Goal: Information Seeking & Learning: Learn about a topic

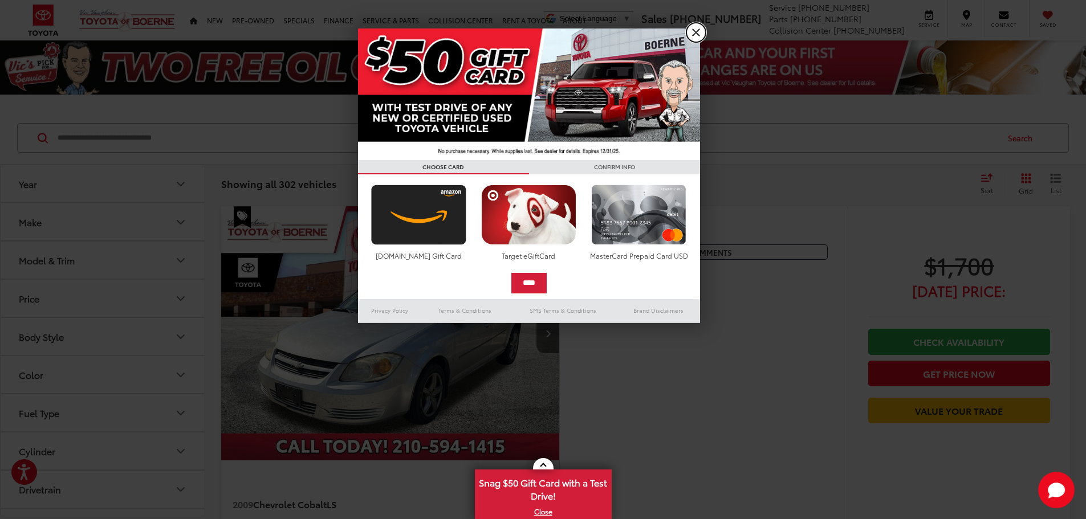
drag, startPoint x: 697, startPoint y: 37, endPoint x: 497, endPoint y: 107, distance: 211.5
click at [697, 36] on link "X" at bounding box center [695, 32] width 19 height 19
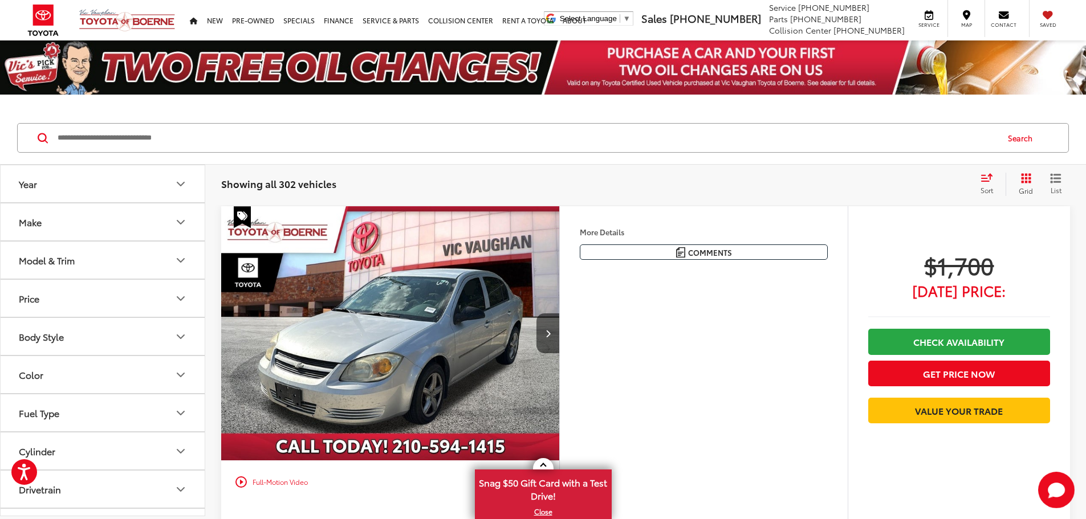
click at [107, 256] on button "Model & Trim" at bounding box center [103, 260] width 205 height 37
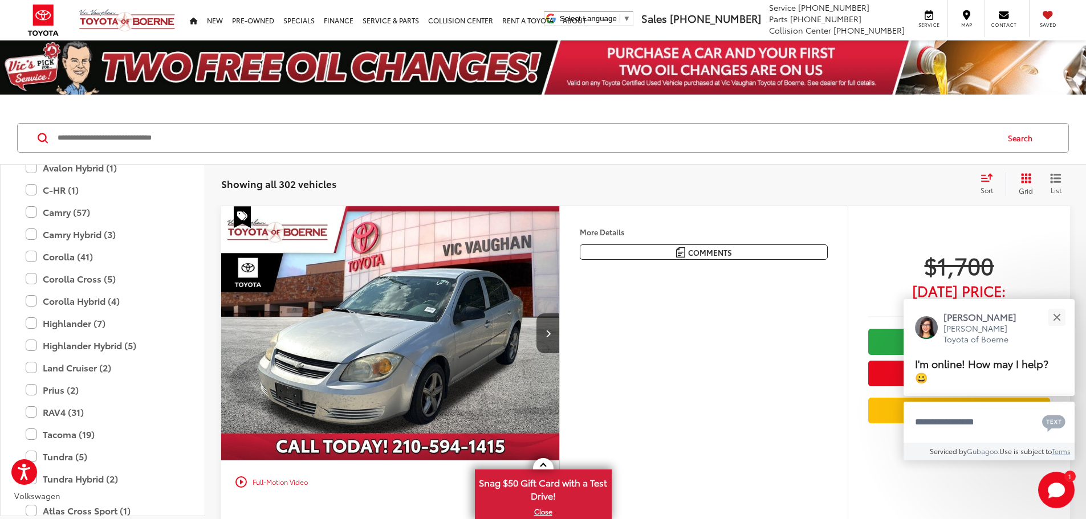
scroll to position [1939, 0]
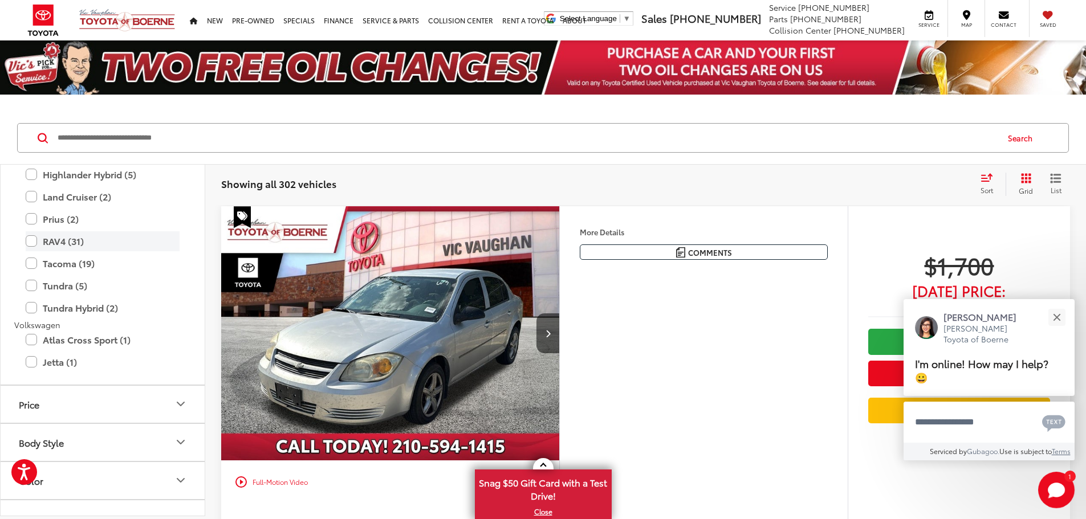
click at [32, 247] on label "RAV4 (31)" at bounding box center [103, 241] width 154 height 20
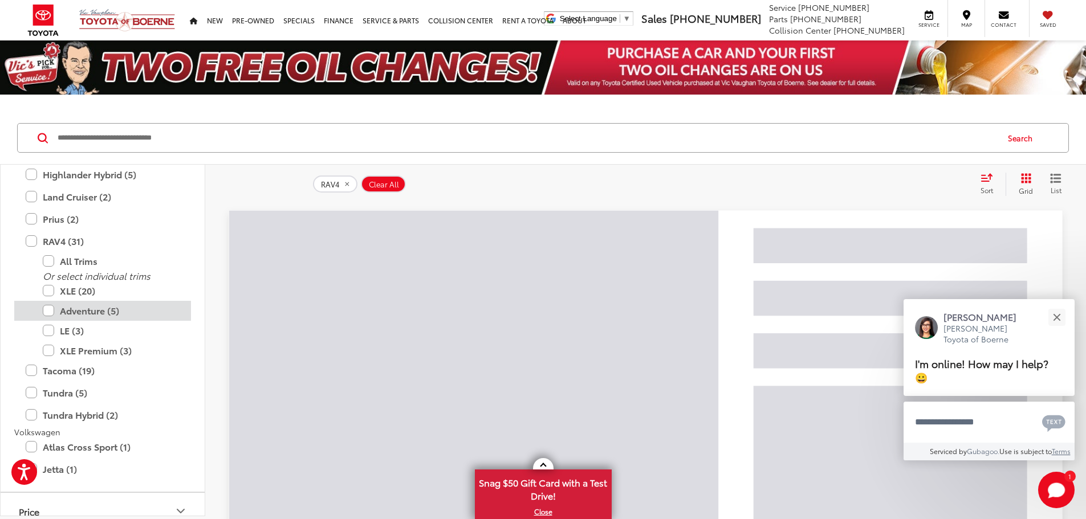
click at [50, 308] on label "Adventure (5)" at bounding box center [111, 311] width 137 height 20
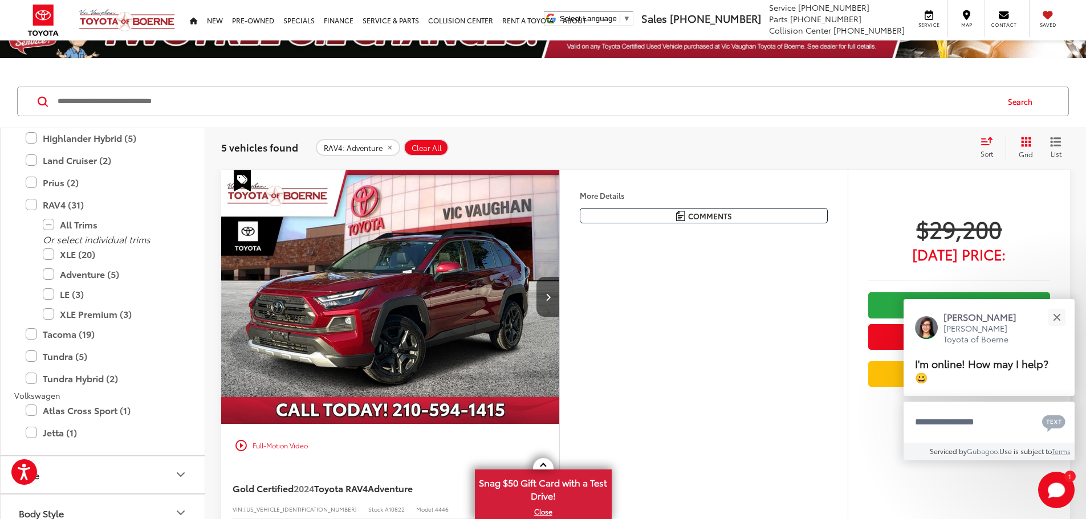
scroll to position [57, 0]
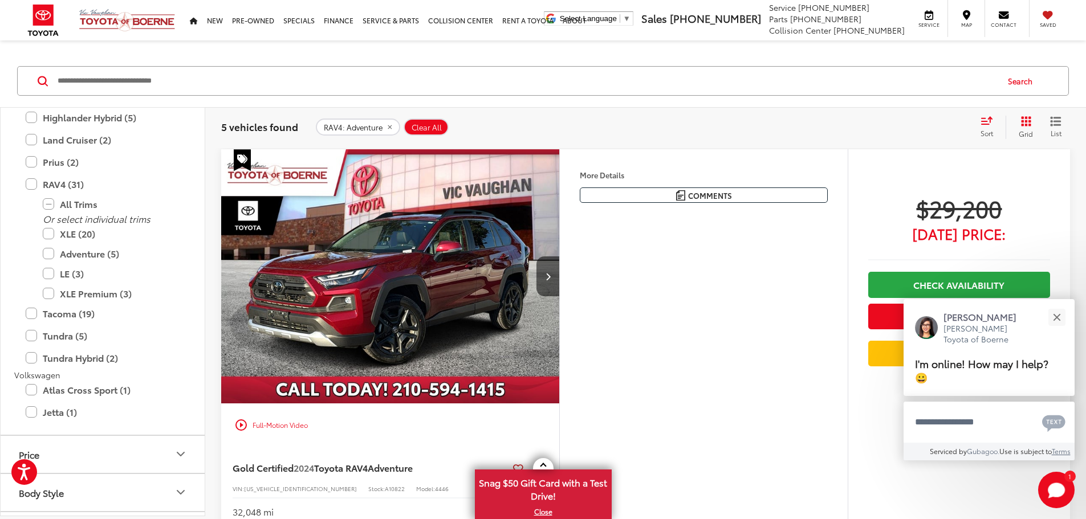
click at [553, 274] on img "2024 Toyota RAV4 Adventure 0" at bounding box center [391, 276] width 340 height 255
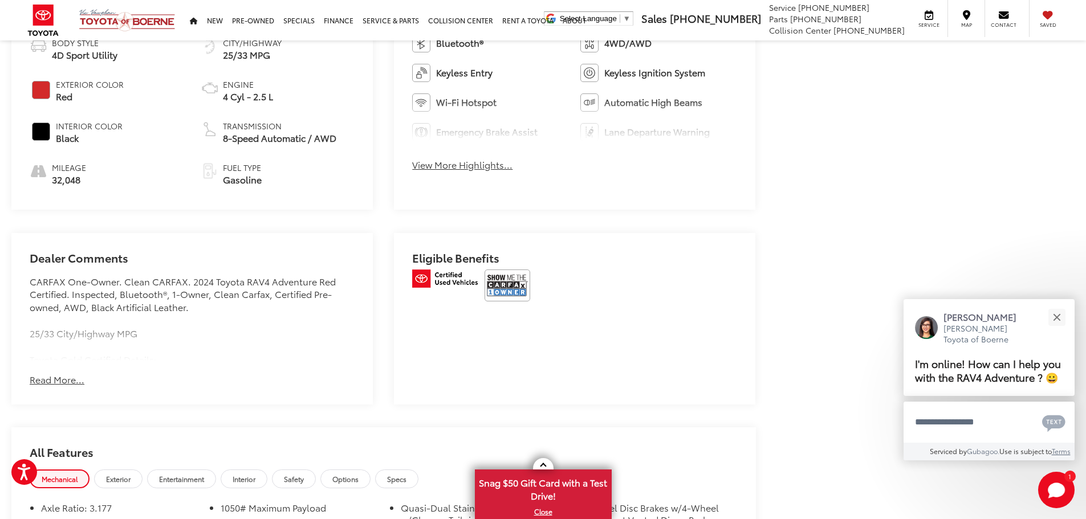
scroll to position [627, 0]
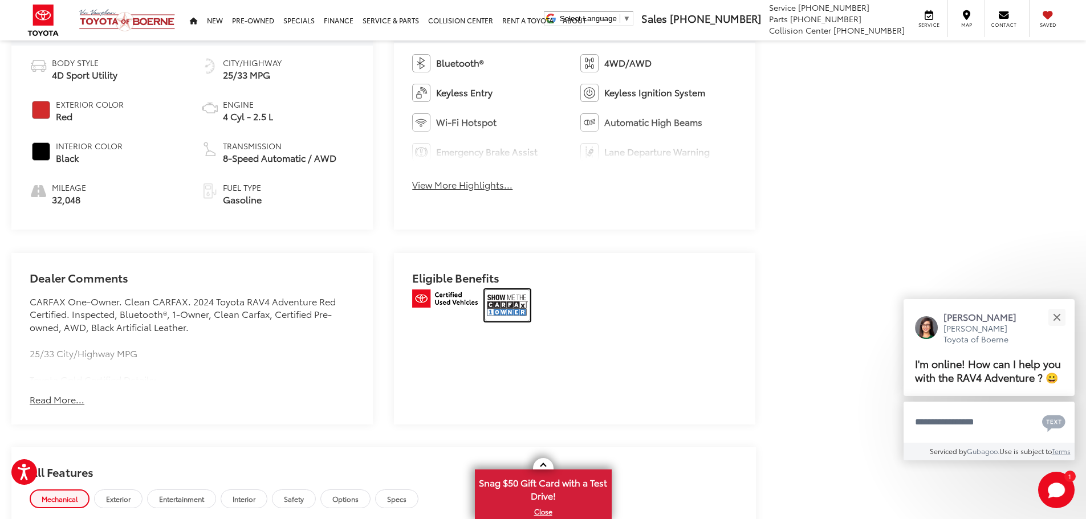
click at [502, 304] on img at bounding box center [508, 306] width 46 height 32
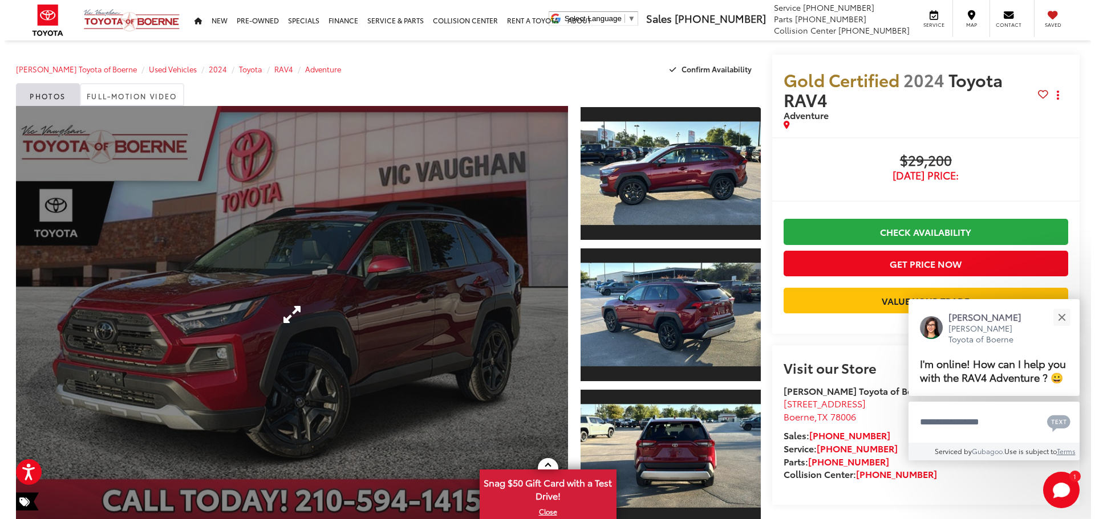
scroll to position [0, 0]
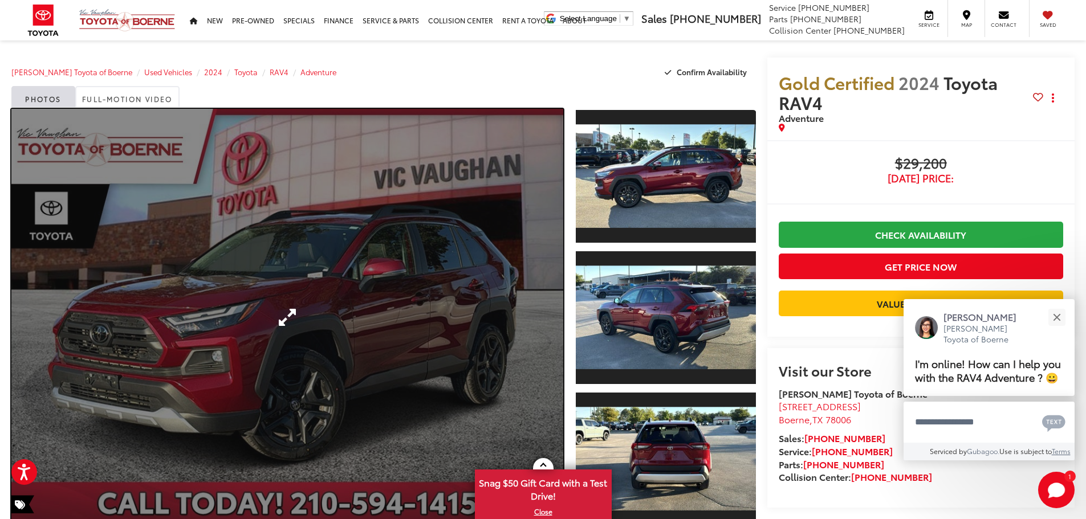
click at [283, 326] on link "Expand Photo 0" at bounding box center [287, 317] width 552 height 417
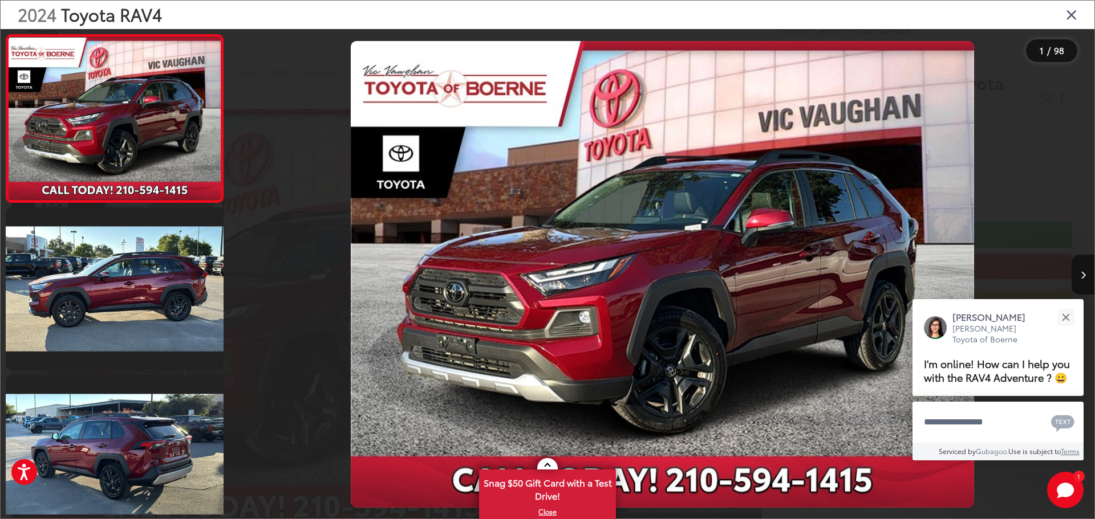
click at [1086, 273] on div "2024 Toyota RAV4" at bounding box center [547, 259] width 1095 height 519
click at [1083, 271] on icon "Next image" at bounding box center [1082, 275] width 5 height 8
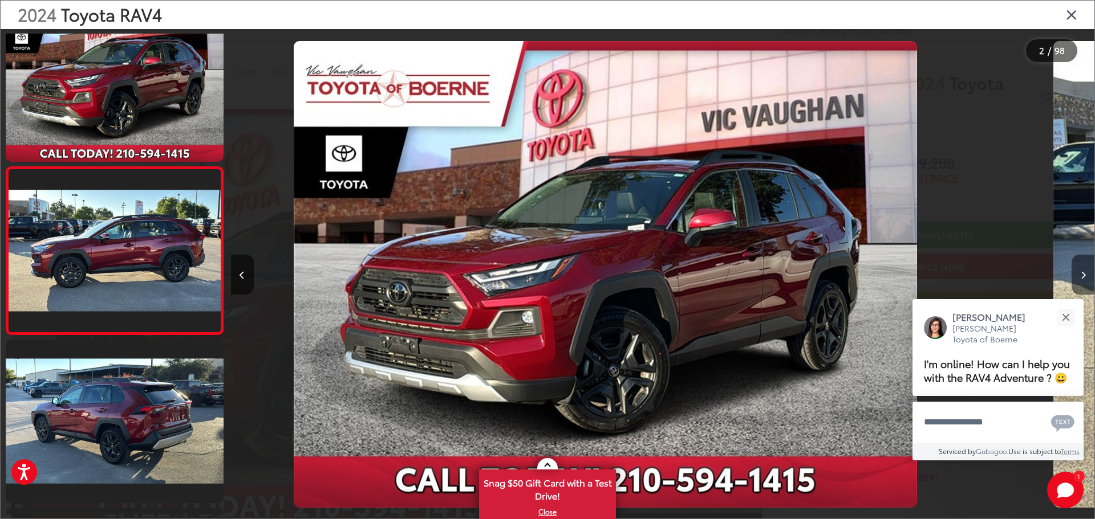
scroll to position [45, 0]
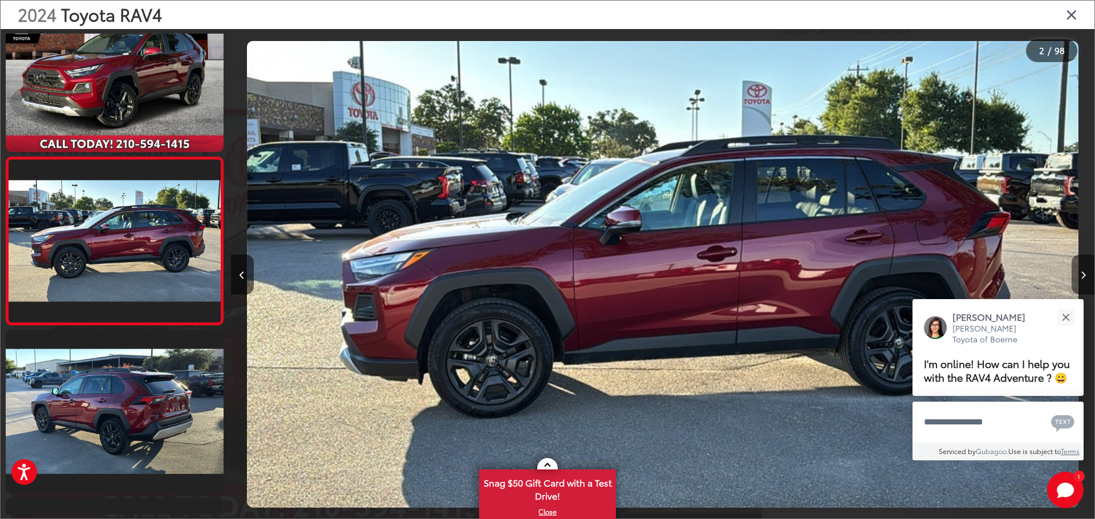
click at [1082, 271] on icon "Next image" at bounding box center [1082, 275] width 5 height 8
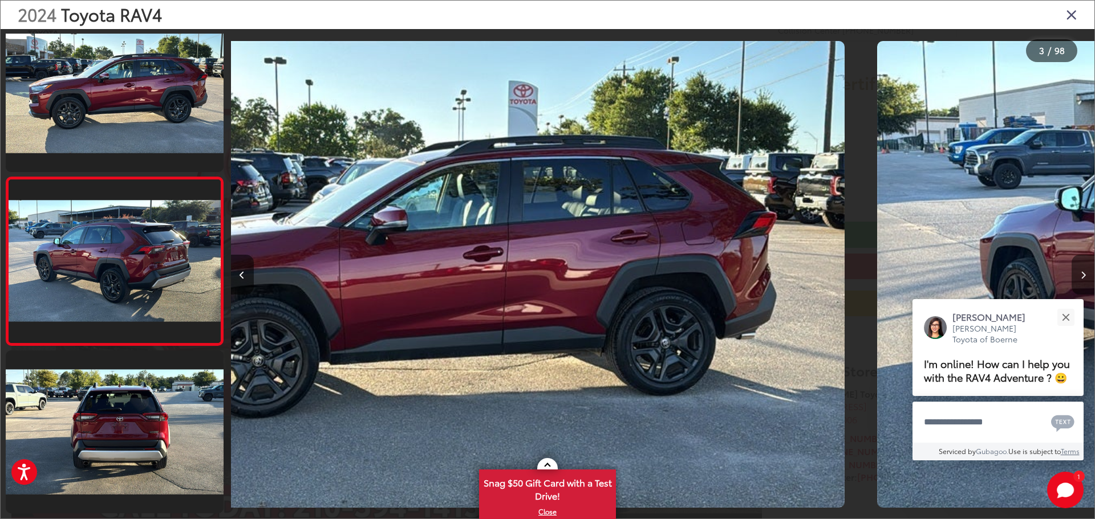
scroll to position [213, 0]
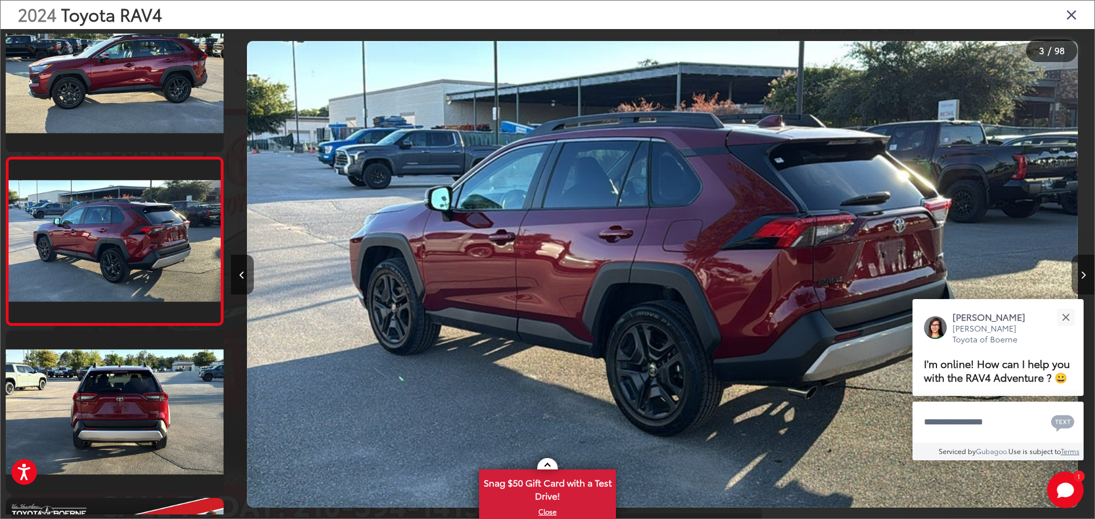
click at [1082, 271] on icon "Next image" at bounding box center [1082, 275] width 5 height 8
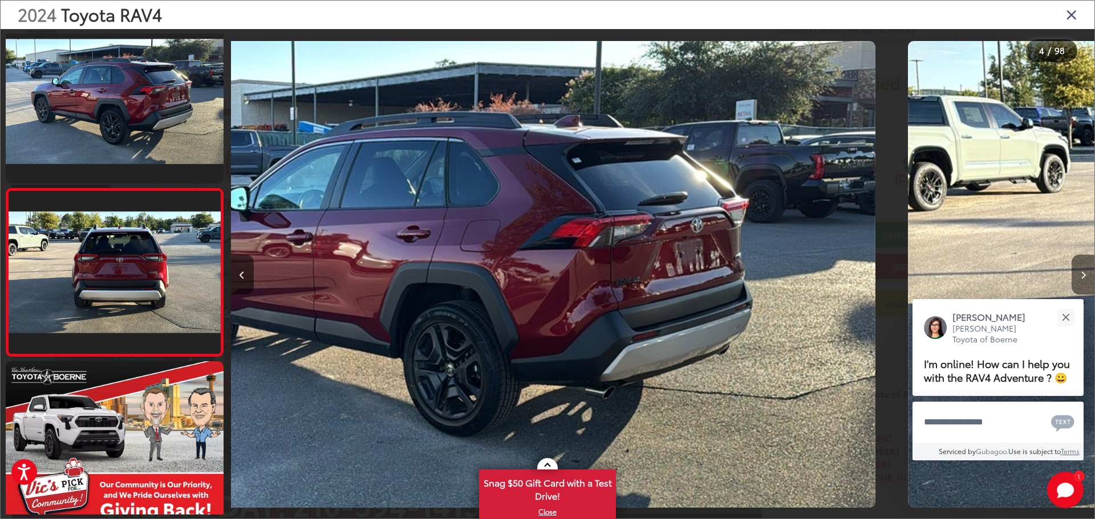
scroll to position [381, 0]
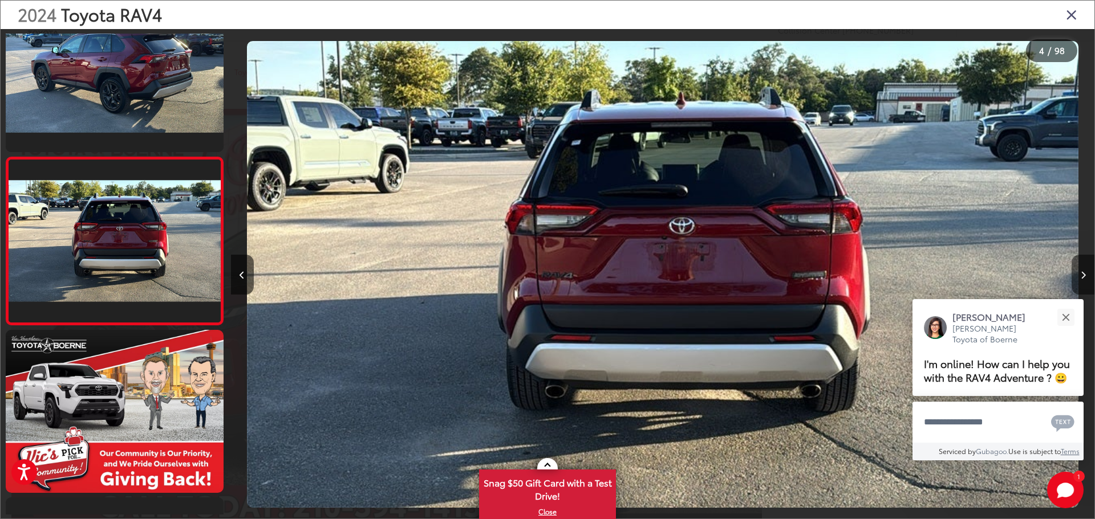
click at [1082, 271] on icon "Next image" at bounding box center [1082, 275] width 5 height 8
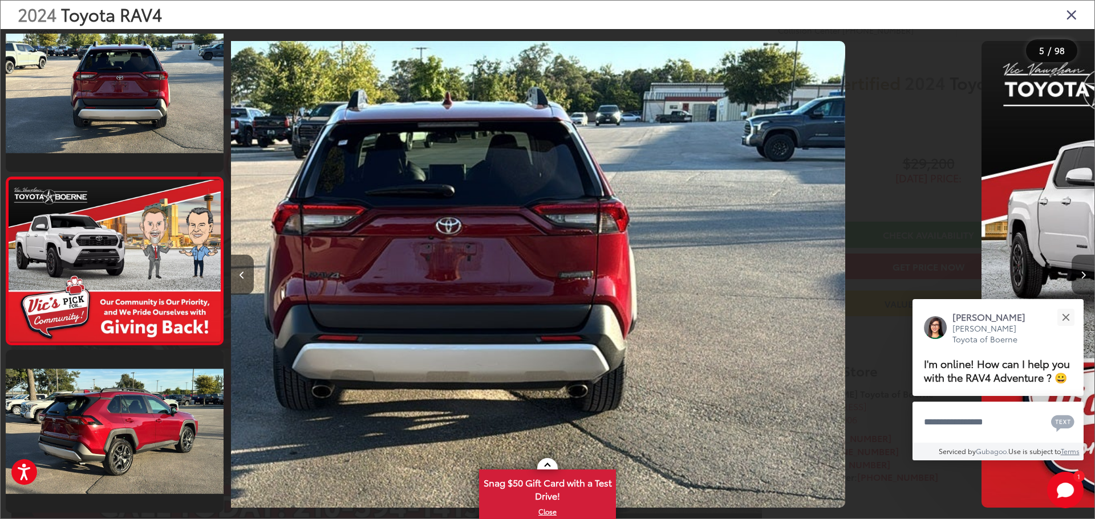
scroll to position [548, 0]
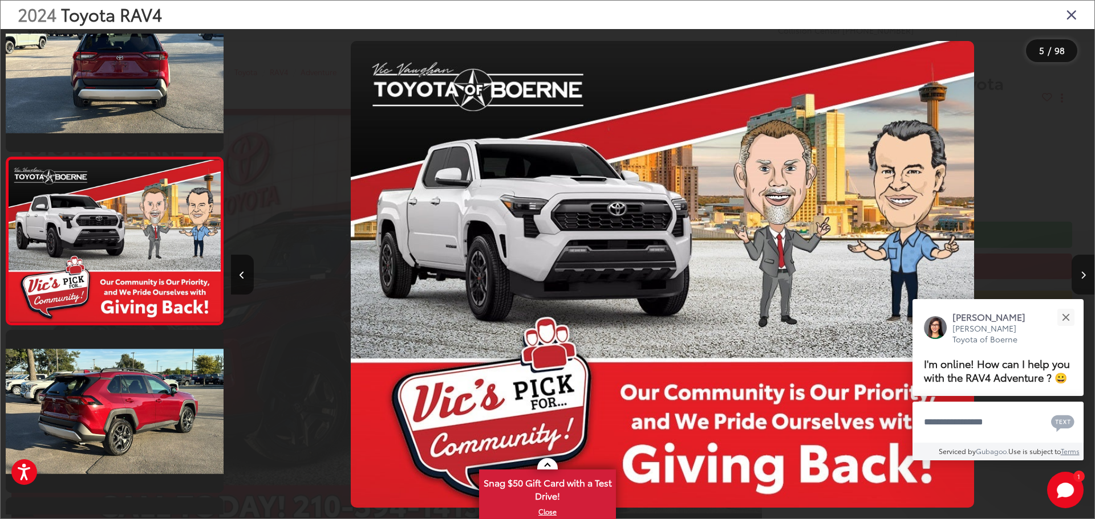
click at [1082, 271] on icon "Next image" at bounding box center [1082, 275] width 5 height 8
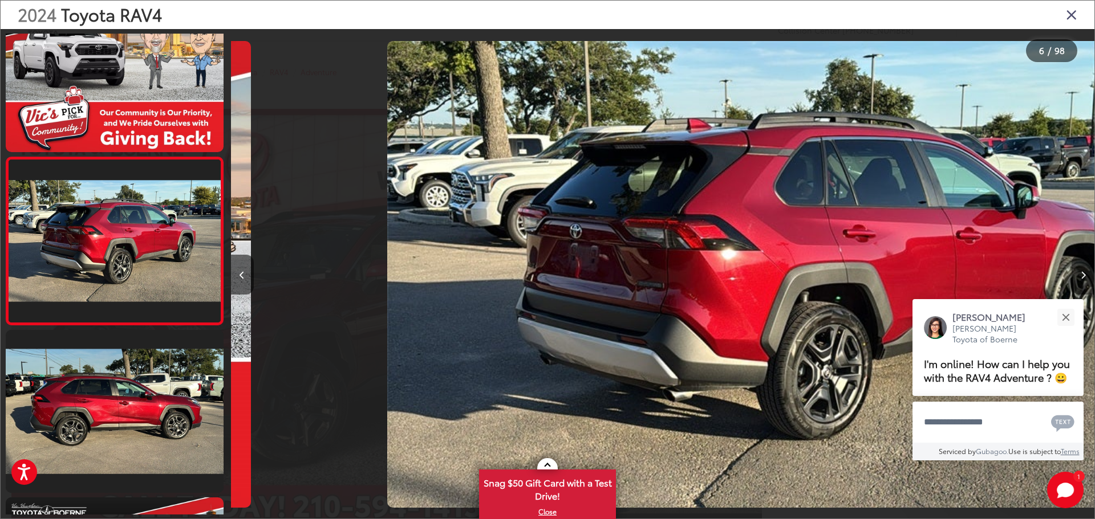
scroll to position [0, 4317]
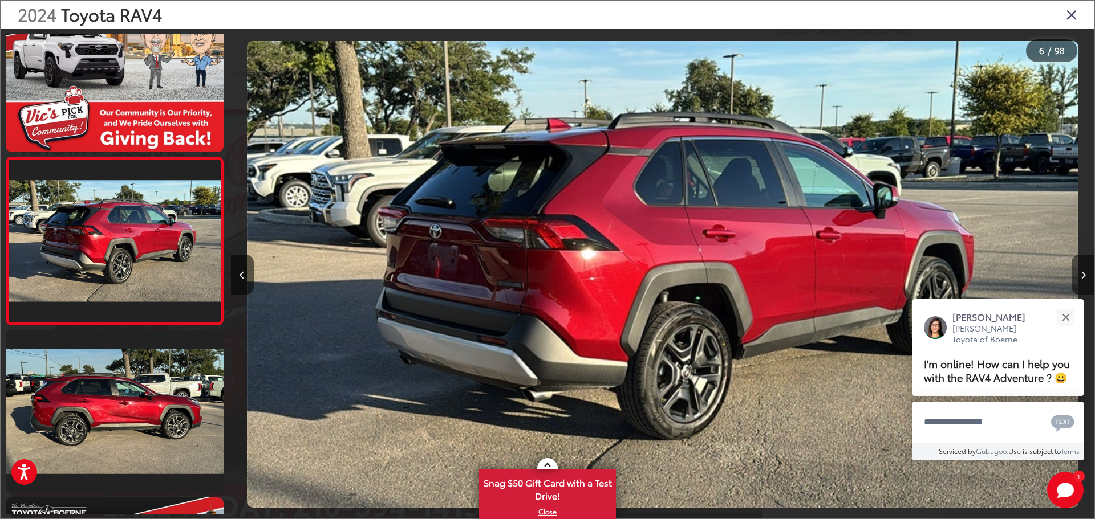
click at [1082, 272] on icon "Next image" at bounding box center [1082, 275] width 5 height 8
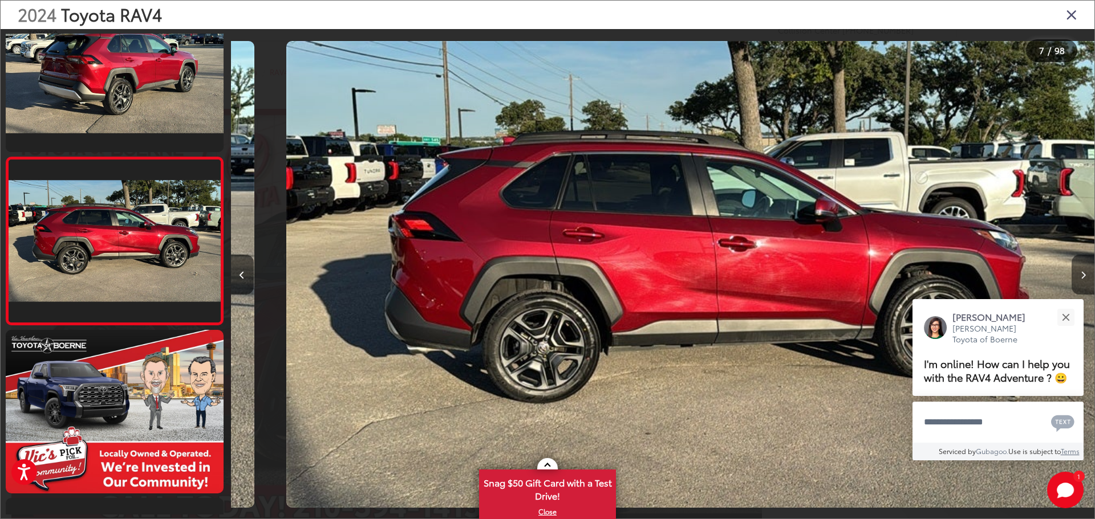
scroll to position [0, 5180]
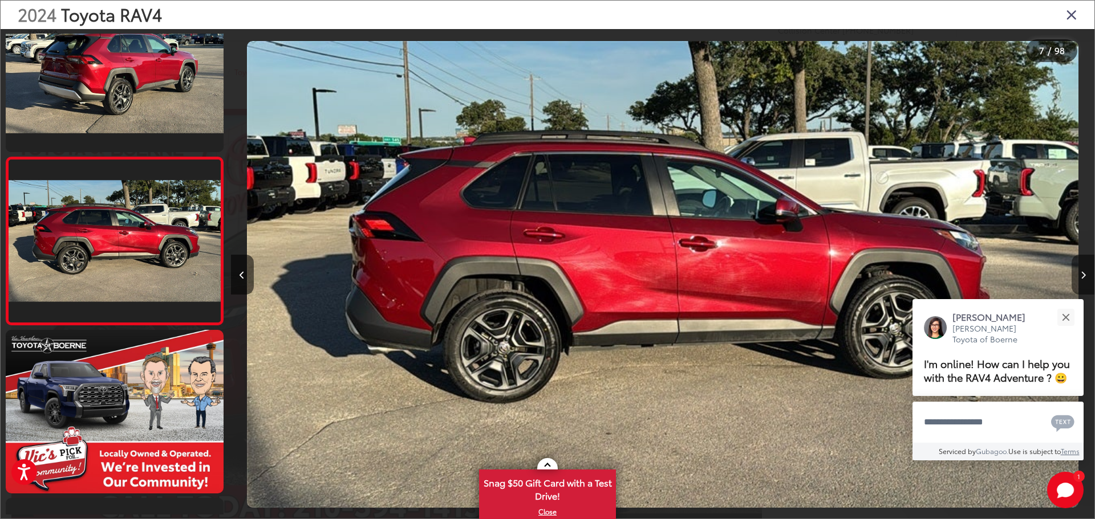
click at [1086, 270] on button "Next image" at bounding box center [1082, 275] width 23 height 40
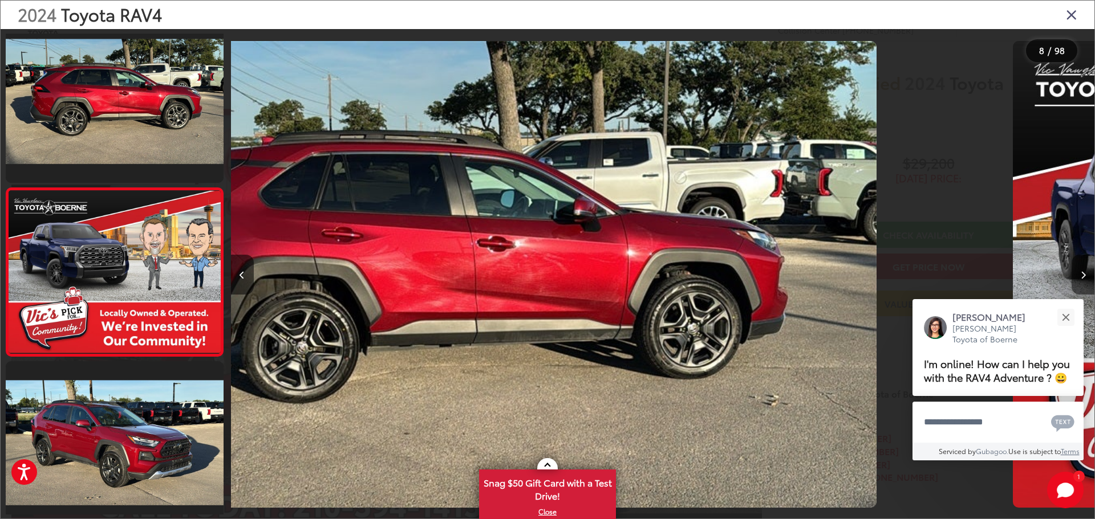
scroll to position [1051, 0]
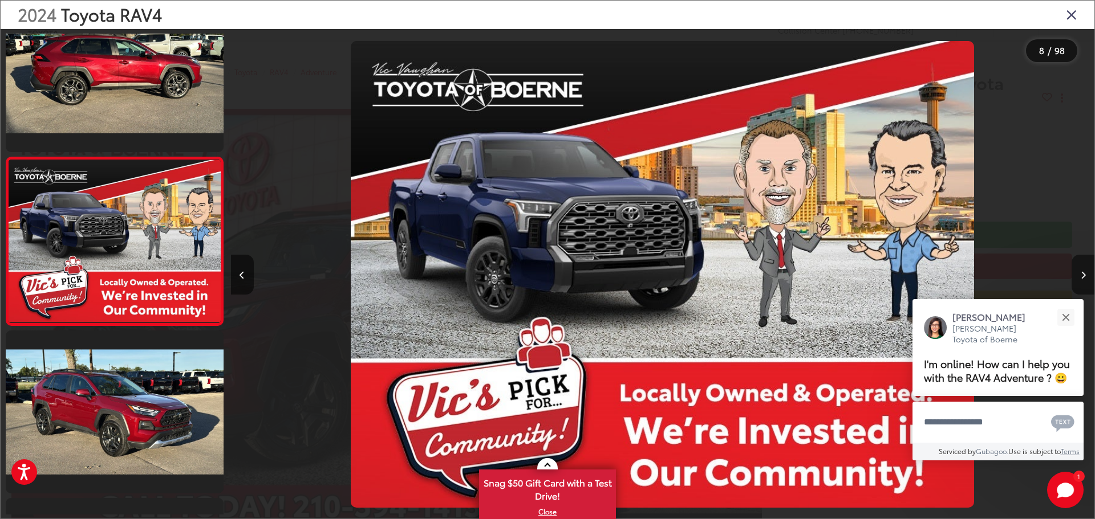
click at [1086, 270] on button "Next image" at bounding box center [1082, 275] width 23 height 40
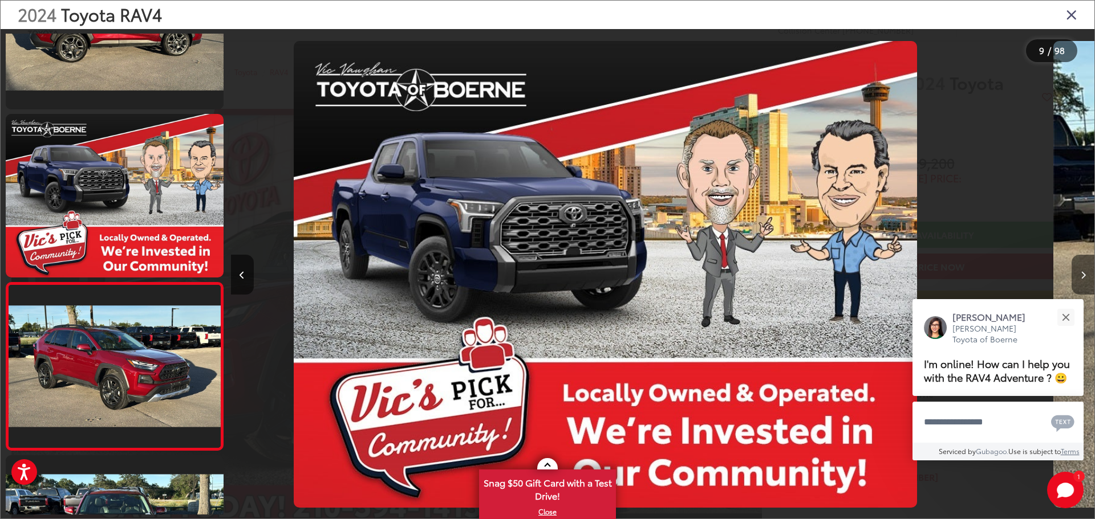
scroll to position [0, 0]
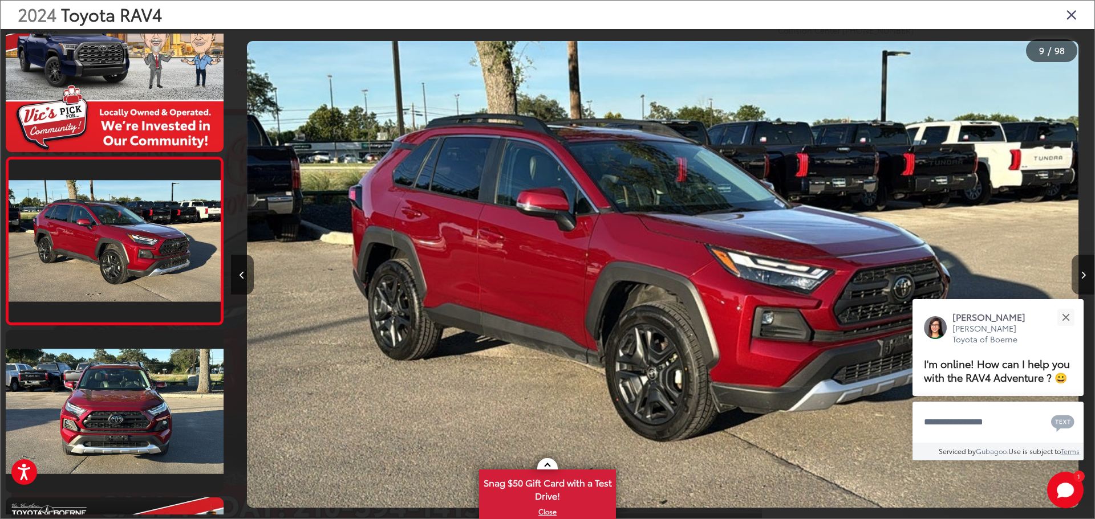
click at [1086, 277] on button "Next image" at bounding box center [1082, 275] width 23 height 40
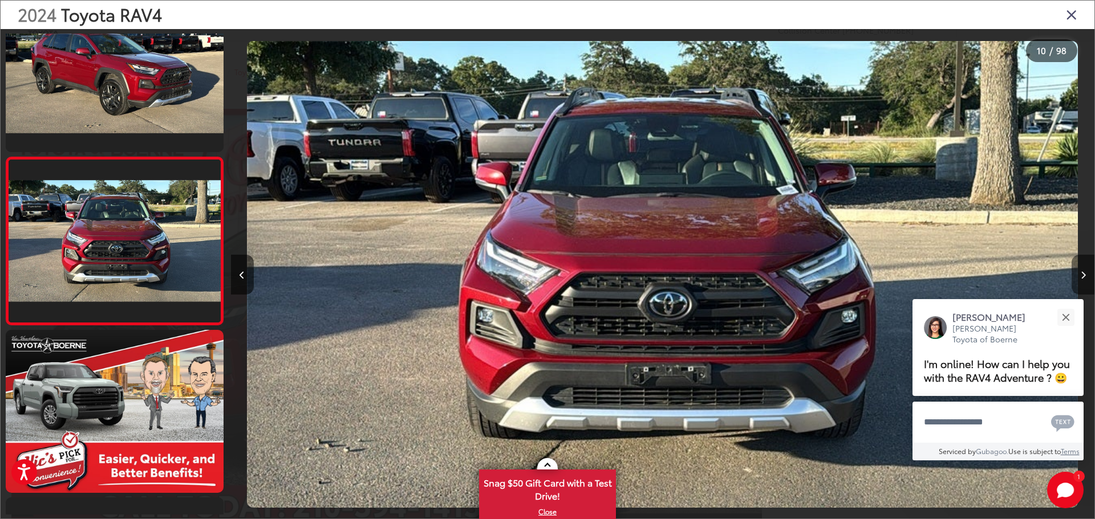
click at [1084, 283] on button "Next image" at bounding box center [1082, 275] width 23 height 40
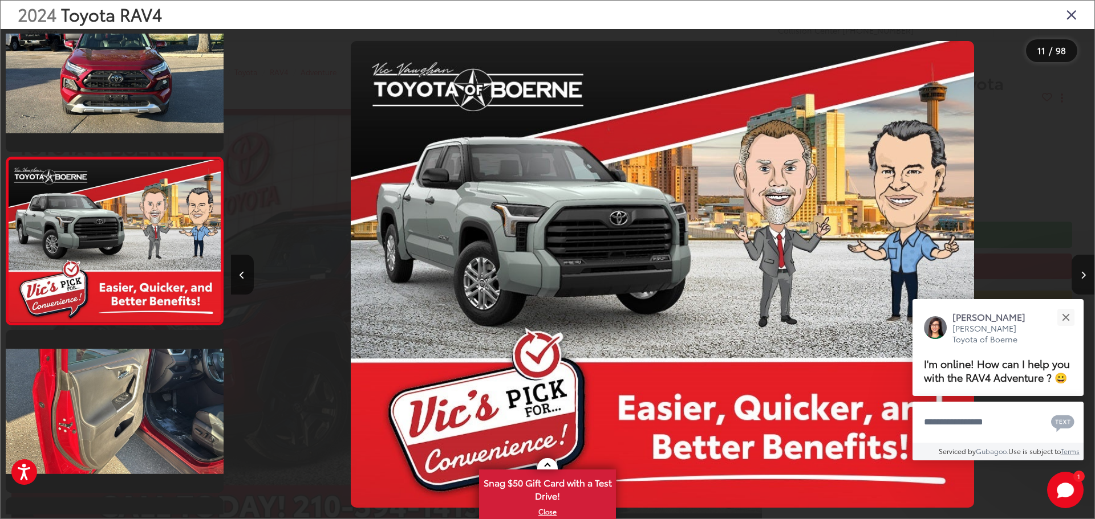
click at [1084, 283] on button "Next image" at bounding box center [1082, 275] width 23 height 40
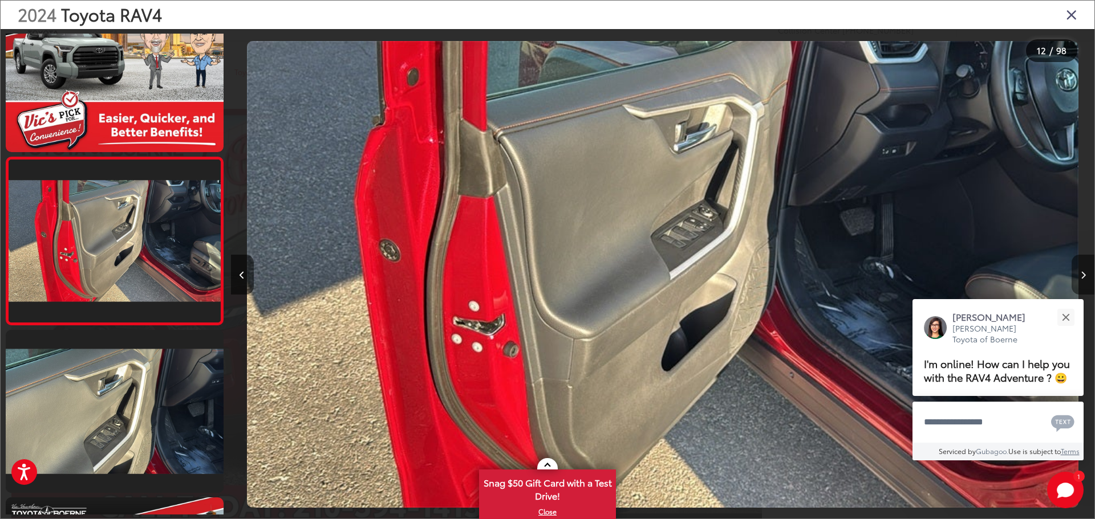
click at [1084, 283] on button "Next image" at bounding box center [1082, 275] width 23 height 40
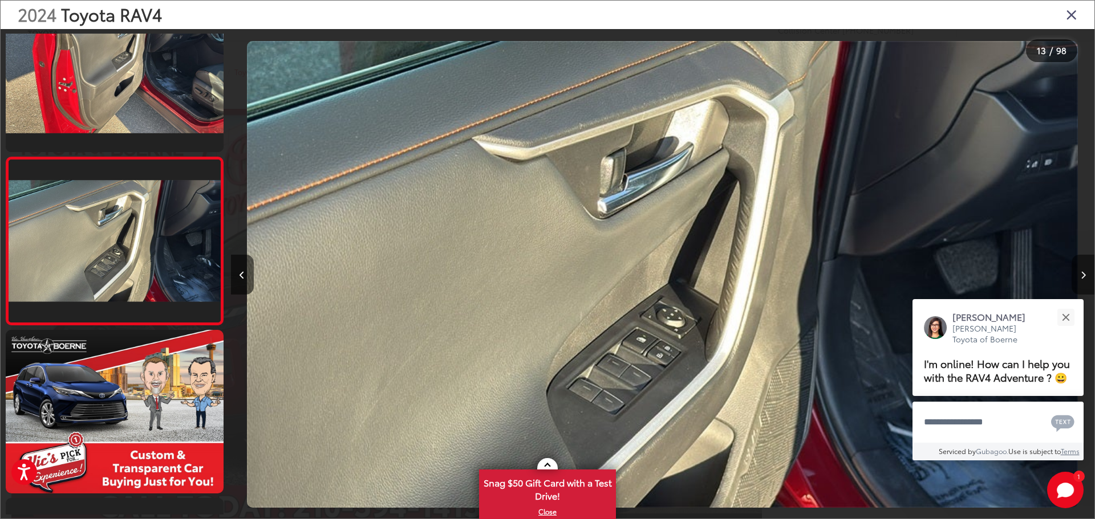
click at [1084, 283] on button "Next image" at bounding box center [1082, 275] width 23 height 40
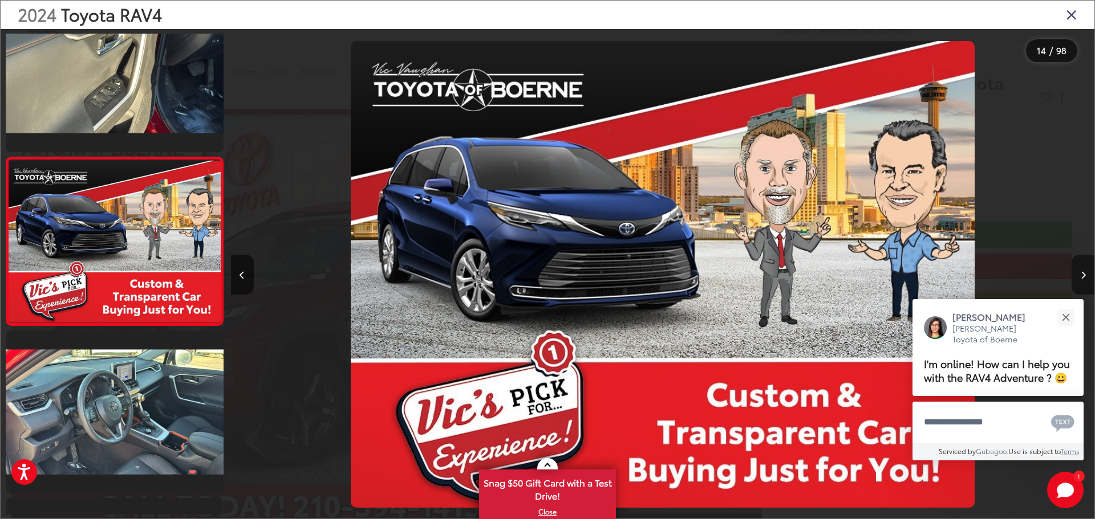
click at [1084, 283] on button "Next image" at bounding box center [1082, 275] width 23 height 40
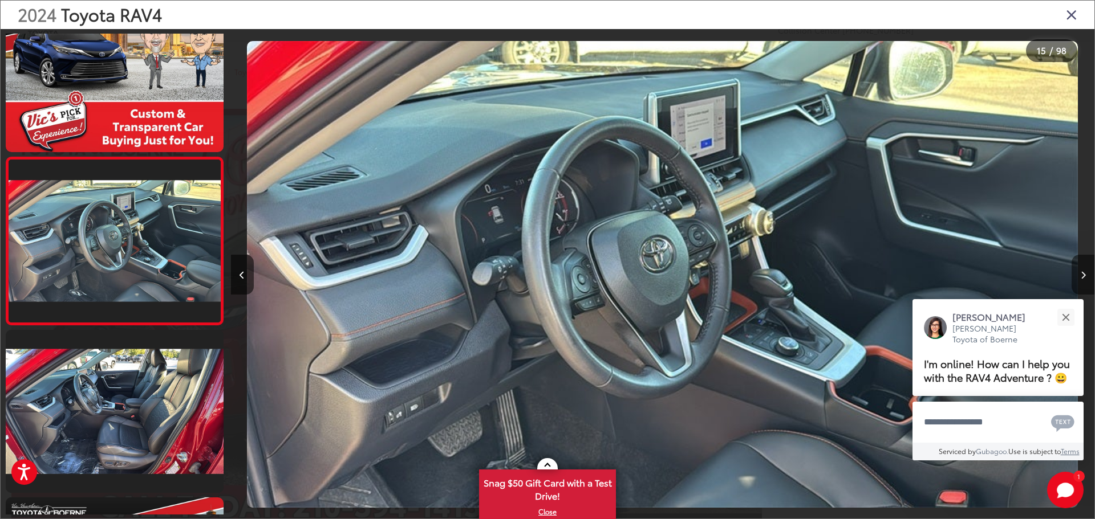
click at [1084, 284] on button "Next image" at bounding box center [1082, 275] width 23 height 40
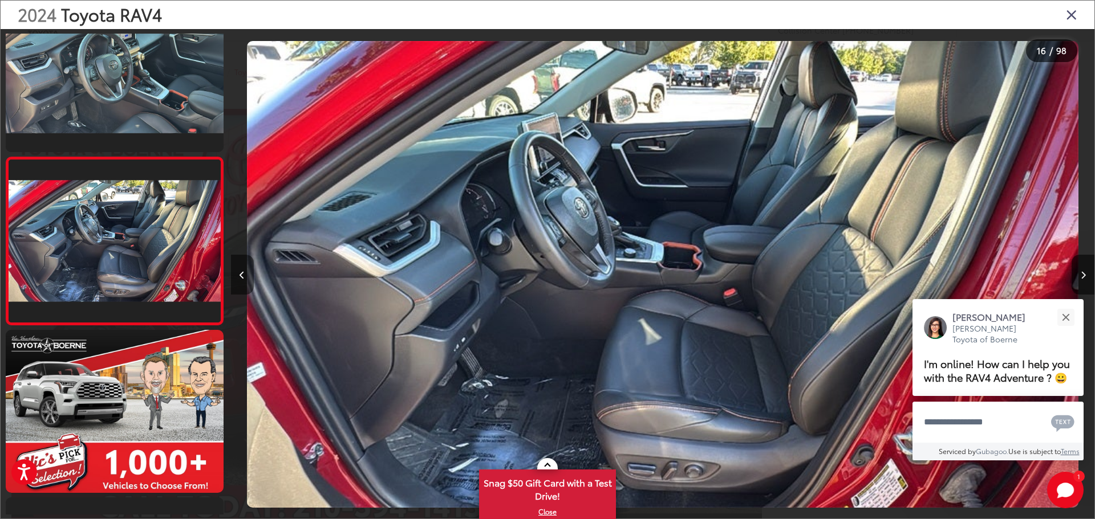
click at [236, 276] on button "Previous image" at bounding box center [242, 275] width 23 height 40
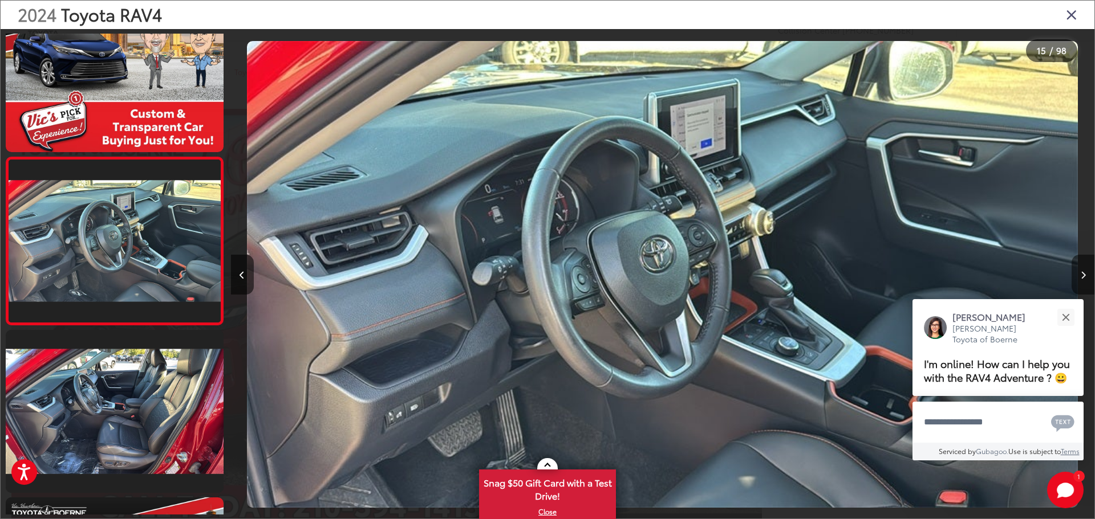
click at [1086, 263] on button "Next image" at bounding box center [1082, 275] width 23 height 40
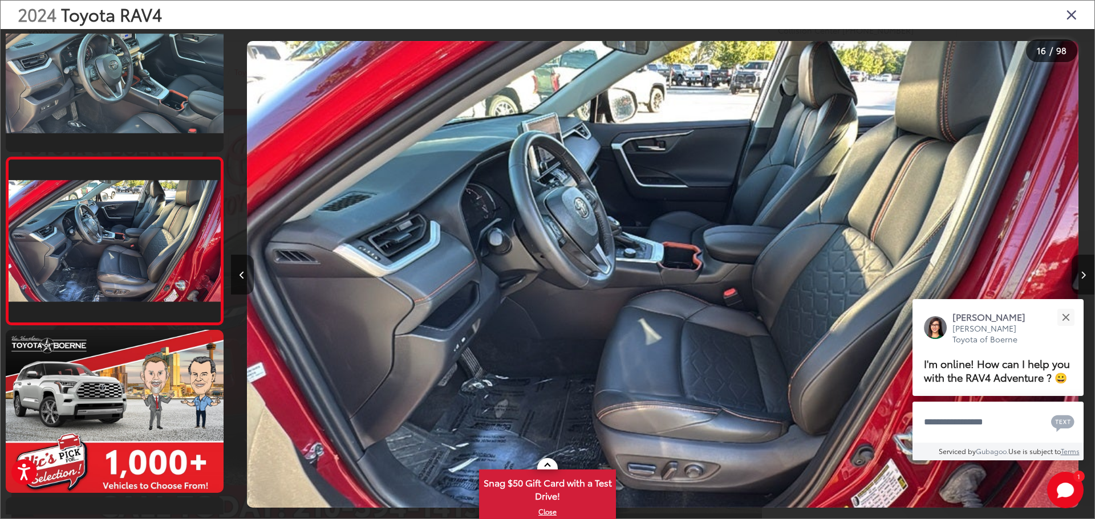
click at [1086, 264] on button "Next image" at bounding box center [1082, 275] width 23 height 40
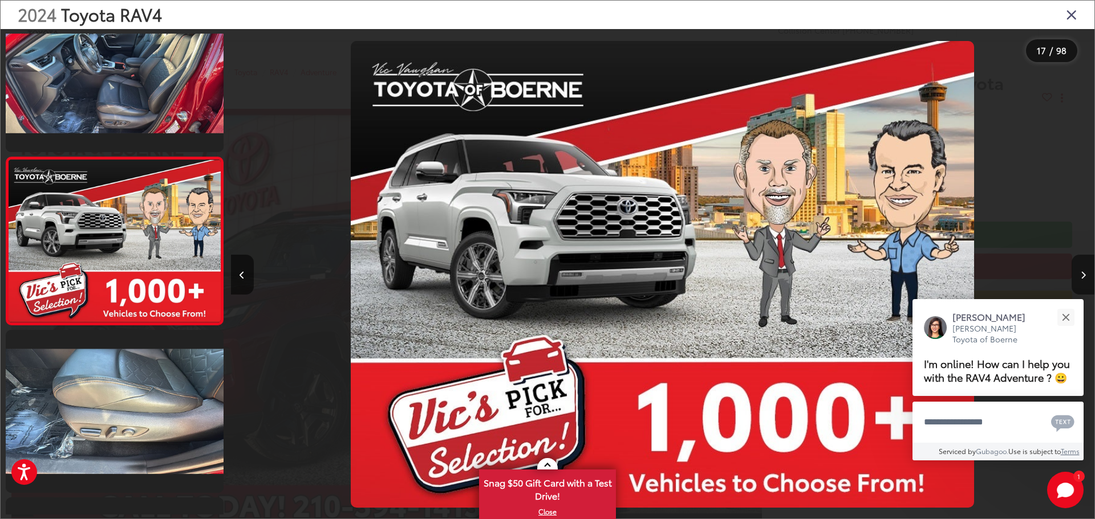
click at [1086, 265] on button "Next image" at bounding box center [1082, 275] width 23 height 40
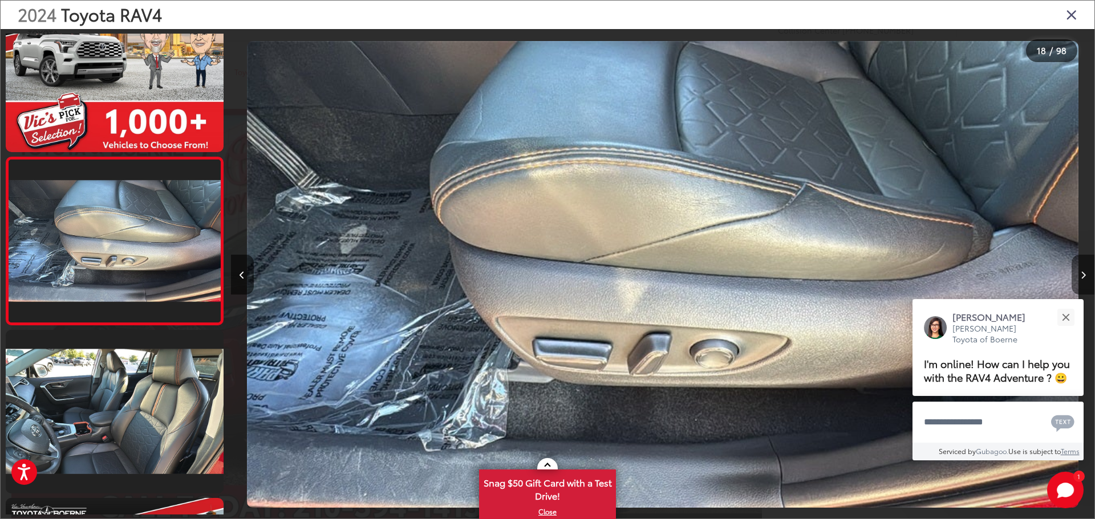
click at [1086, 265] on button "Next image" at bounding box center [1082, 275] width 23 height 40
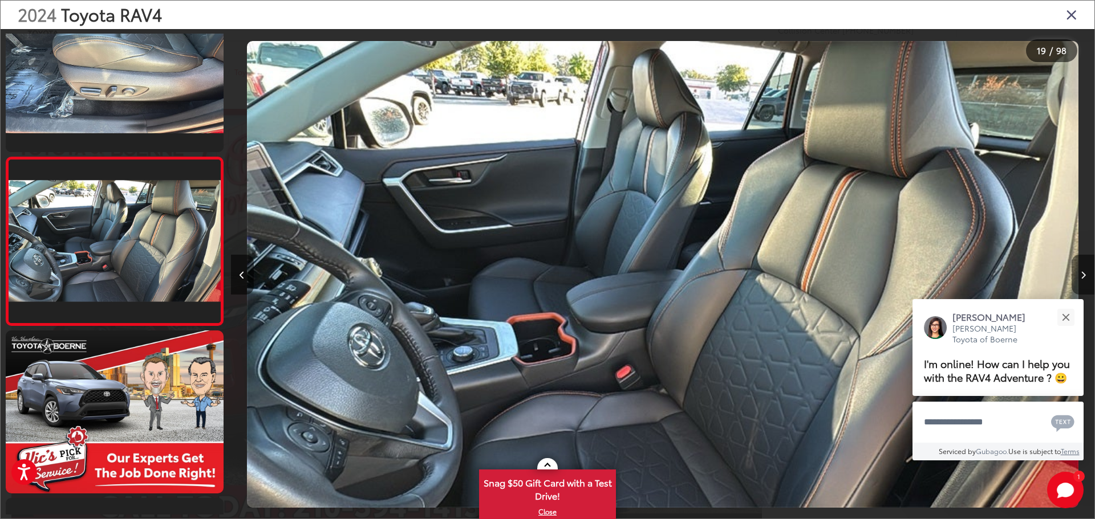
click at [1086, 267] on button "Next image" at bounding box center [1082, 275] width 23 height 40
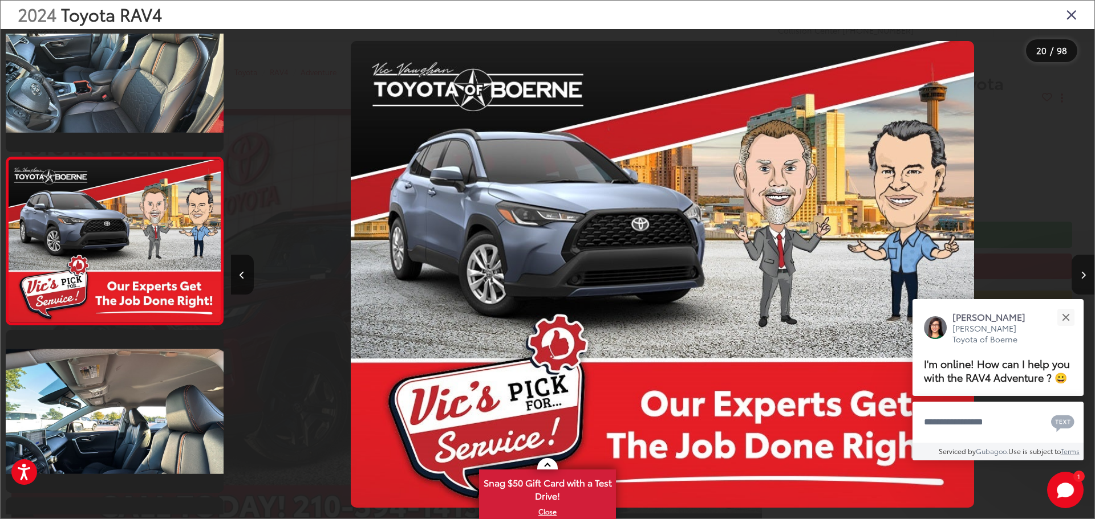
click at [1086, 269] on button "Next image" at bounding box center [1082, 275] width 23 height 40
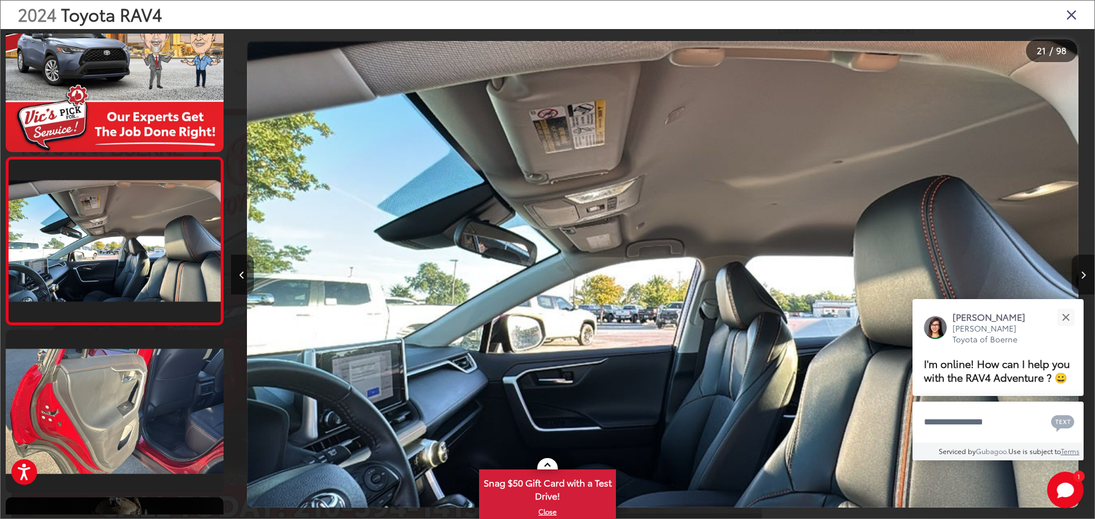
click at [1076, 267] on button "Next image" at bounding box center [1082, 275] width 23 height 40
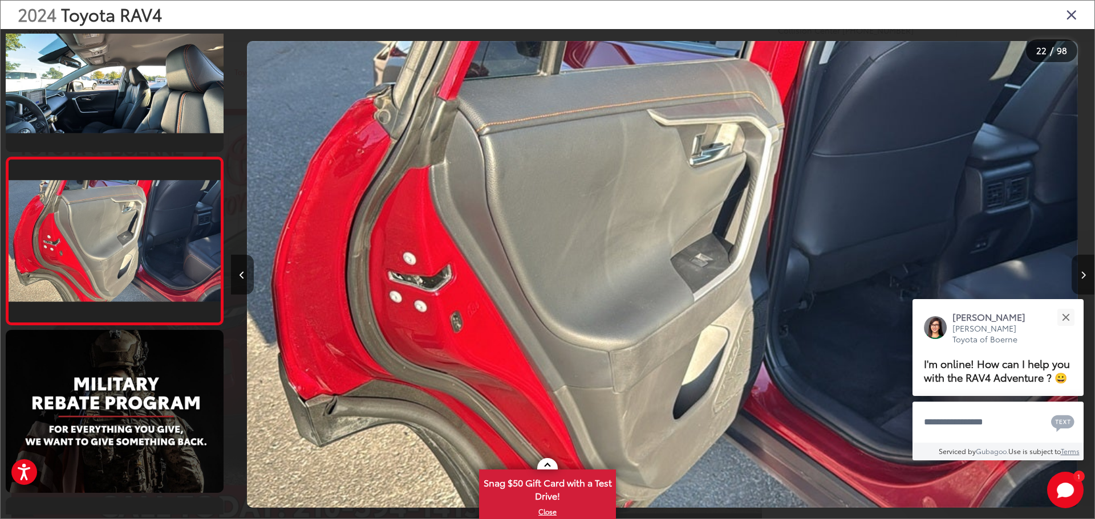
click at [1076, 269] on button "Next image" at bounding box center [1082, 275] width 23 height 40
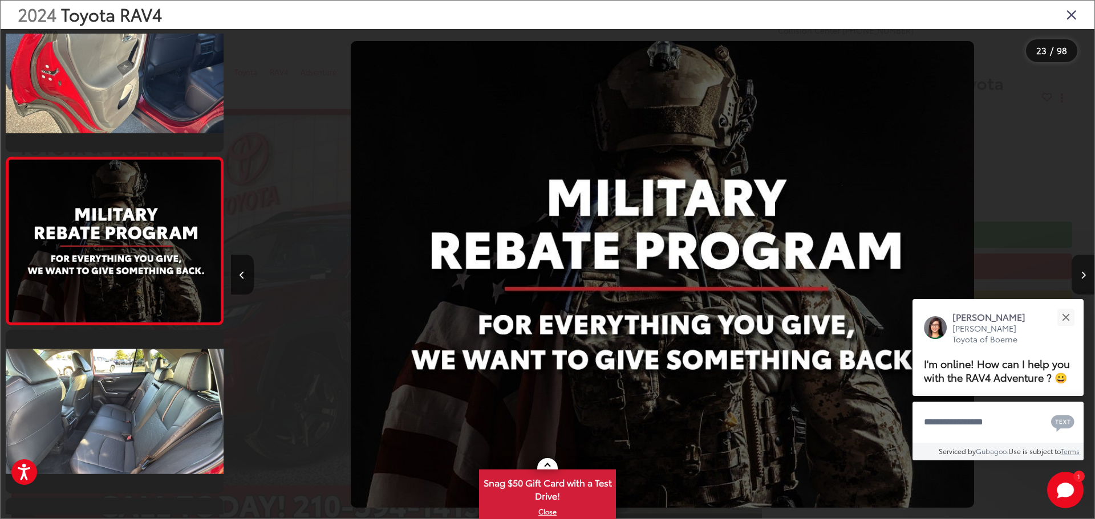
click at [1076, 269] on button "Next image" at bounding box center [1082, 275] width 23 height 40
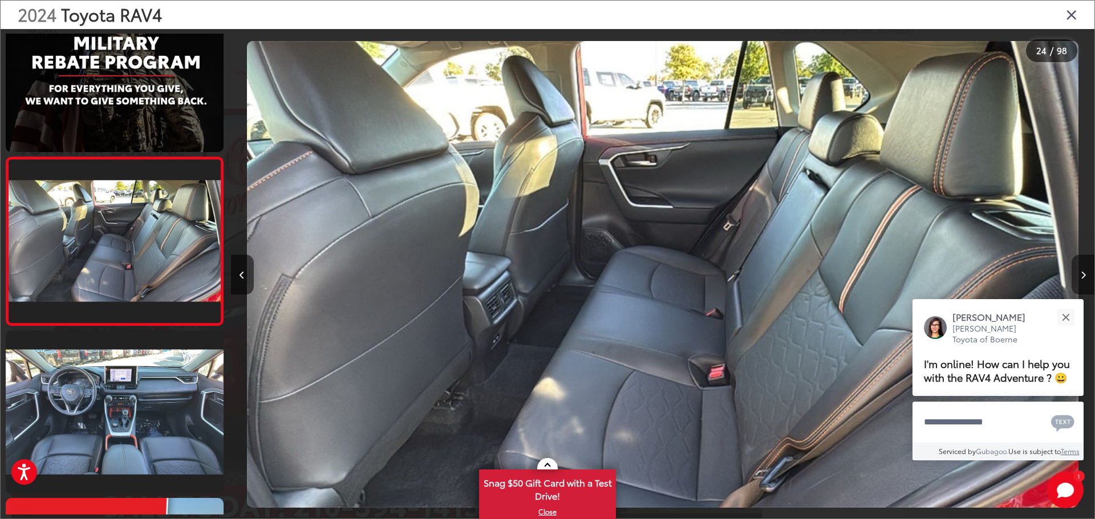
click at [1074, 273] on button "Next image" at bounding box center [1082, 275] width 23 height 40
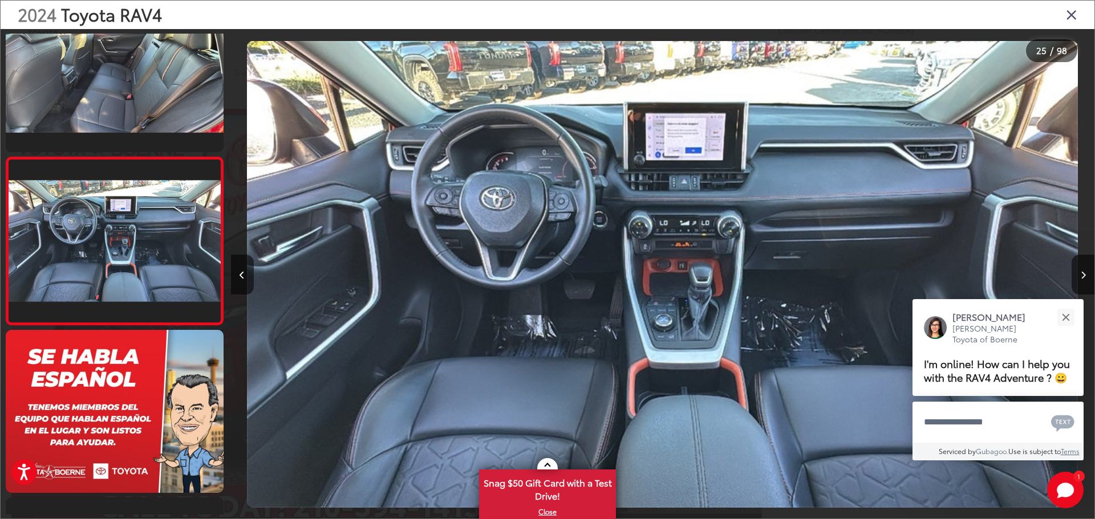
click at [1071, 277] on button "Next image" at bounding box center [1082, 275] width 23 height 40
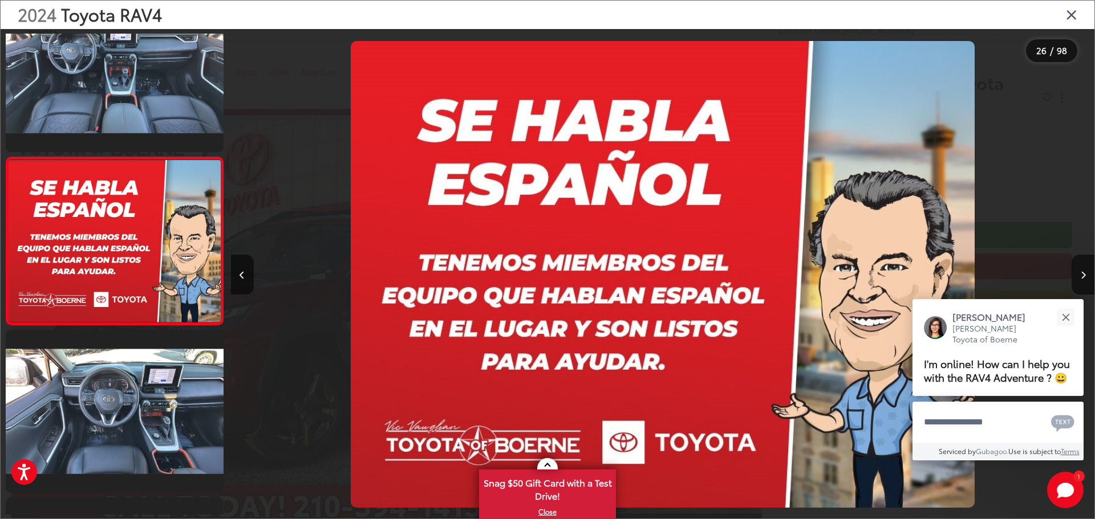
click at [1070, 278] on div at bounding box center [986, 274] width 216 height 491
click at [1075, 273] on button "Next image" at bounding box center [1082, 275] width 23 height 40
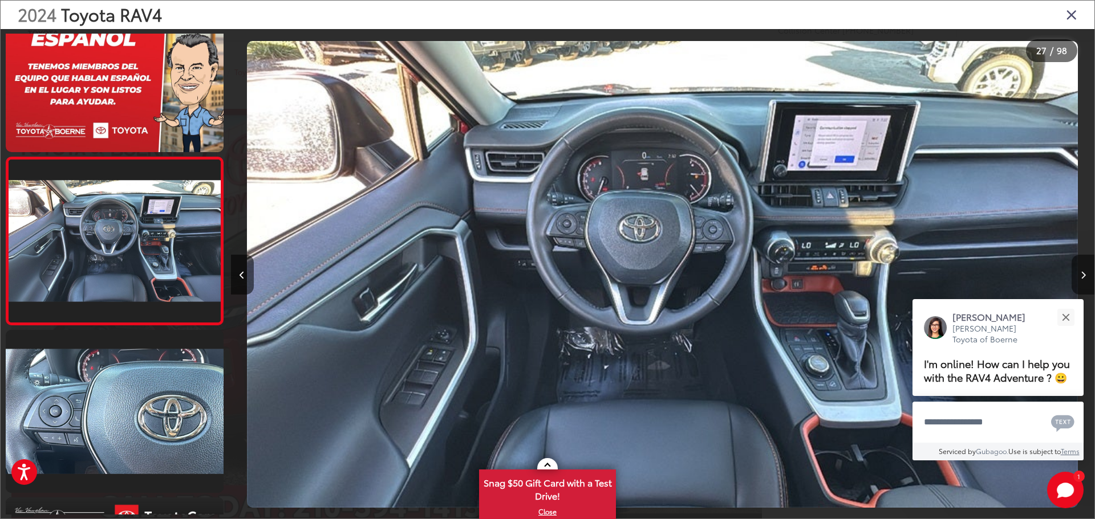
click at [1077, 271] on button "Next image" at bounding box center [1082, 275] width 23 height 40
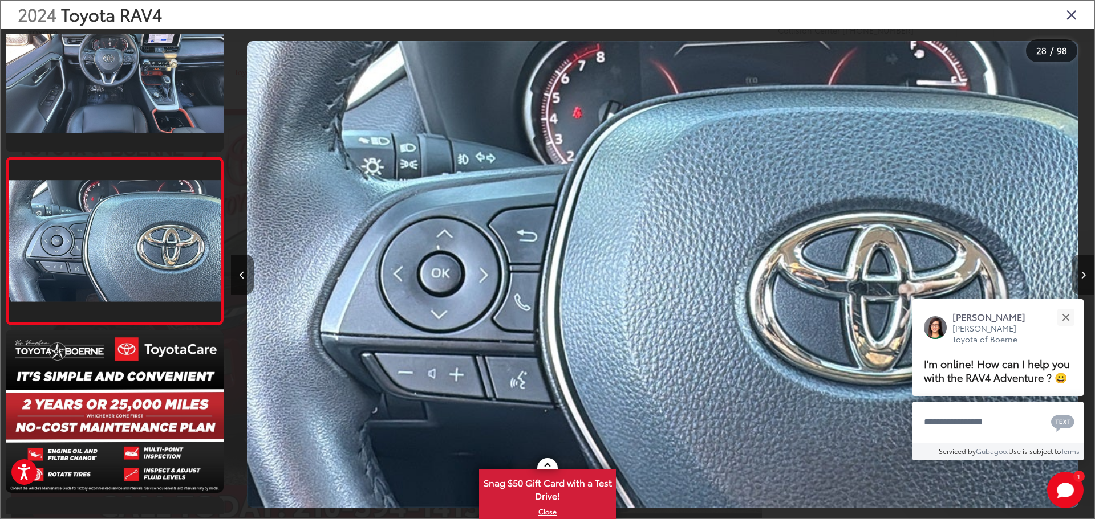
click at [1076, 273] on button "Next image" at bounding box center [1082, 275] width 23 height 40
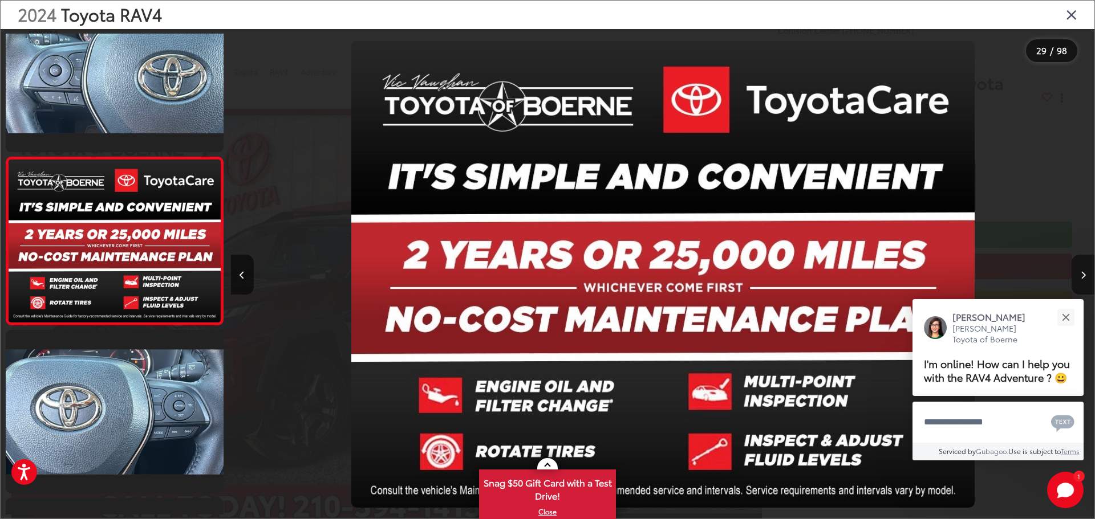
click at [1076, 273] on button "Next image" at bounding box center [1082, 275] width 23 height 40
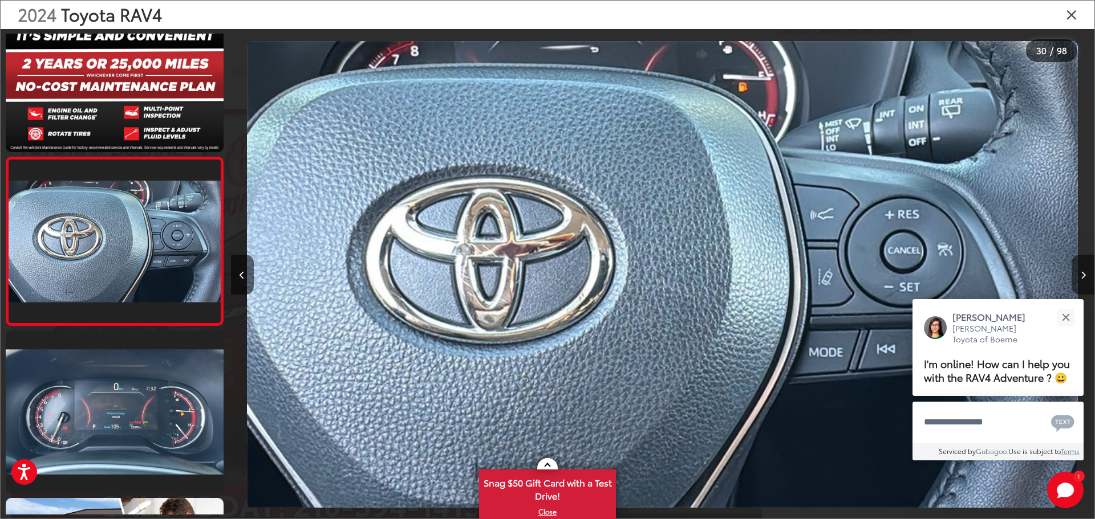
click at [1076, 273] on button "Next image" at bounding box center [1082, 275] width 23 height 40
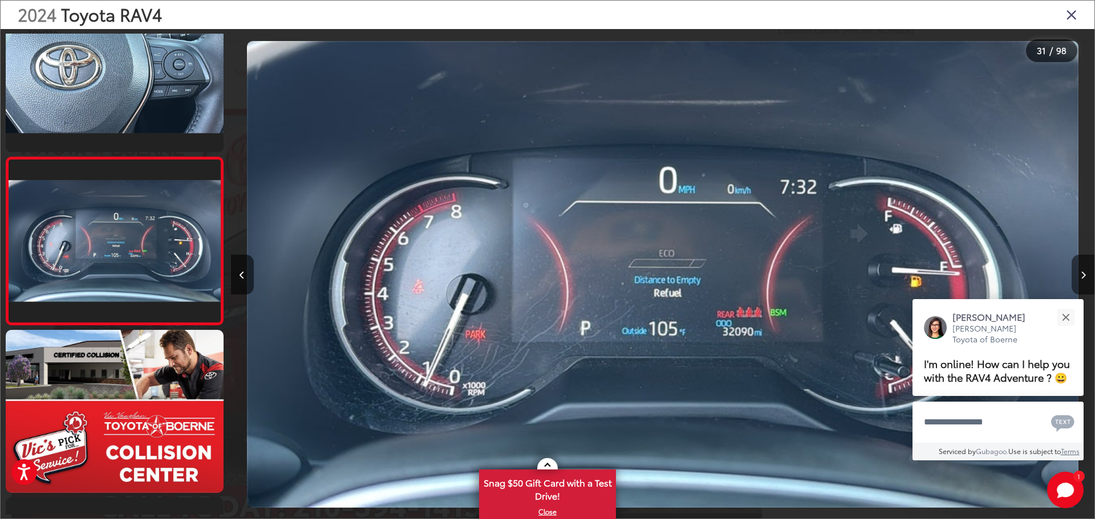
click at [1076, 274] on button "Next image" at bounding box center [1082, 275] width 23 height 40
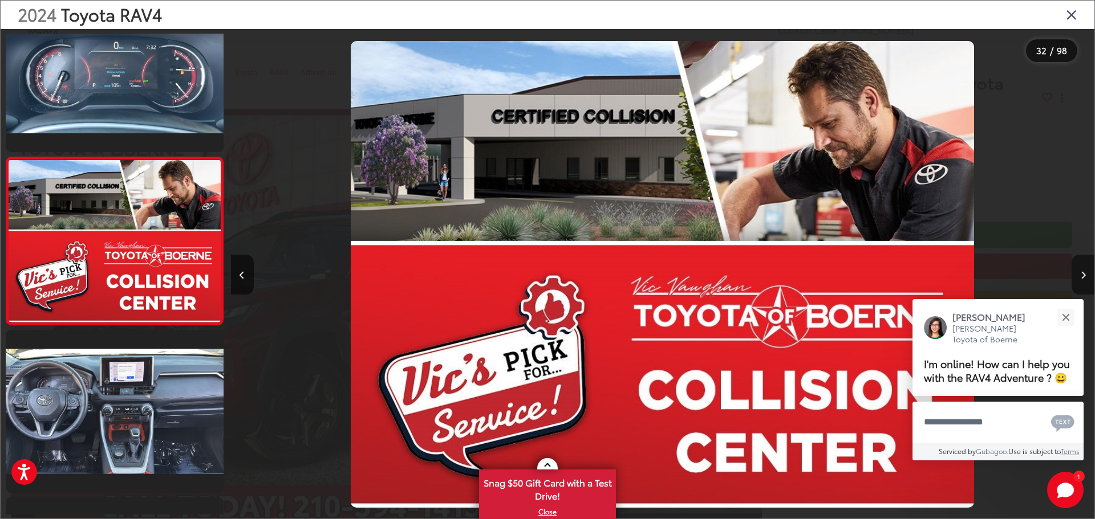
click at [1076, 274] on button "Next image" at bounding box center [1082, 275] width 23 height 40
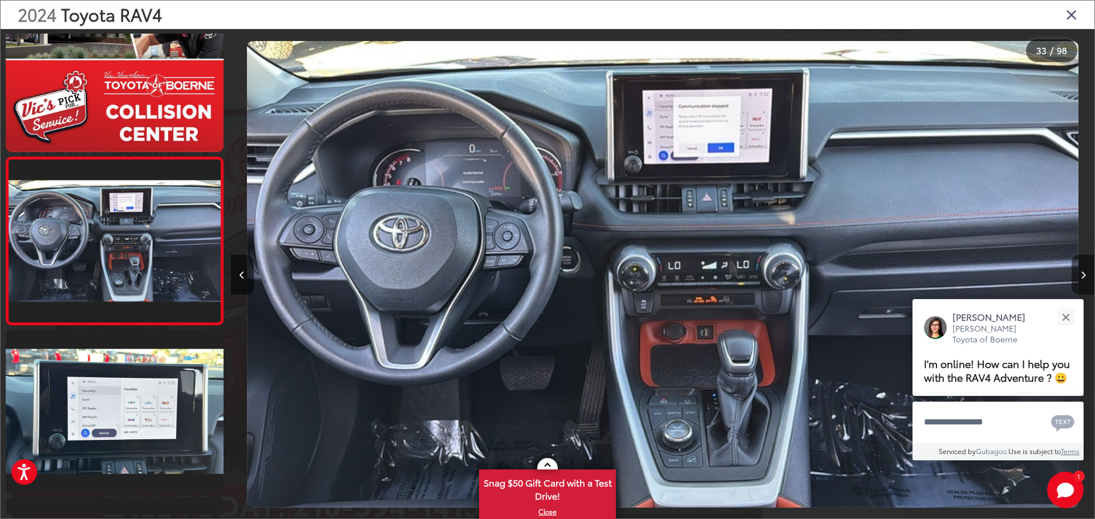
click at [1076, 274] on button "Next image" at bounding box center [1082, 275] width 23 height 40
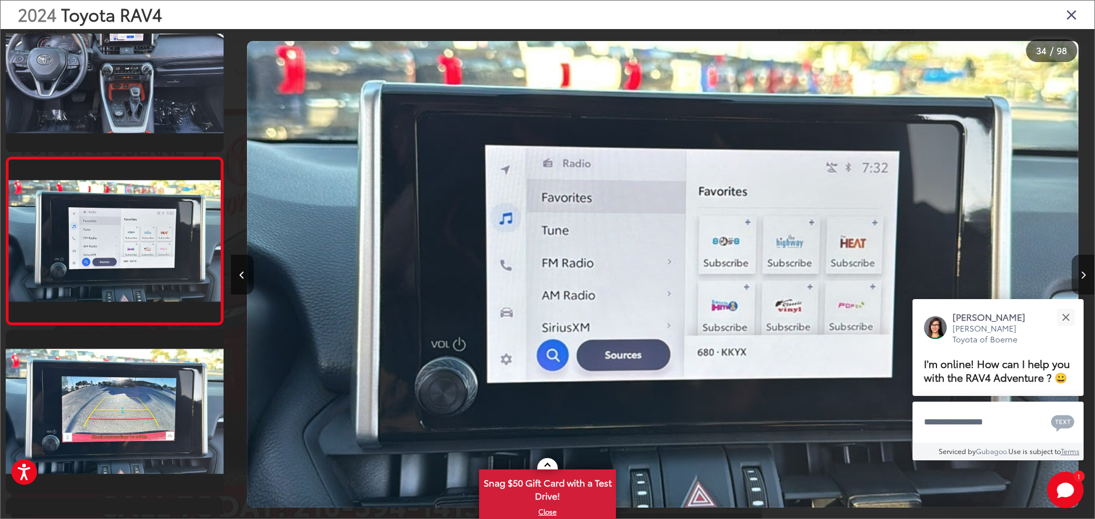
click at [1076, 274] on button "Next image" at bounding box center [1082, 275] width 23 height 40
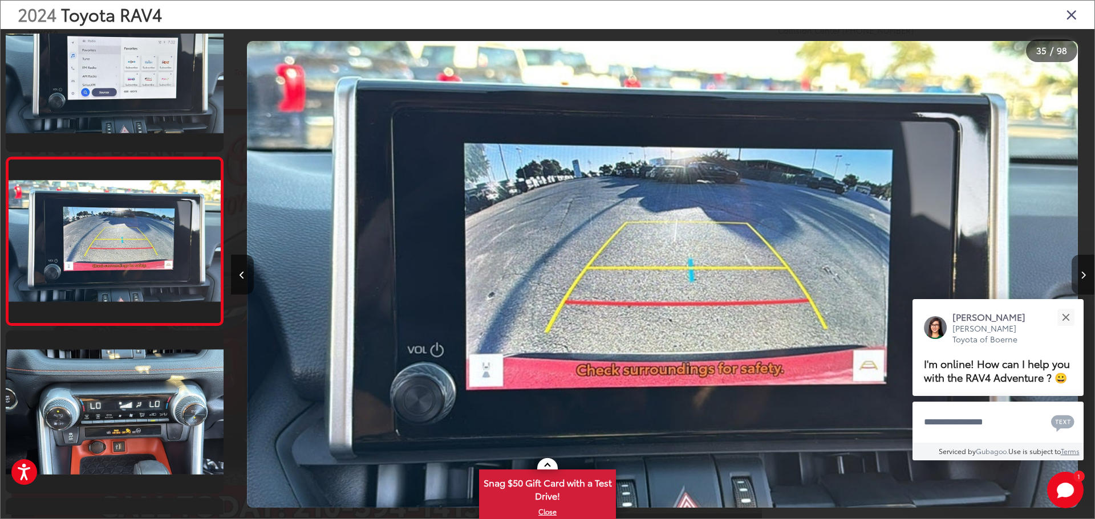
click at [1074, 276] on button "Next image" at bounding box center [1082, 275] width 23 height 40
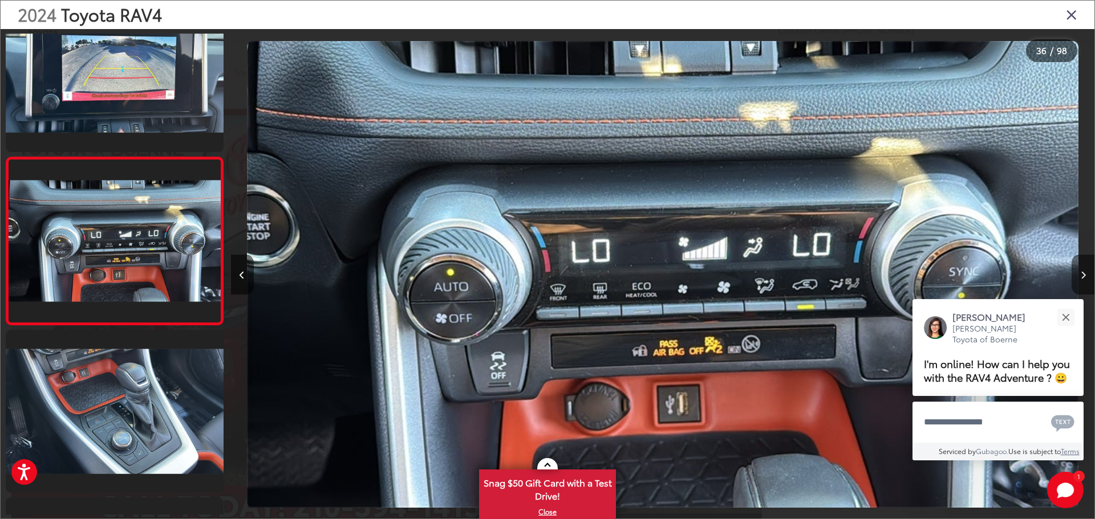
click at [1074, 277] on button "Next image" at bounding box center [1082, 275] width 23 height 40
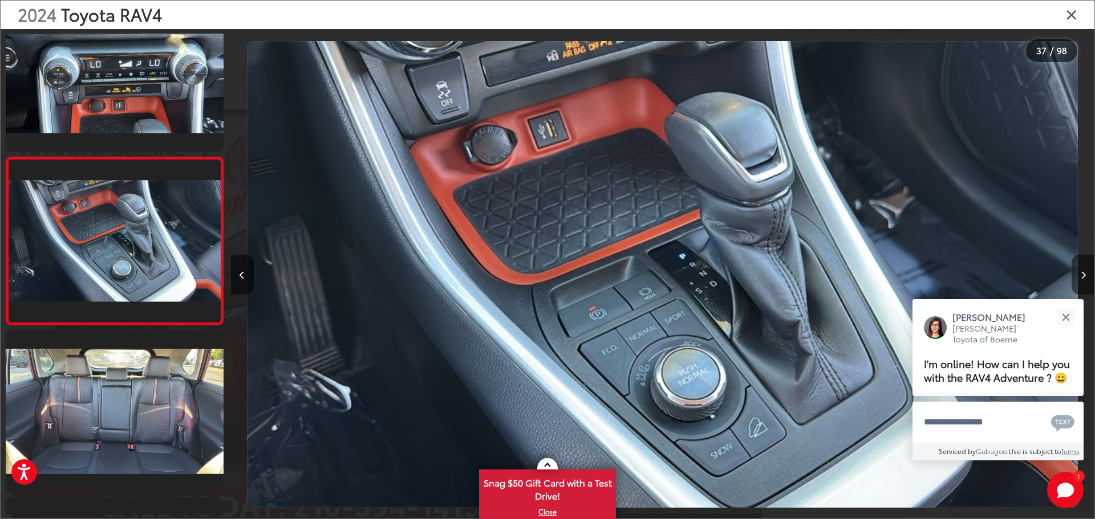
click at [1073, 278] on button "Next image" at bounding box center [1082, 275] width 23 height 40
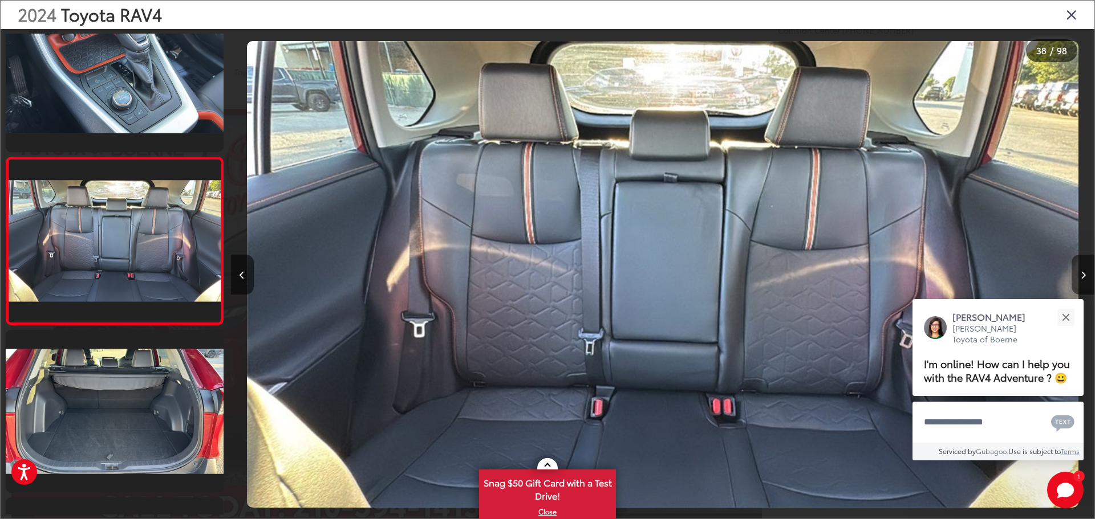
click at [1073, 278] on button "Next image" at bounding box center [1082, 275] width 23 height 40
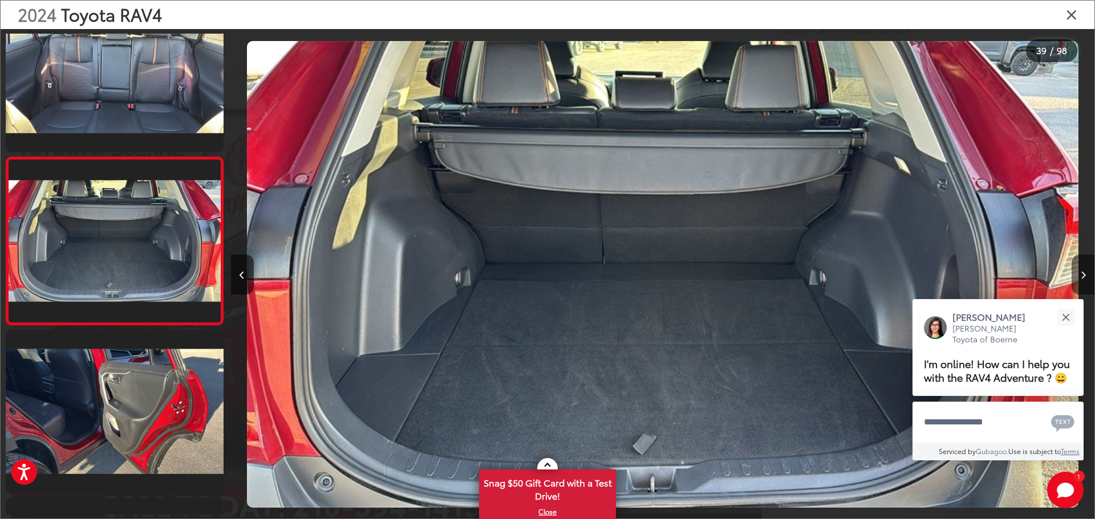
click at [1080, 276] on icon "Next image" at bounding box center [1082, 275] width 5 height 8
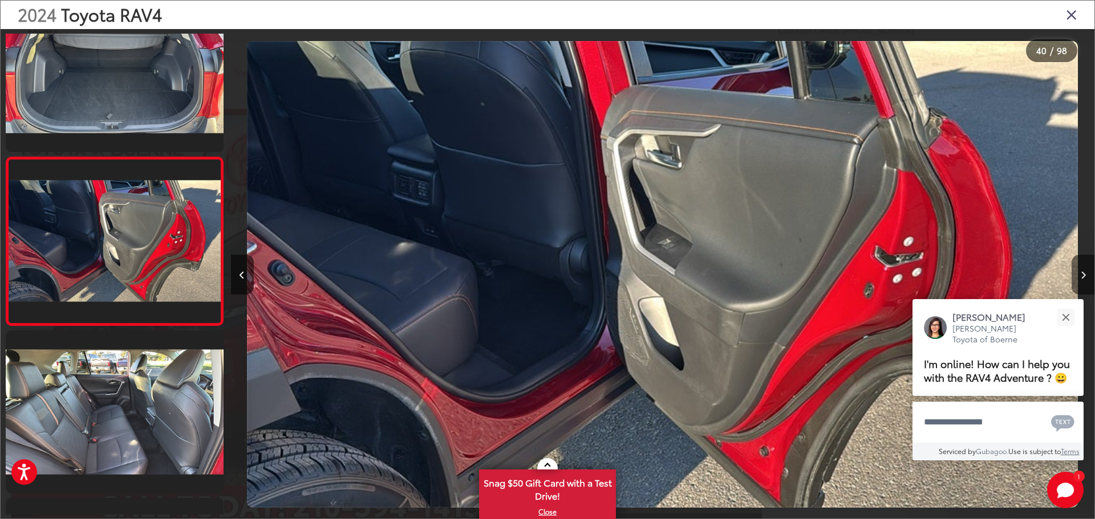
click at [1079, 277] on button "Next image" at bounding box center [1082, 275] width 23 height 40
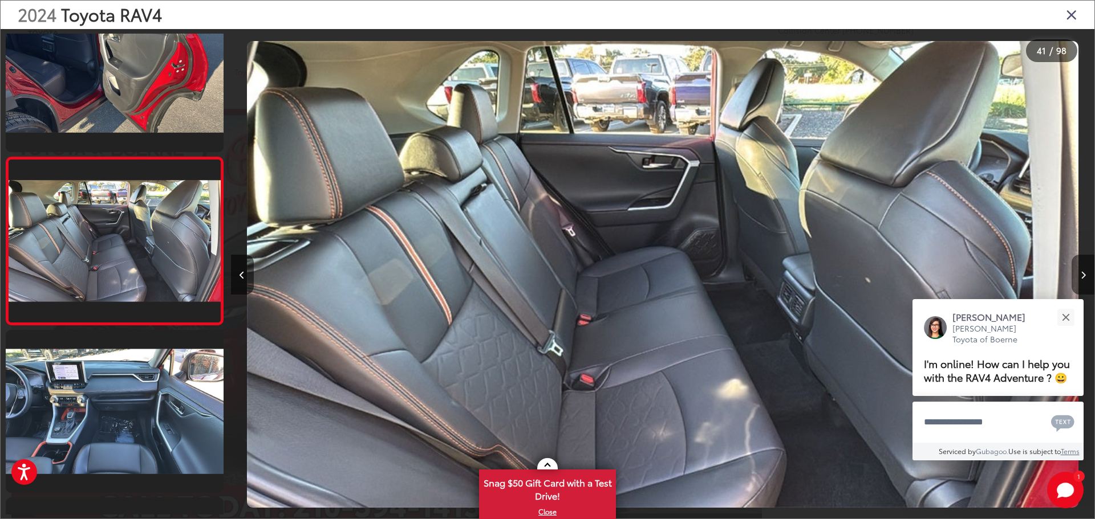
click at [1078, 271] on button "Next image" at bounding box center [1082, 275] width 23 height 40
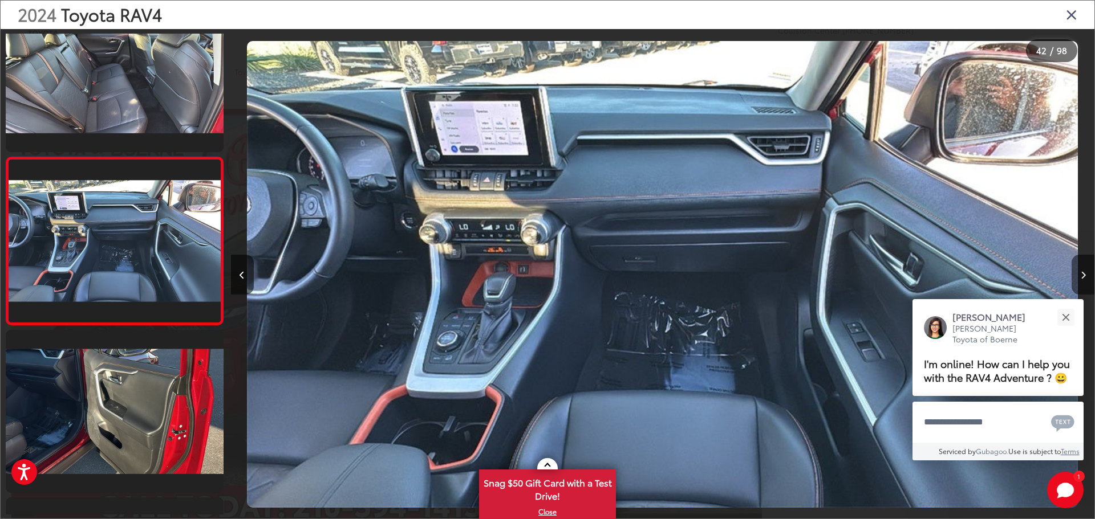
click at [1078, 271] on button "Next image" at bounding box center [1082, 275] width 23 height 40
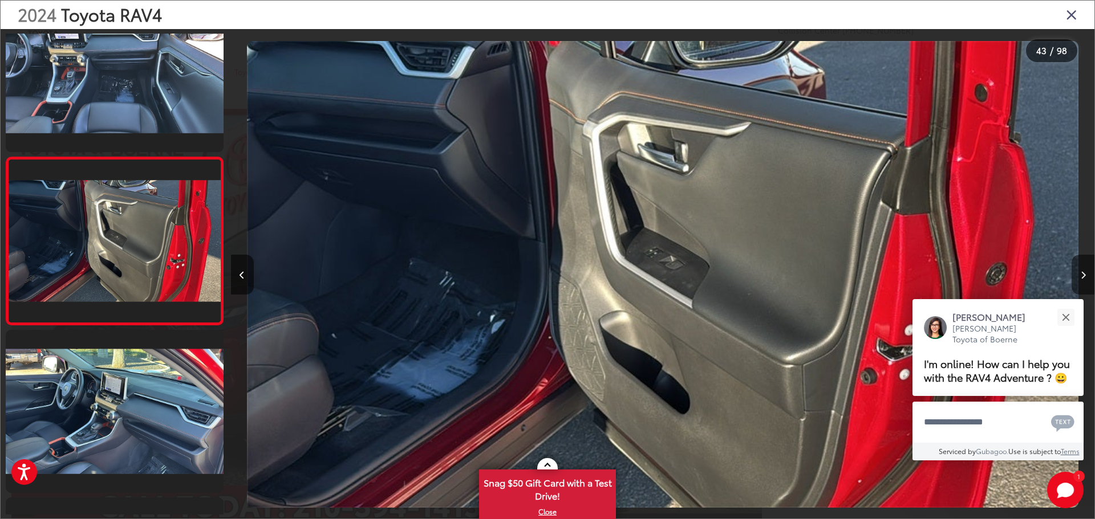
click at [1078, 271] on button "Next image" at bounding box center [1082, 275] width 23 height 40
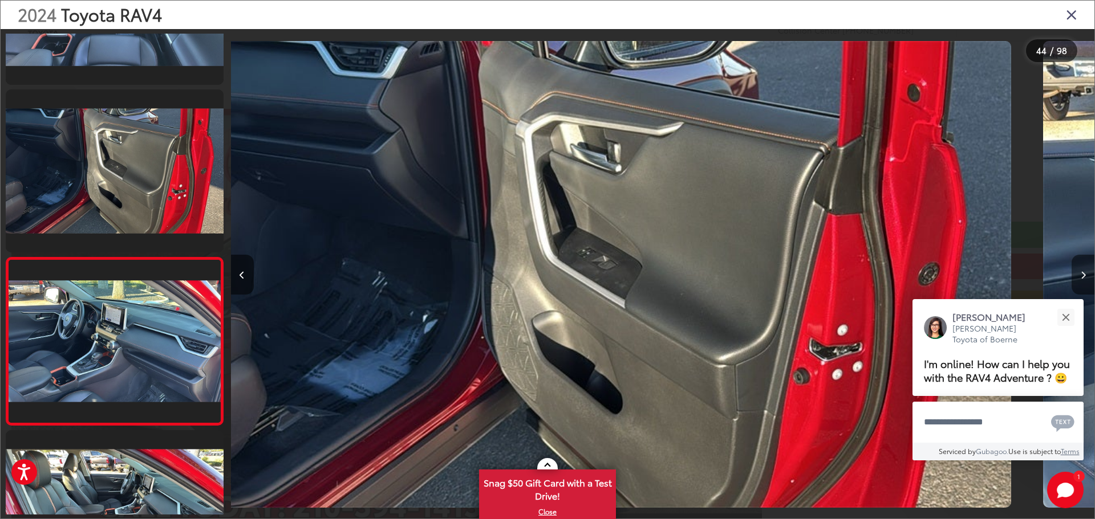
click at [1078, 271] on button "Next image" at bounding box center [1082, 275] width 23 height 40
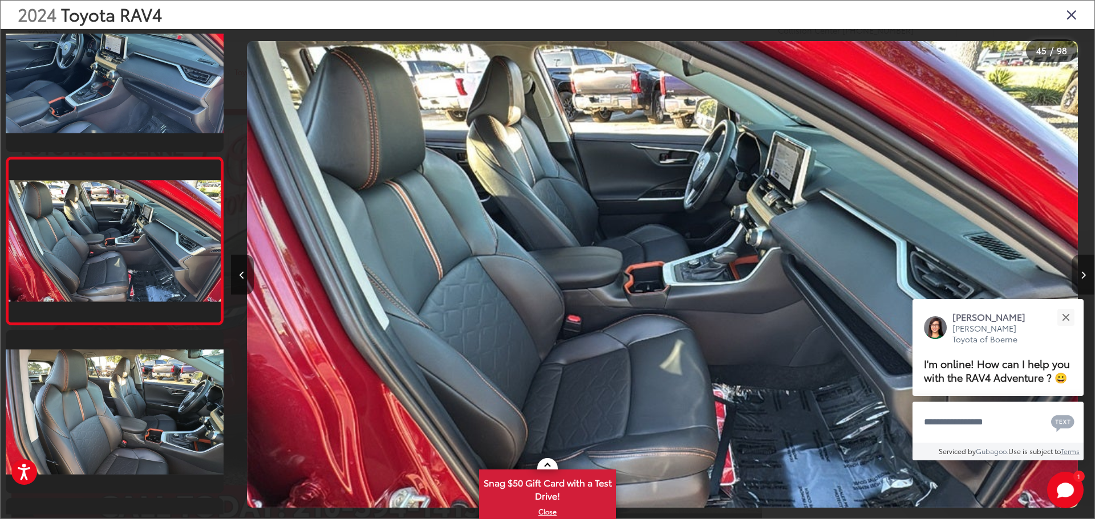
click at [1076, 274] on button "Next image" at bounding box center [1082, 275] width 23 height 40
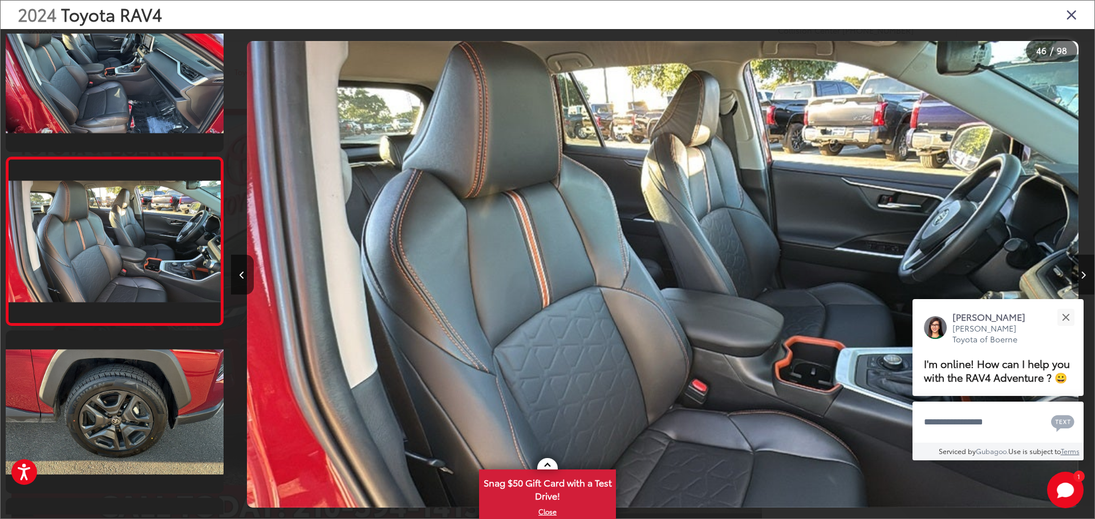
click at [1076, 274] on button "Next image" at bounding box center [1082, 275] width 23 height 40
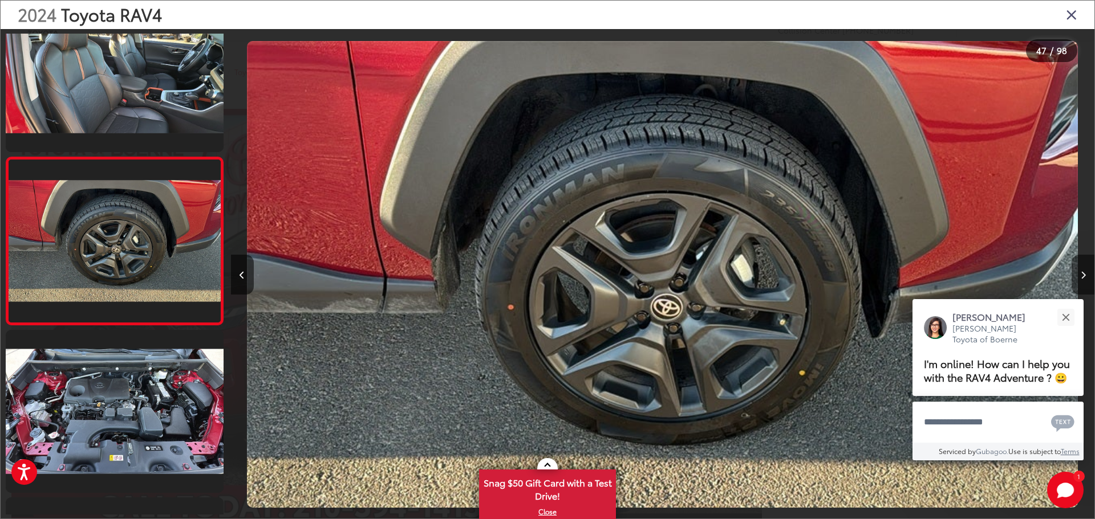
click at [1076, 274] on button "Next image" at bounding box center [1082, 275] width 23 height 40
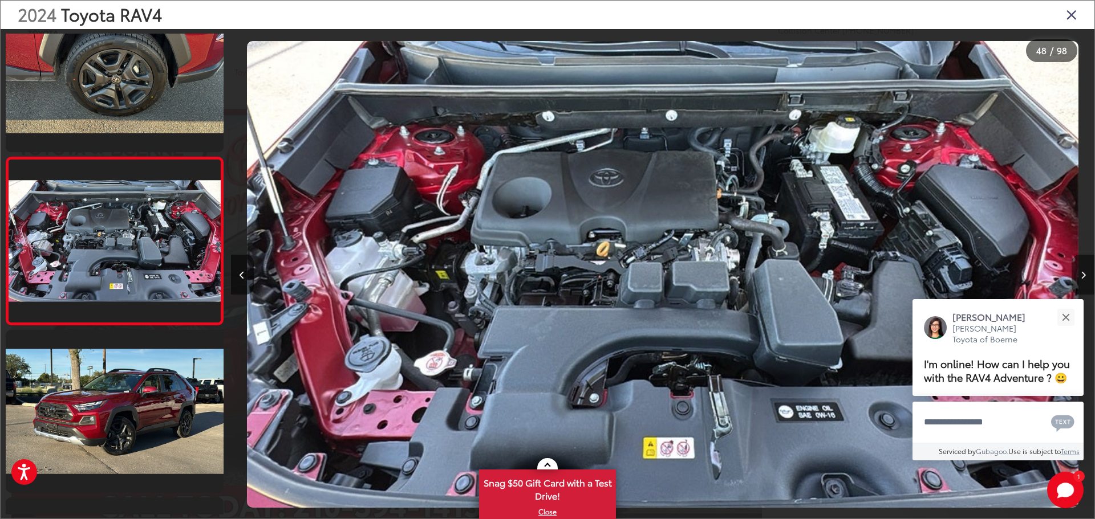
click at [1076, 274] on button "Next image" at bounding box center [1082, 275] width 23 height 40
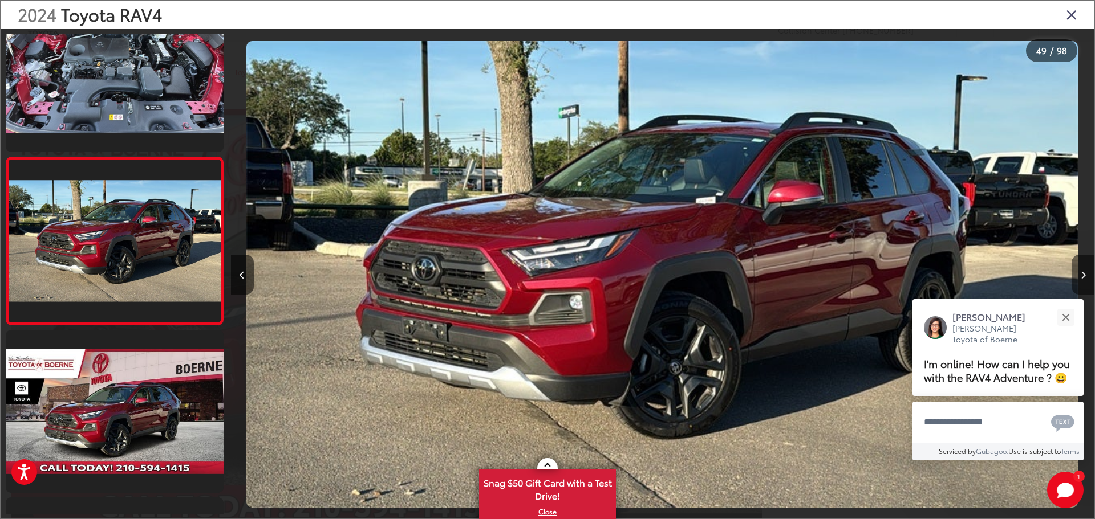
click at [1076, 275] on button "Next image" at bounding box center [1082, 275] width 23 height 40
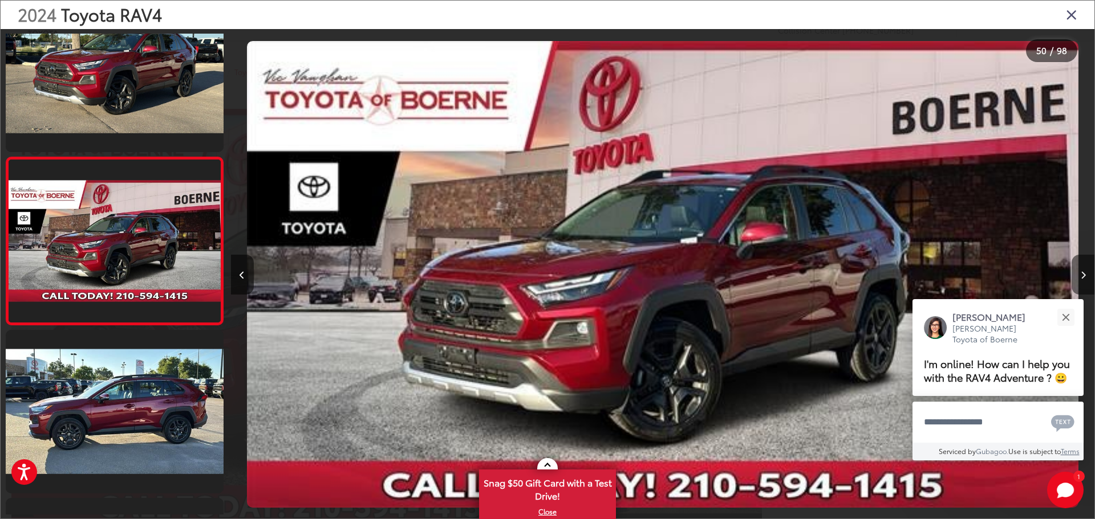
click at [1076, 275] on button "Next image" at bounding box center [1082, 275] width 23 height 40
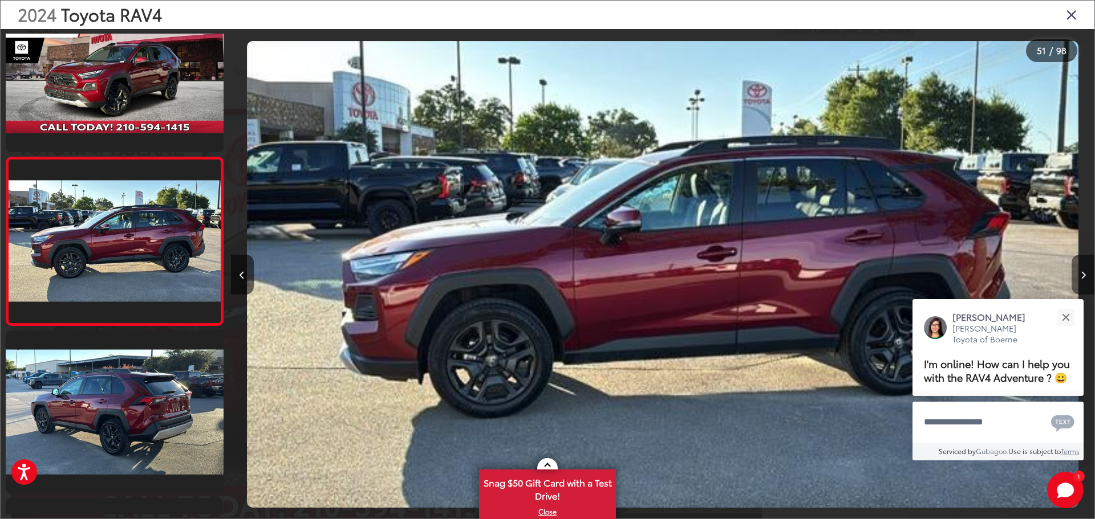
click at [1076, 275] on button "Next image" at bounding box center [1082, 275] width 23 height 40
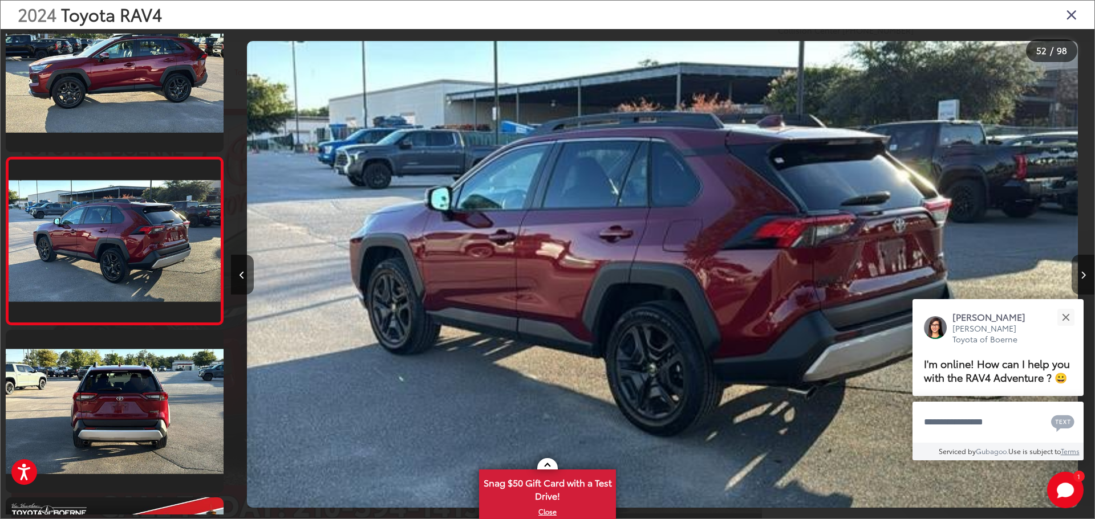
click at [1076, 275] on button "Next image" at bounding box center [1082, 275] width 23 height 40
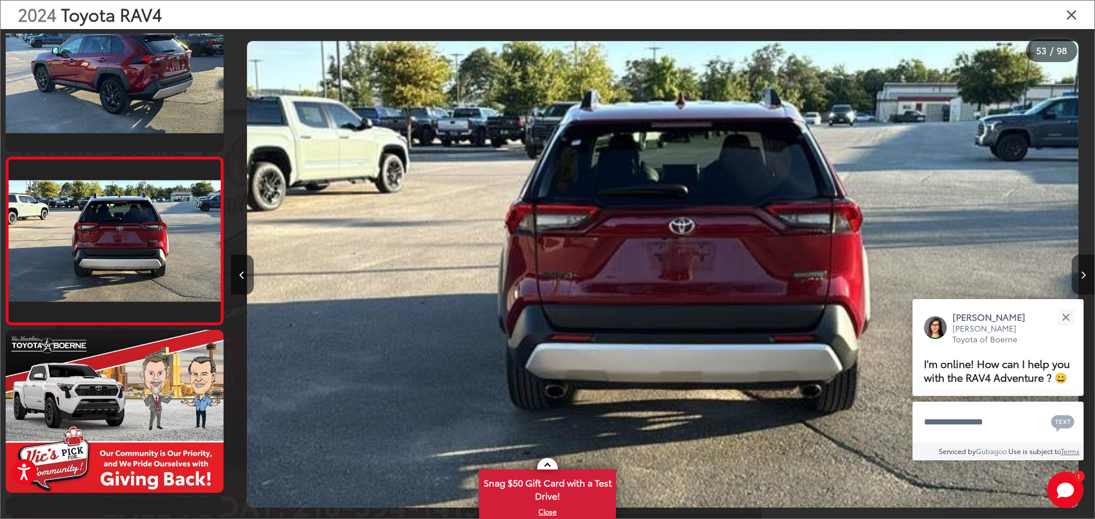
click at [1086, 274] on button "Next image" at bounding box center [1082, 275] width 23 height 40
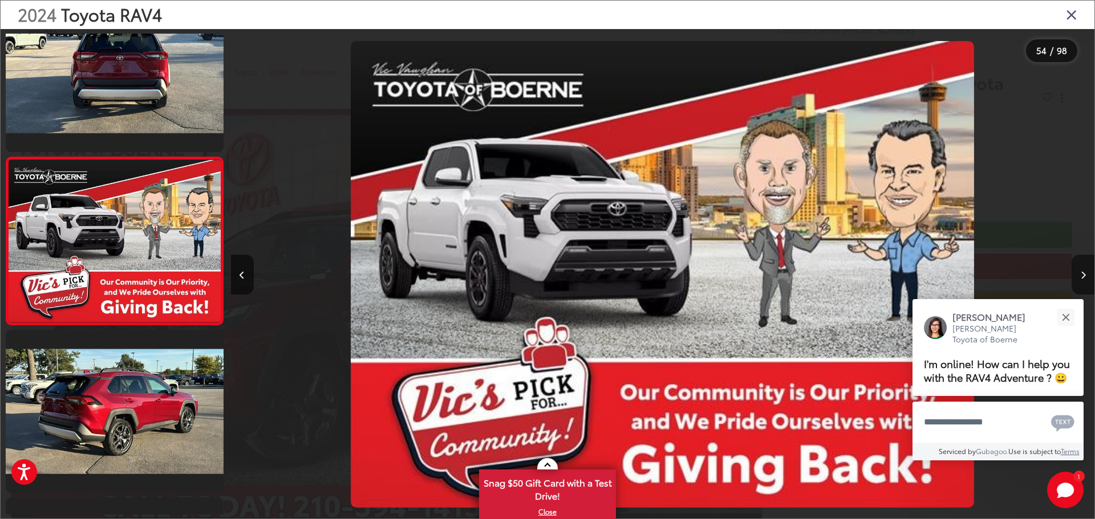
click at [1085, 275] on icon "Next image" at bounding box center [1082, 275] width 5 height 8
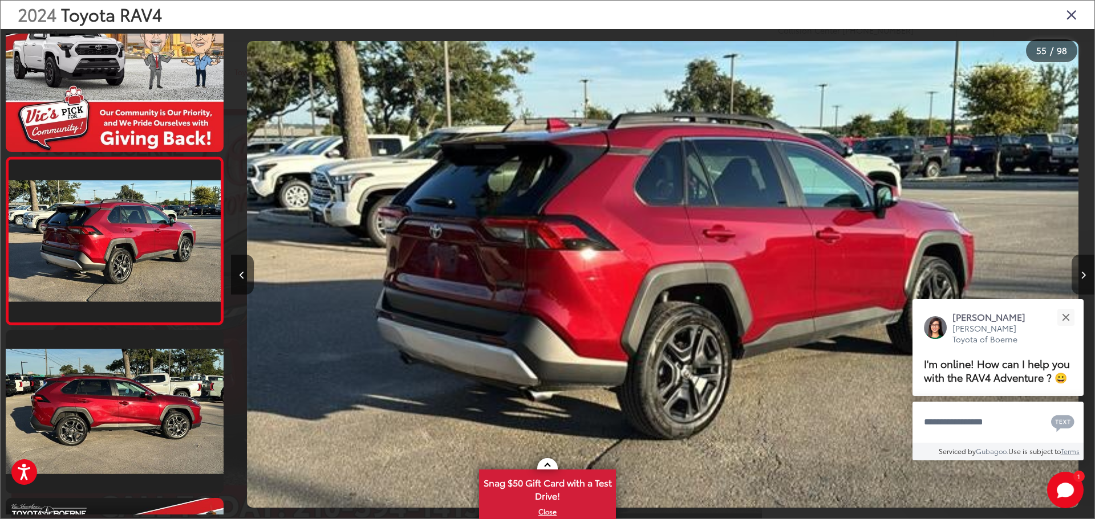
click at [1086, 275] on button "Next image" at bounding box center [1082, 275] width 23 height 40
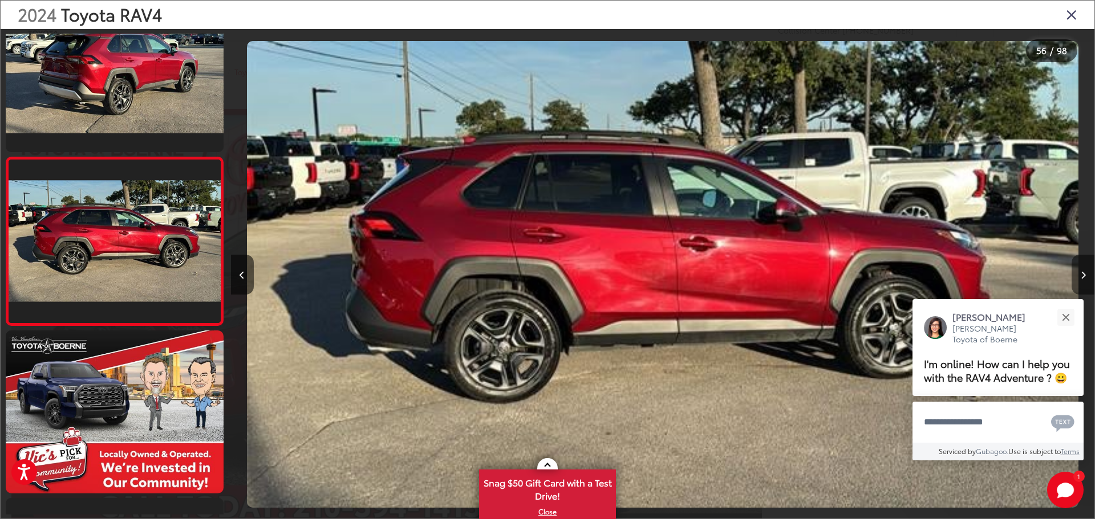
click at [1084, 277] on icon "Next image" at bounding box center [1082, 275] width 5 height 8
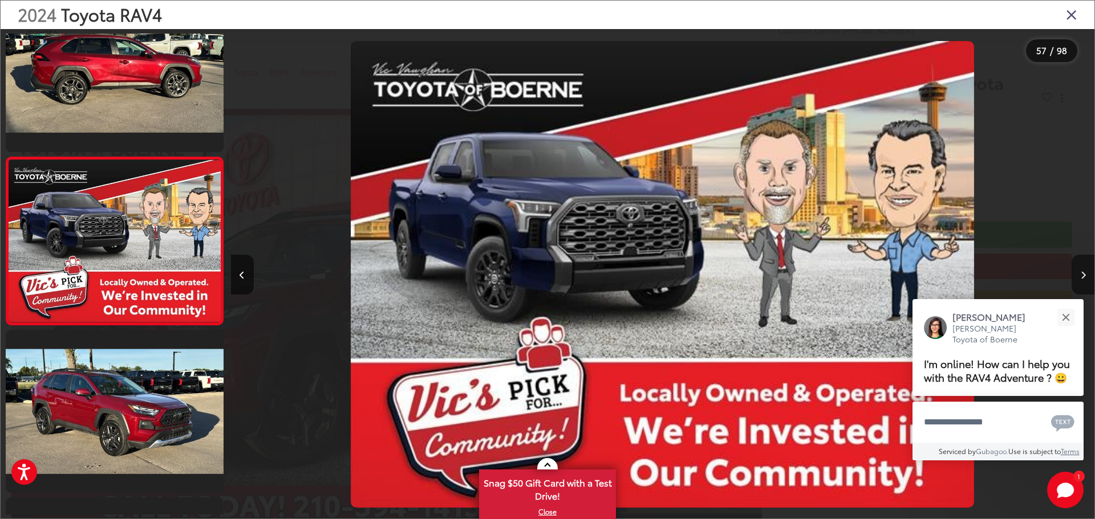
click at [1084, 277] on icon "Next image" at bounding box center [1082, 275] width 5 height 8
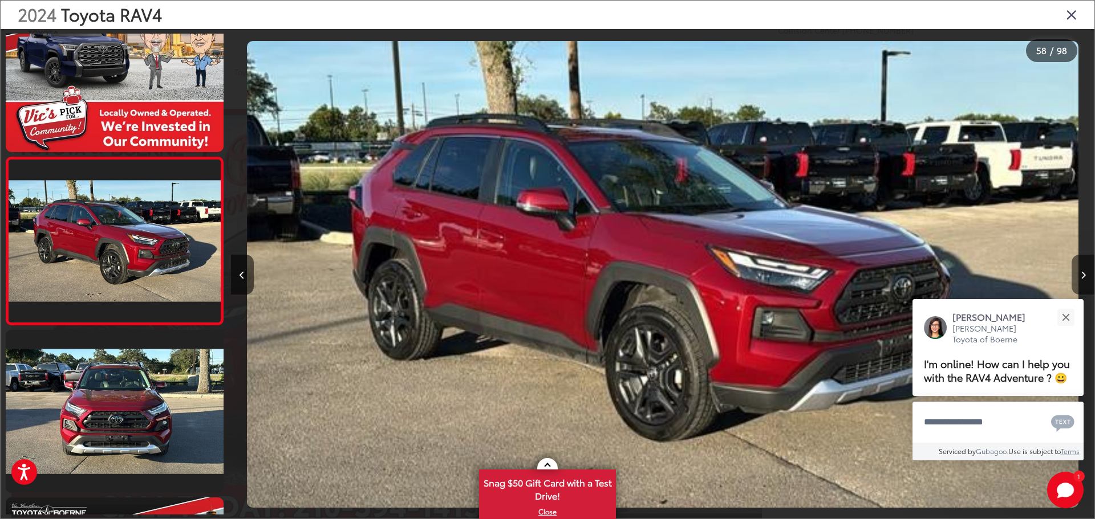
click at [1084, 277] on icon "Next image" at bounding box center [1082, 275] width 5 height 8
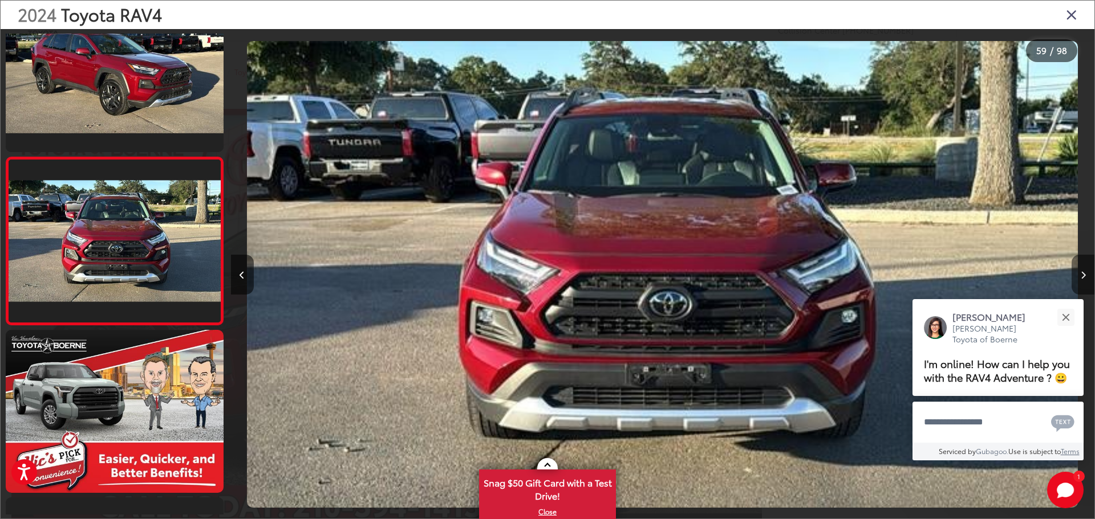
click at [1083, 279] on button "Next image" at bounding box center [1082, 275] width 23 height 40
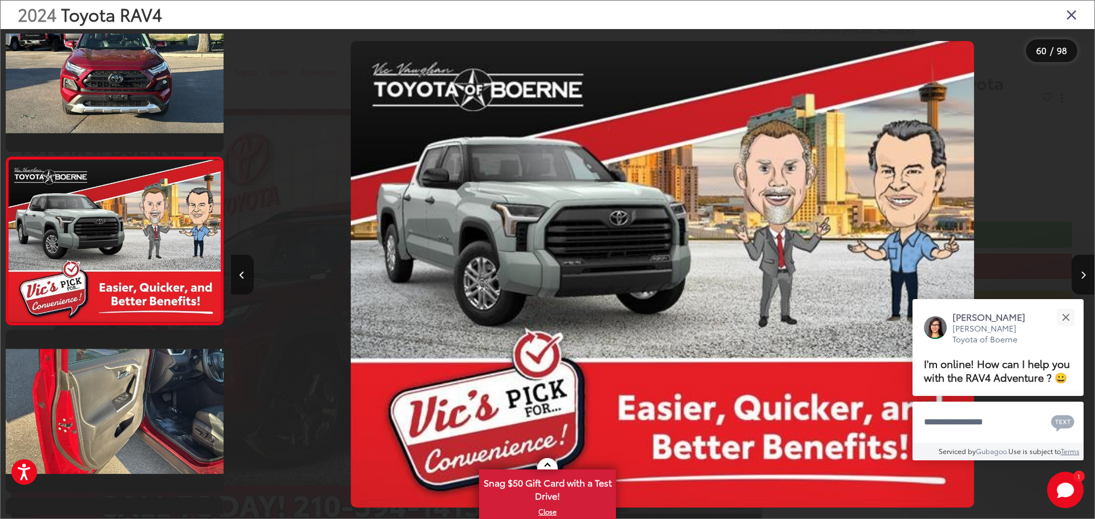
click at [246, 279] on button "Previous image" at bounding box center [242, 275] width 23 height 40
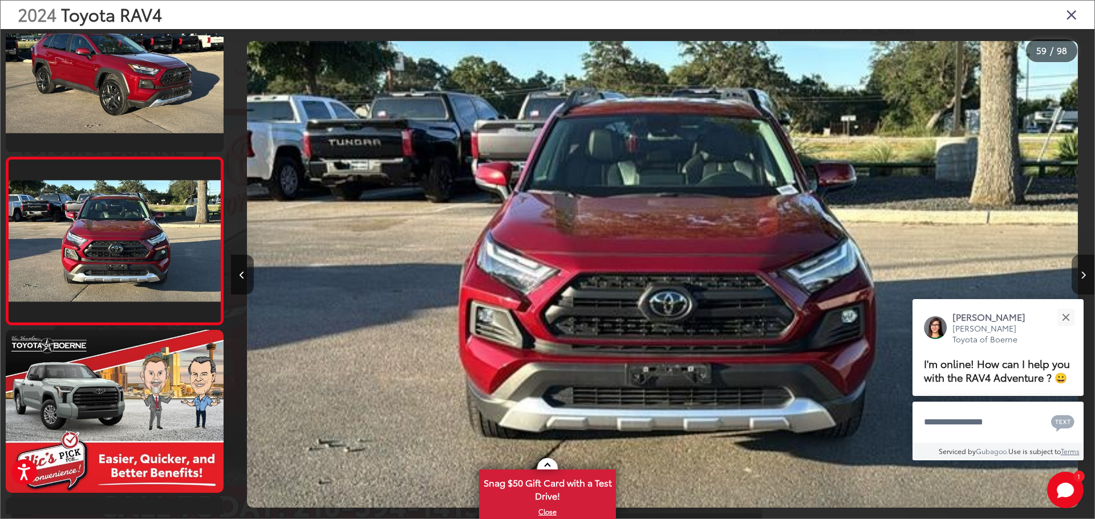
click at [1079, 281] on button "Next image" at bounding box center [1082, 275] width 23 height 40
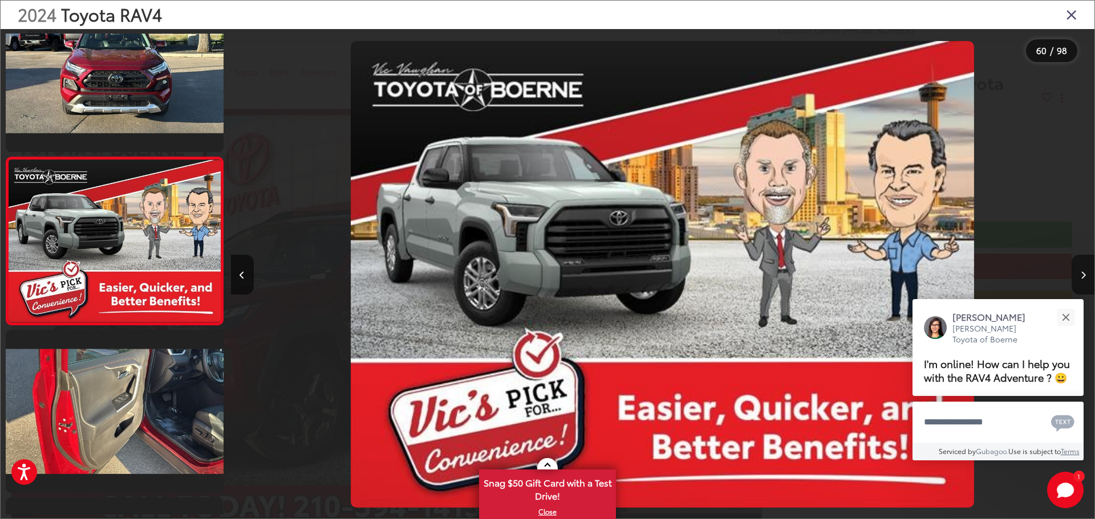
click at [1079, 281] on button "Next image" at bounding box center [1082, 275] width 23 height 40
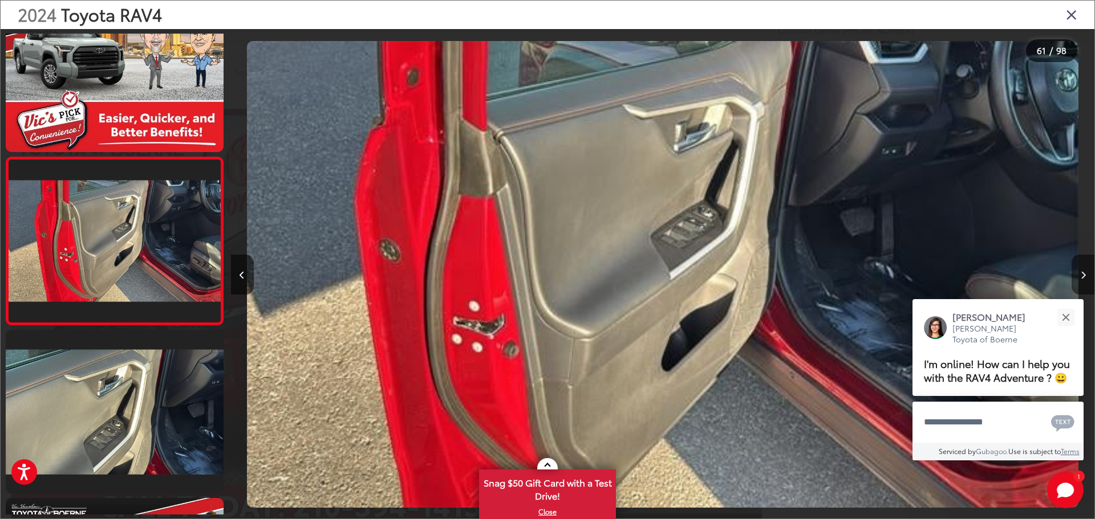
click at [1079, 281] on button "Next image" at bounding box center [1082, 275] width 23 height 40
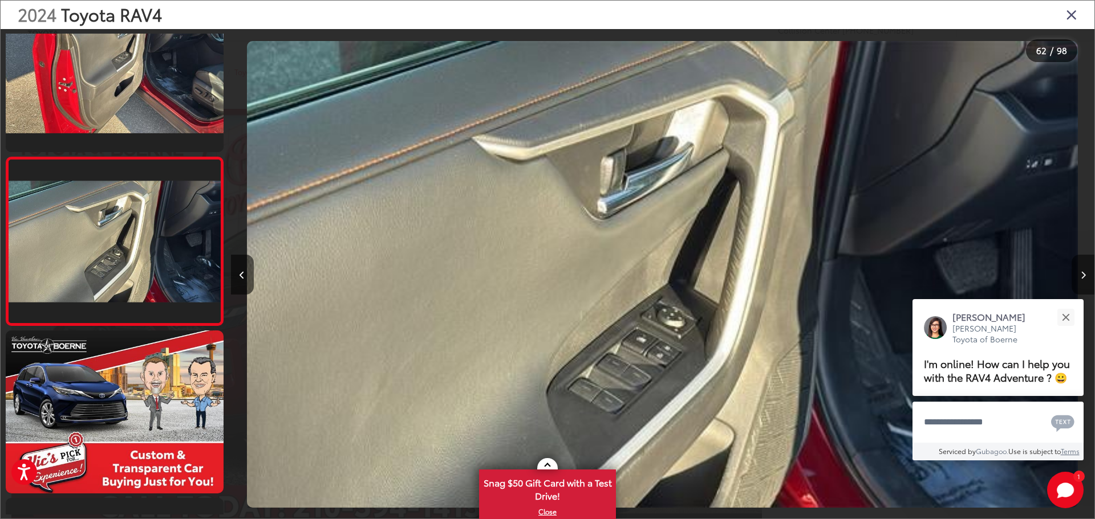
click at [1078, 281] on button "Next image" at bounding box center [1082, 275] width 23 height 40
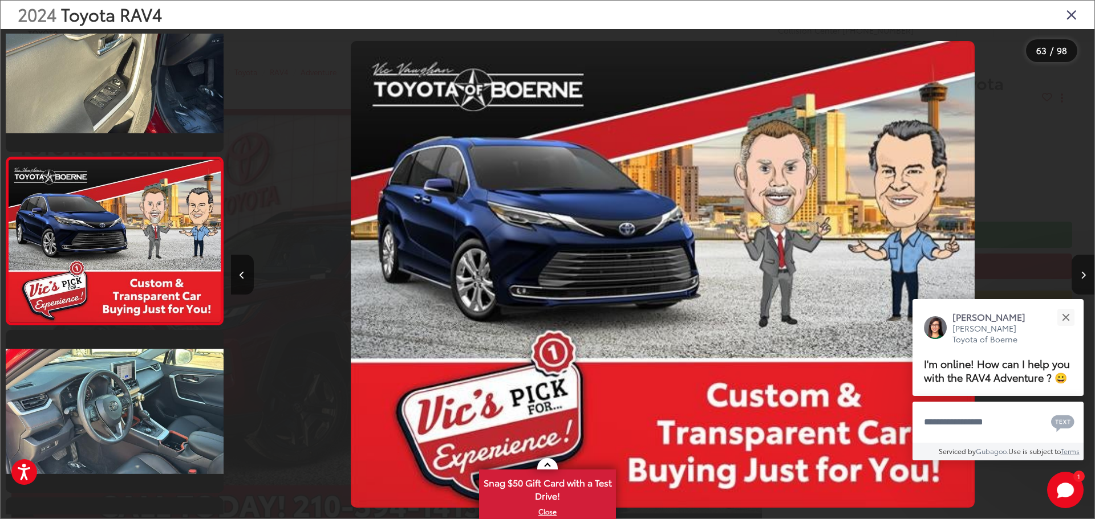
click at [1078, 281] on button "Next image" at bounding box center [1082, 275] width 23 height 40
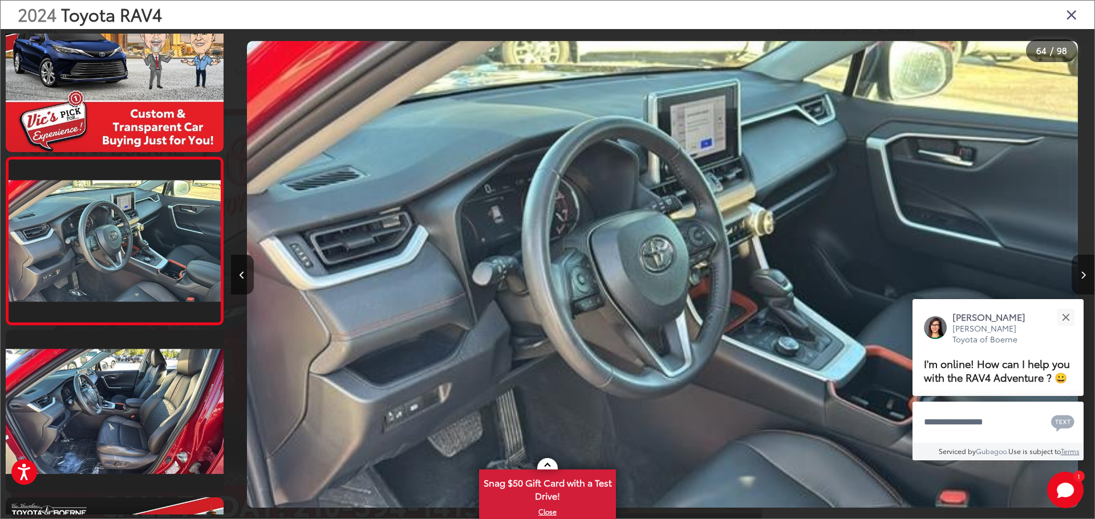
click at [1078, 281] on button "Next image" at bounding box center [1082, 275] width 23 height 40
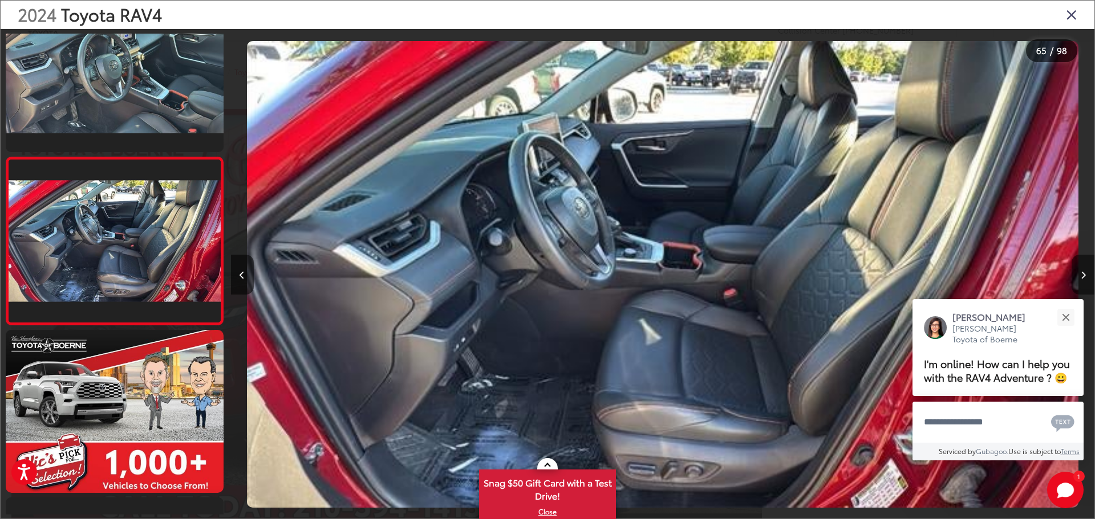
click at [1078, 281] on button "Next image" at bounding box center [1082, 275] width 23 height 40
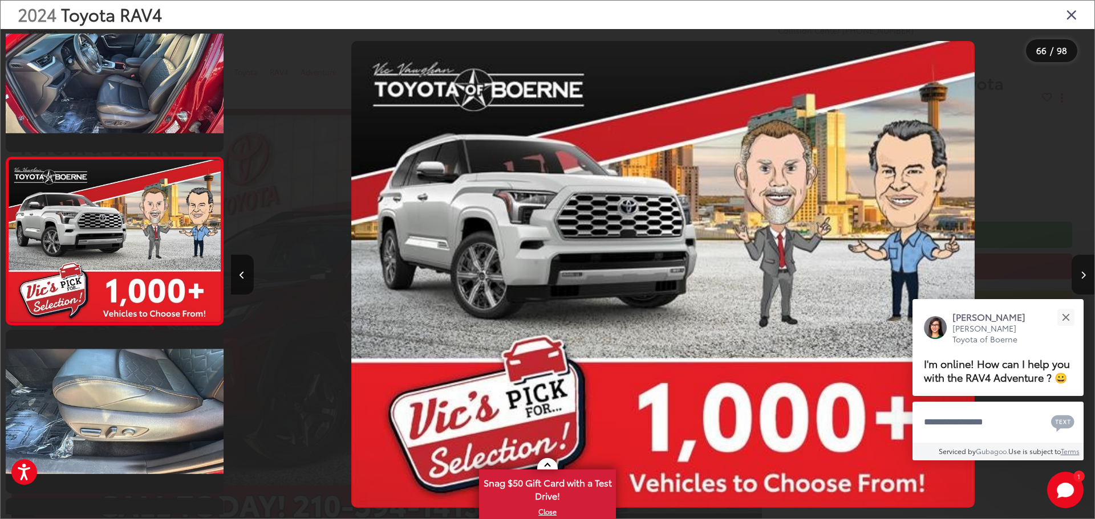
click at [1078, 282] on button "Next image" at bounding box center [1082, 275] width 23 height 40
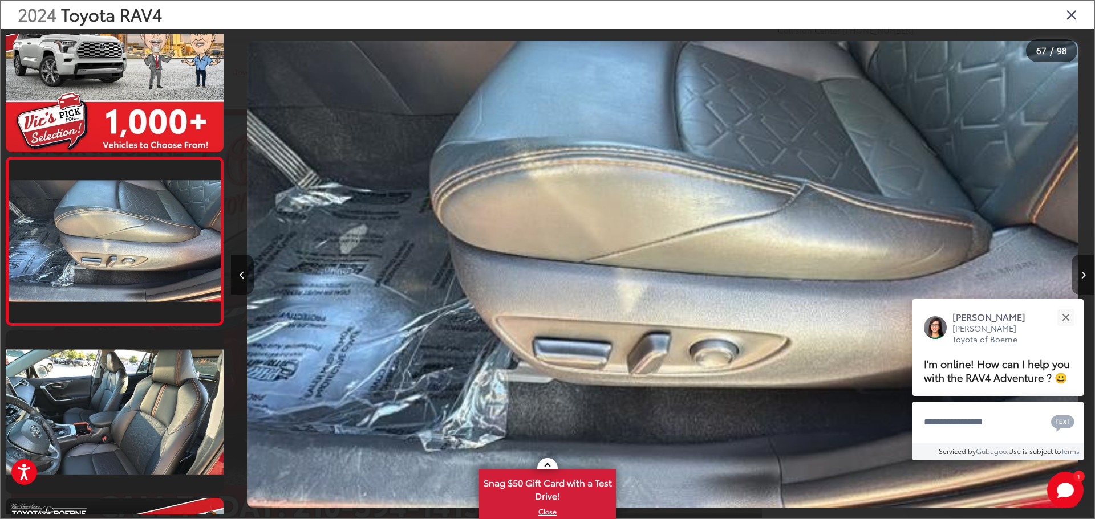
click at [1080, 274] on icon "Next image" at bounding box center [1082, 275] width 5 height 8
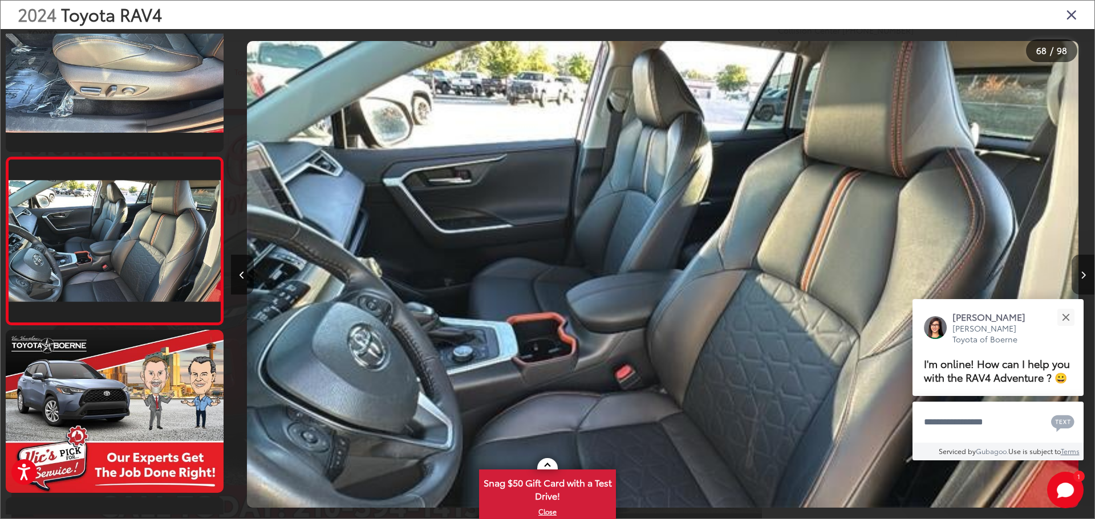
click at [1080, 275] on icon "Next image" at bounding box center [1082, 275] width 5 height 8
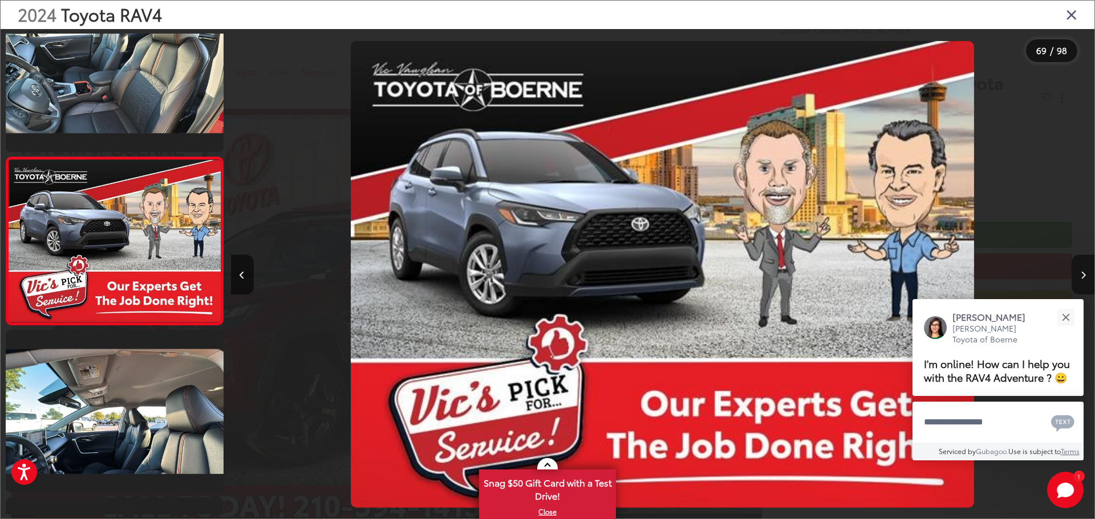
click at [1080, 275] on icon "Next image" at bounding box center [1082, 275] width 5 height 8
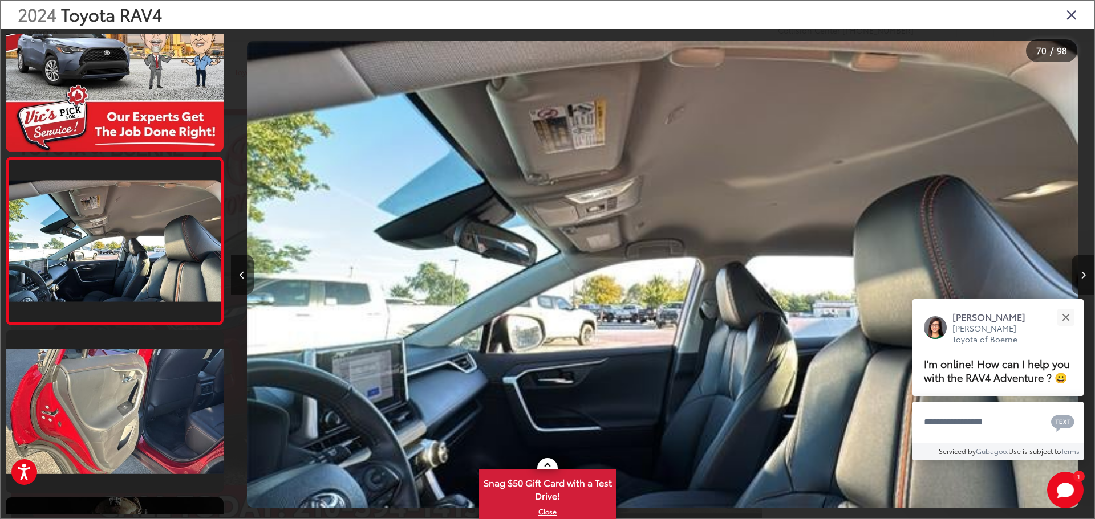
click at [1080, 275] on icon "Next image" at bounding box center [1082, 275] width 5 height 8
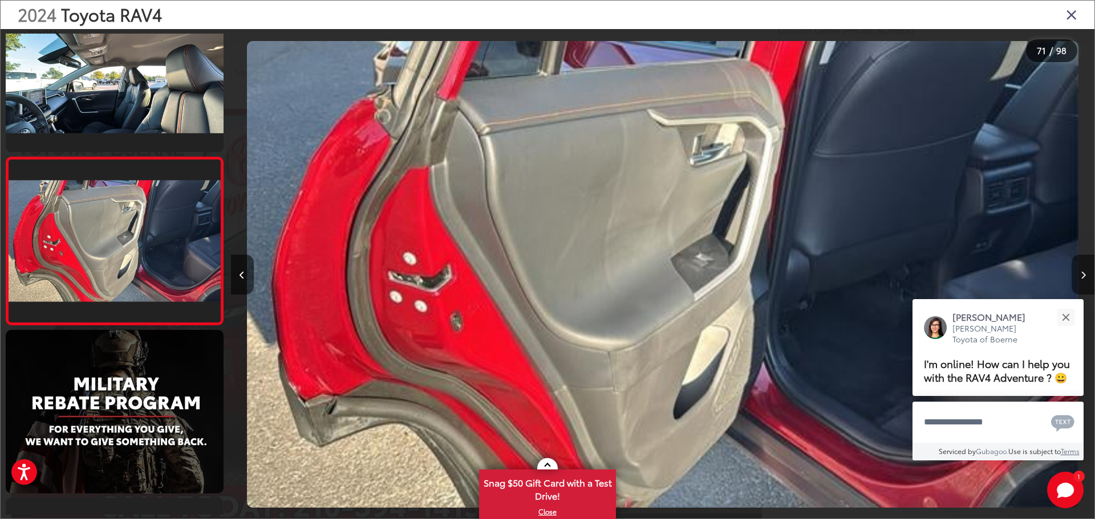
click at [1080, 275] on icon "Next image" at bounding box center [1082, 275] width 5 height 8
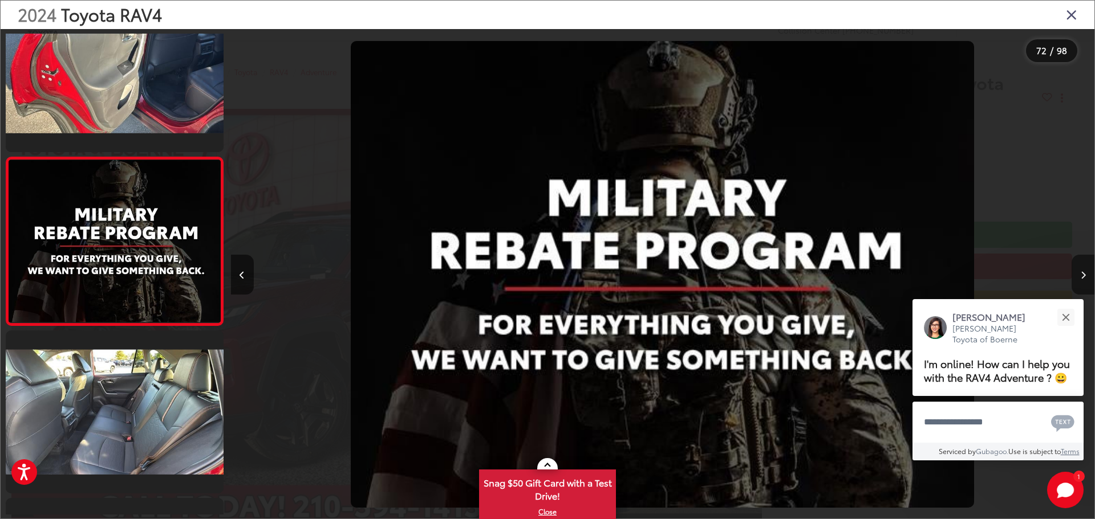
click at [1080, 275] on icon "Next image" at bounding box center [1082, 275] width 5 height 8
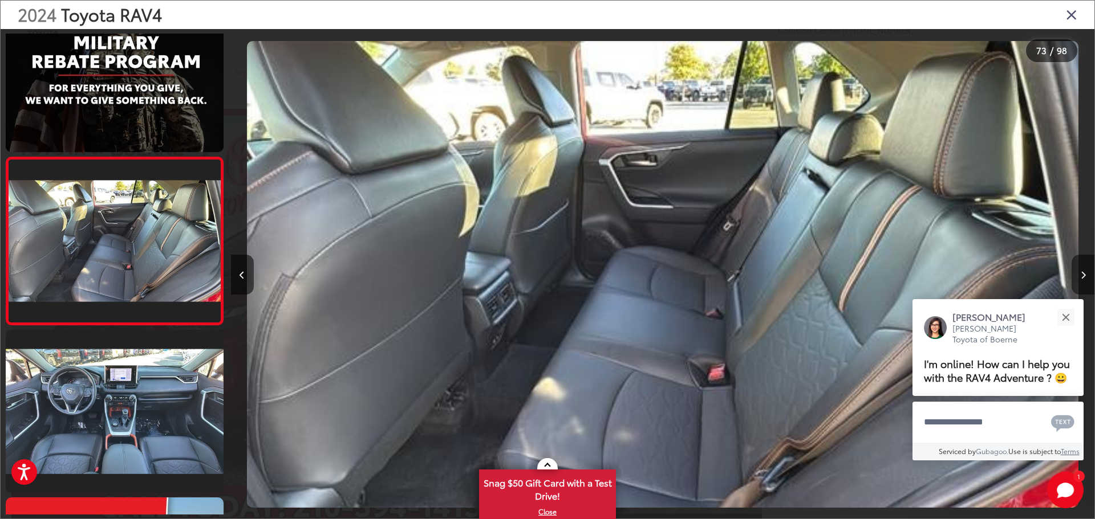
click at [1080, 276] on icon "Next image" at bounding box center [1082, 275] width 5 height 8
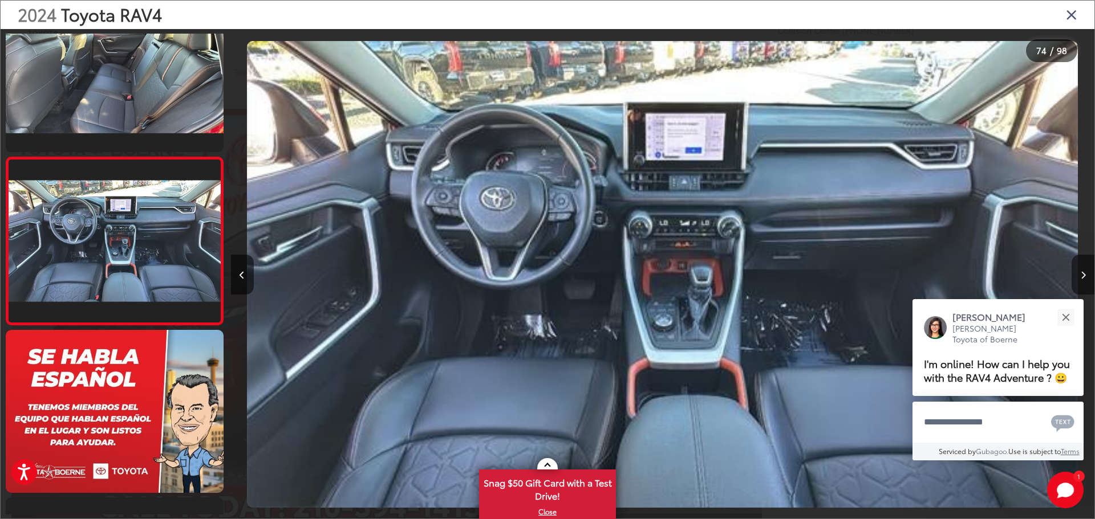
click at [1080, 277] on icon "Next image" at bounding box center [1082, 275] width 5 height 8
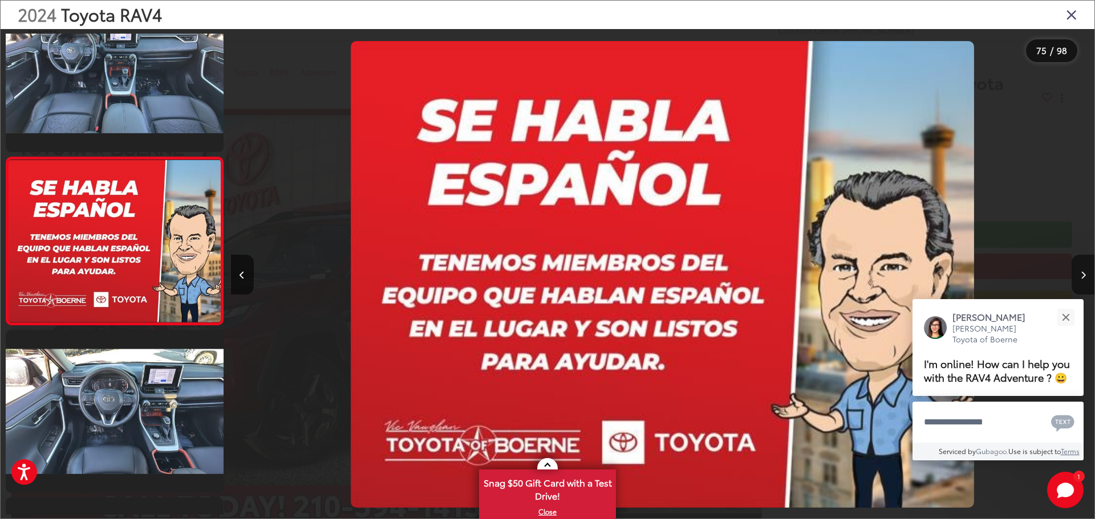
click at [1079, 277] on button "Next image" at bounding box center [1082, 275] width 23 height 40
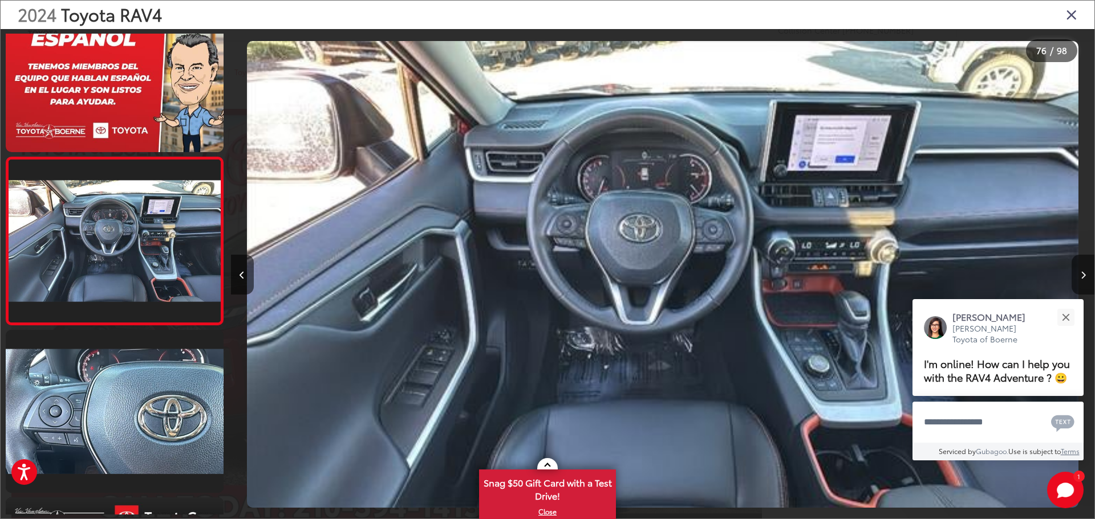
click at [1079, 277] on button "Next image" at bounding box center [1082, 275] width 23 height 40
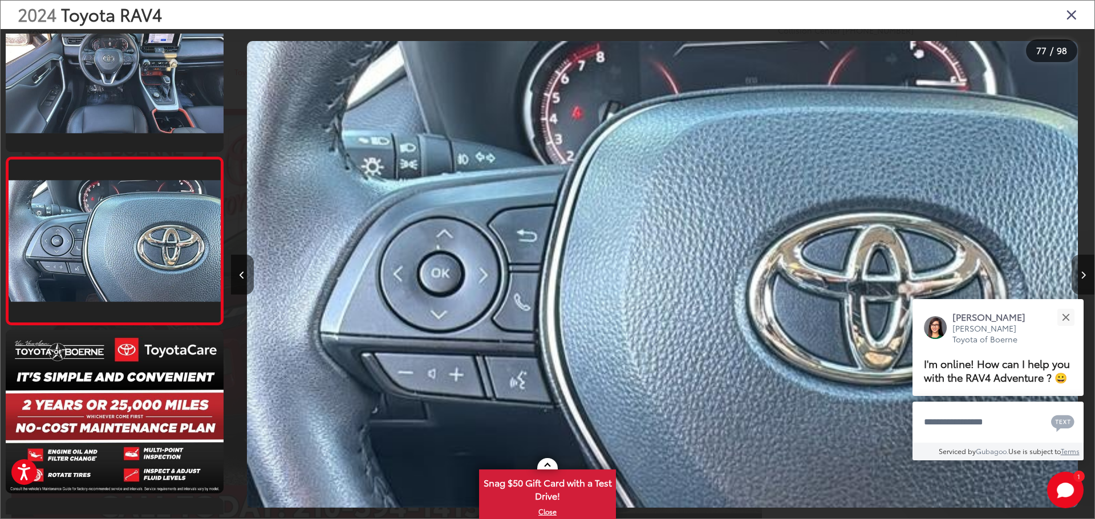
click at [1079, 277] on button "Next image" at bounding box center [1082, 275] width 23 height 40
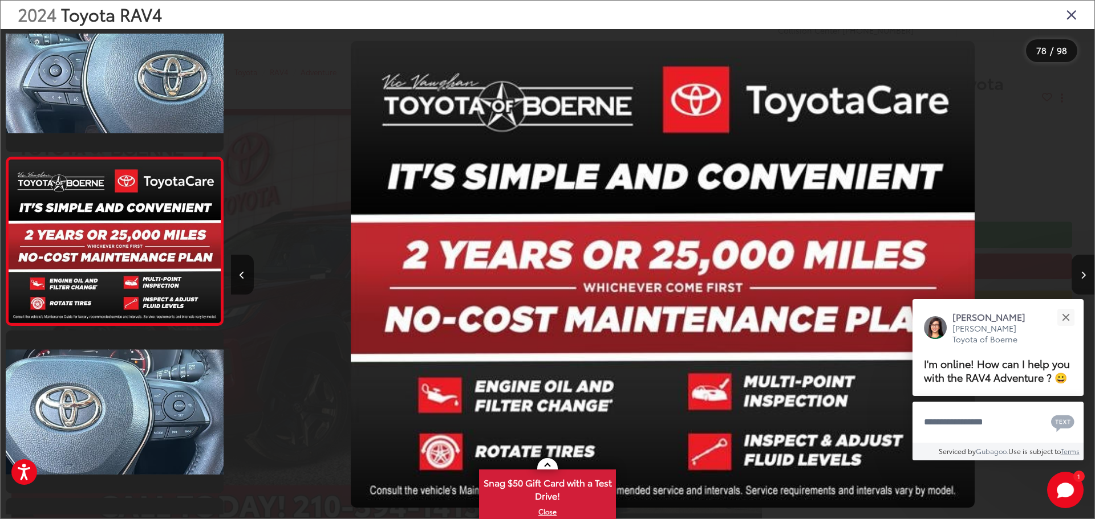
click at [1079, 277] on button "Next image" at bounding box center [1082, 275] width 23 height 40
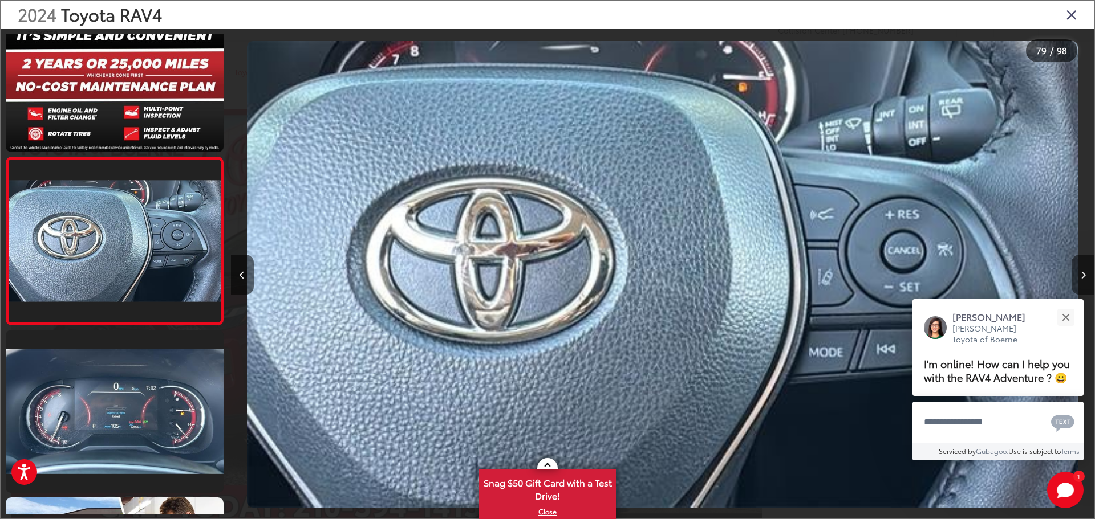
click at [1079, 277] on button "Next image" at bounding box center [1082, 275] width 23 height 40
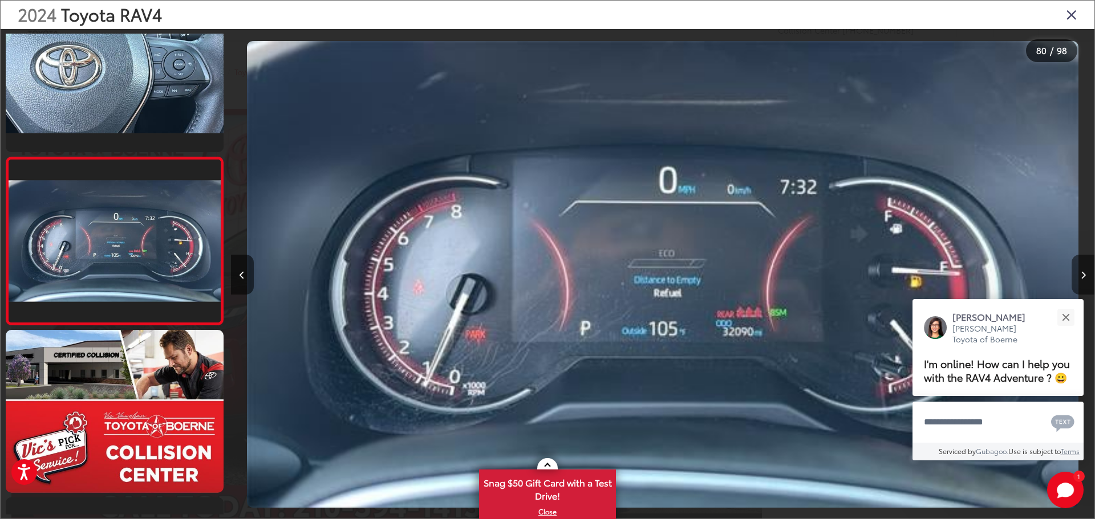
click at [1079, 277] on button "Next image" at bounding box center [1082, 275] width 23 height 40
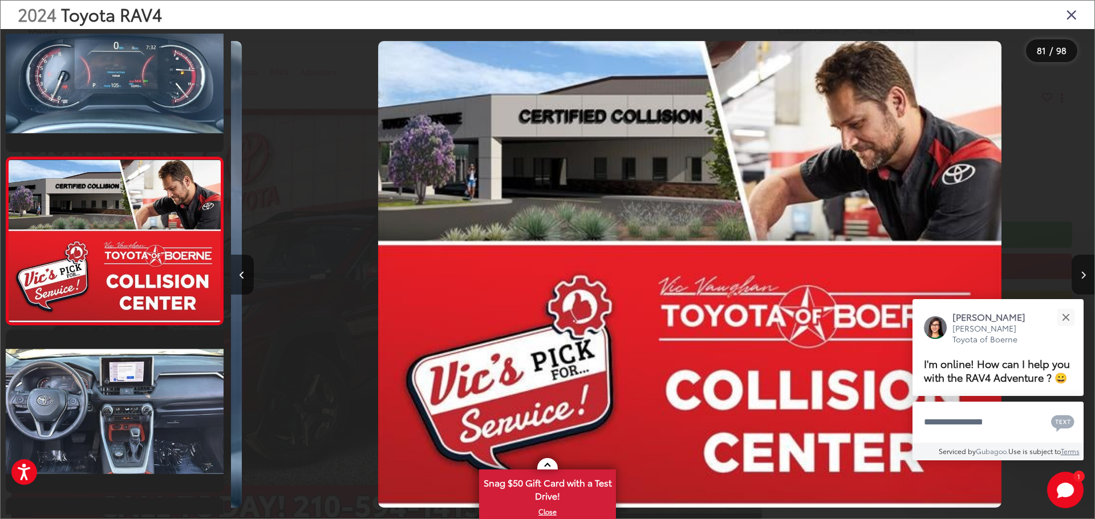
click at [1079, 278] on button "Next image" at bounding box center [1082, 275] width 23 height 40
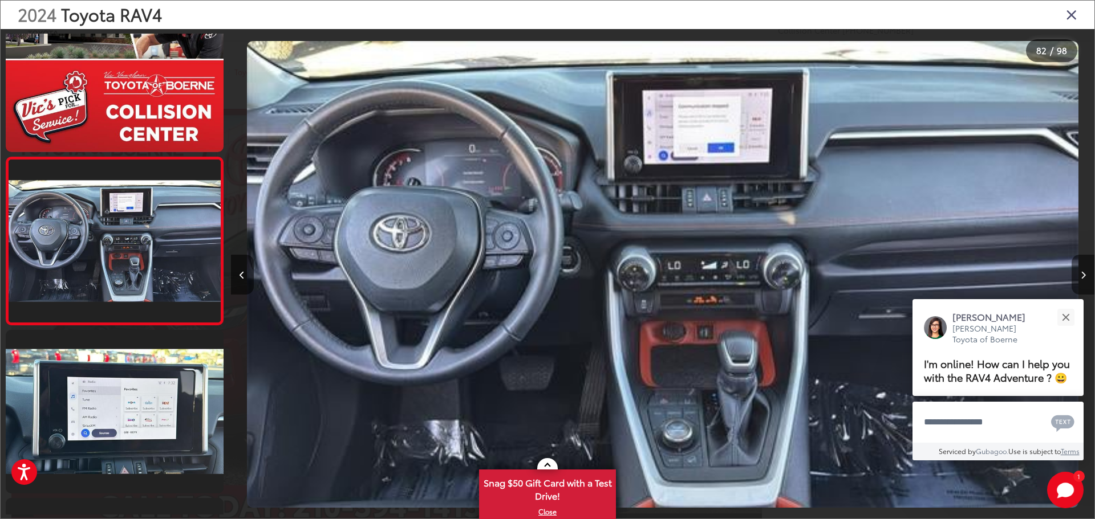
click at [1078, 278] on button "Next image" at bounding box center [1082, 275] width 23 height 40
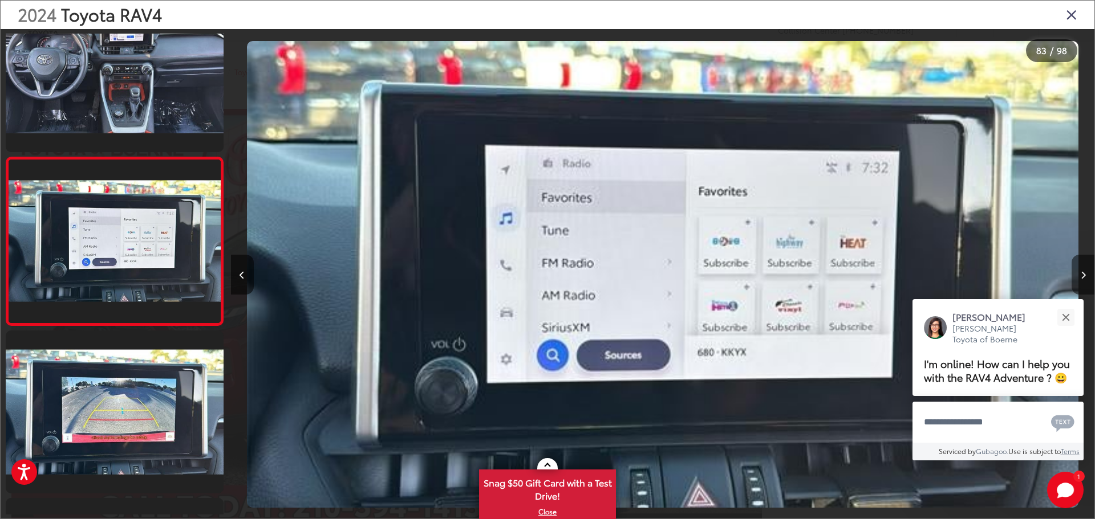
click at [1078, 279] on button "Next image" at bounding box center [1082, 275] width 23 height 40
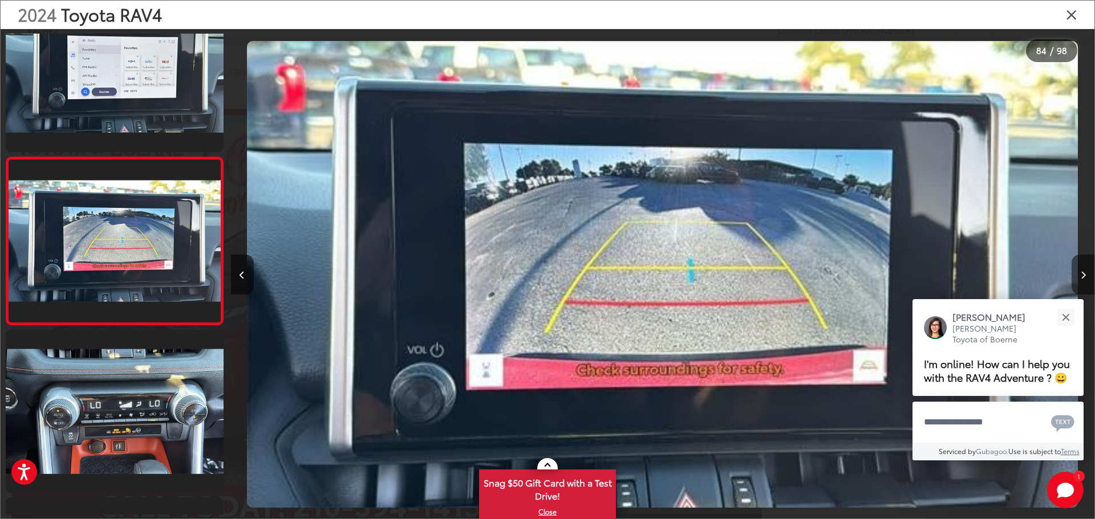
click at [1078, 279] on button "Next image" at bounding box center [1082, 275] width 23 height 40
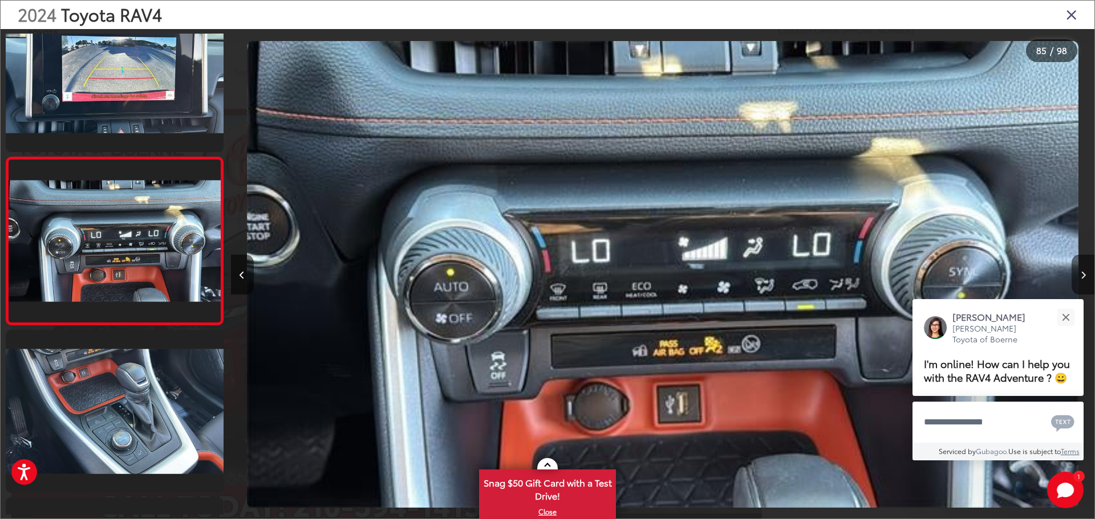
click at [1077, 280] on button "Next image" at bounding box center [1082, 275] width 23 height 40
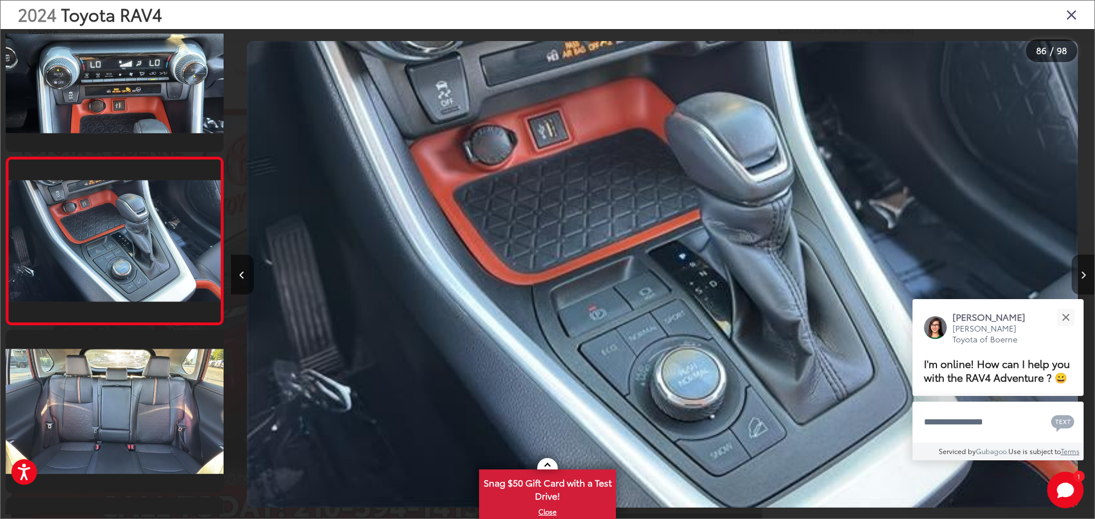
click at [1077, 280] on button "Next image" at bounding box center [1082, 275] width 23 height 40
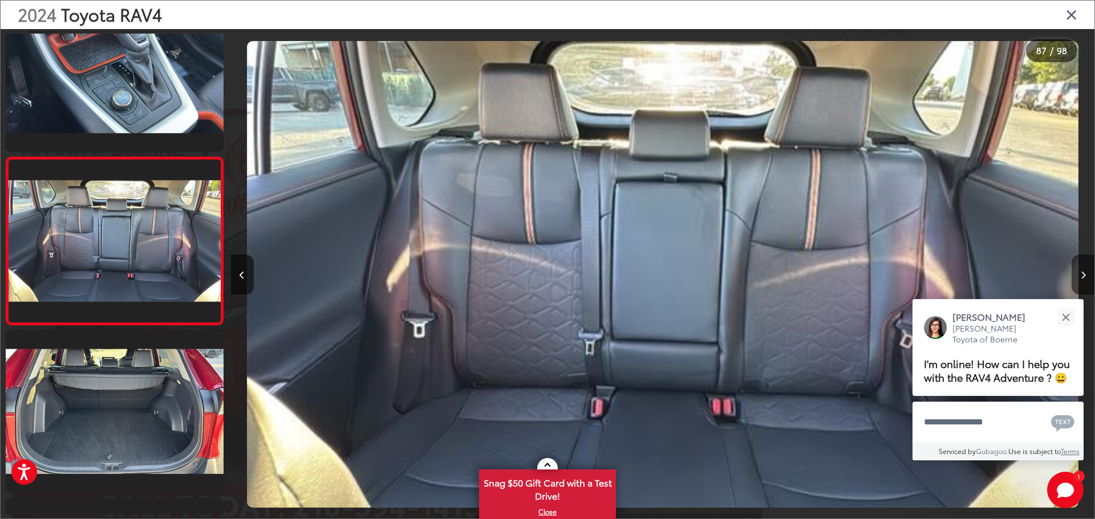
click at [1077, 280] on button "Next image" at bounding box center [1082, 275] width 23 height 40
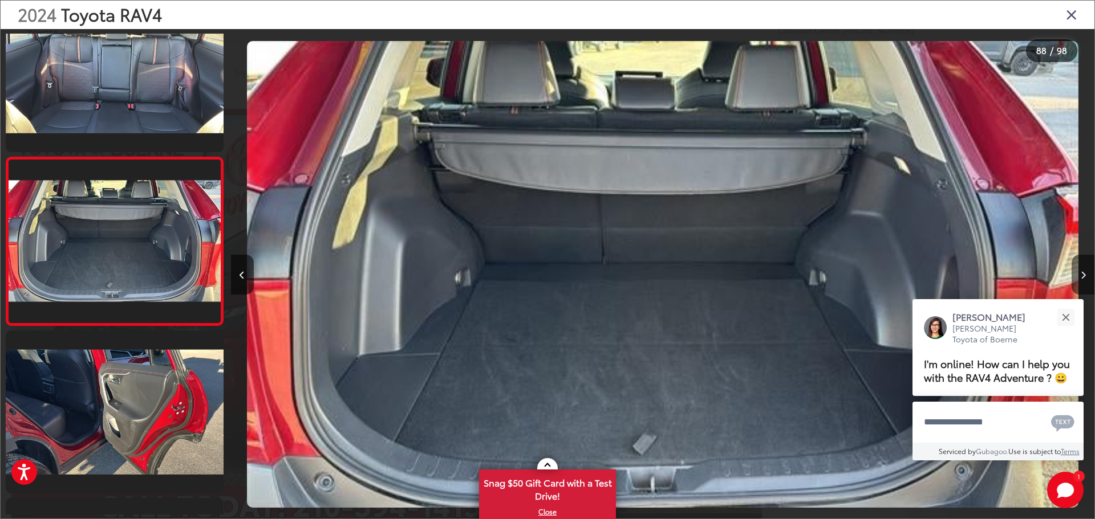
click at [1077, 280] on button "Next image" at bounding box center [1082, 275] width 23 height 40
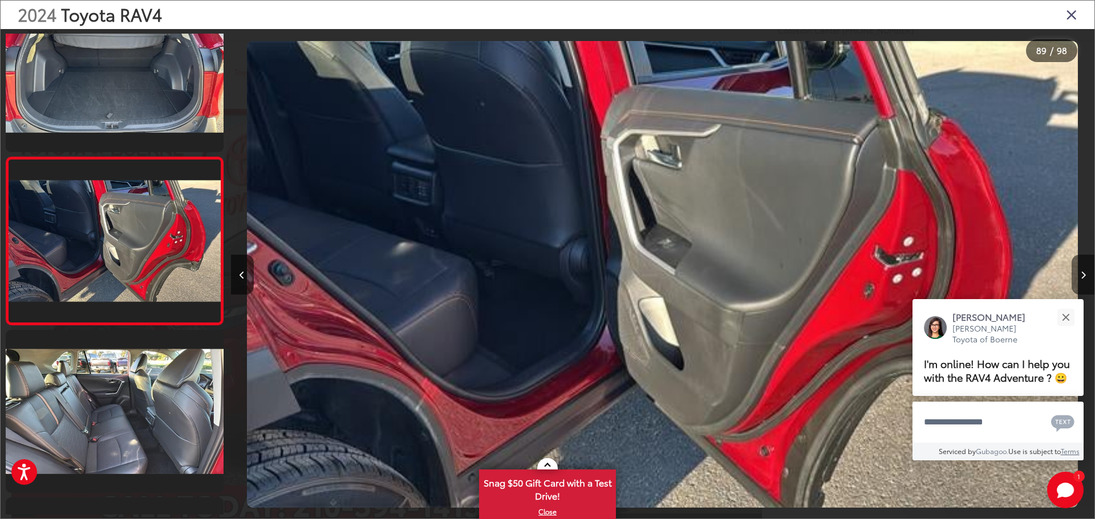
click at [1080, 274] on icon "Next image" at bounding box center [1082, 275] width 5 height 8
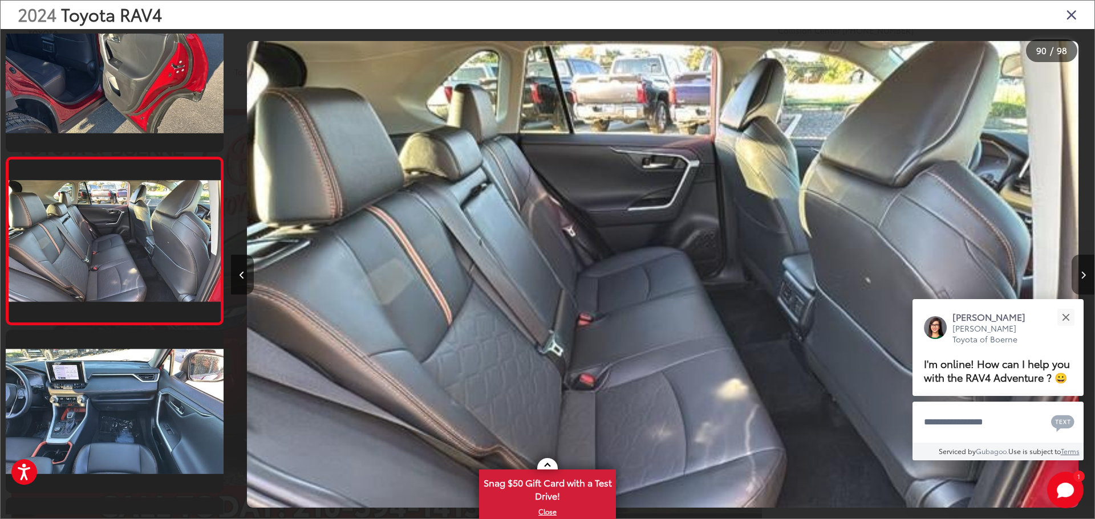
click at [1082, 271] on icon "Next image" at bounding box center [1082, 275] width 5 height 8
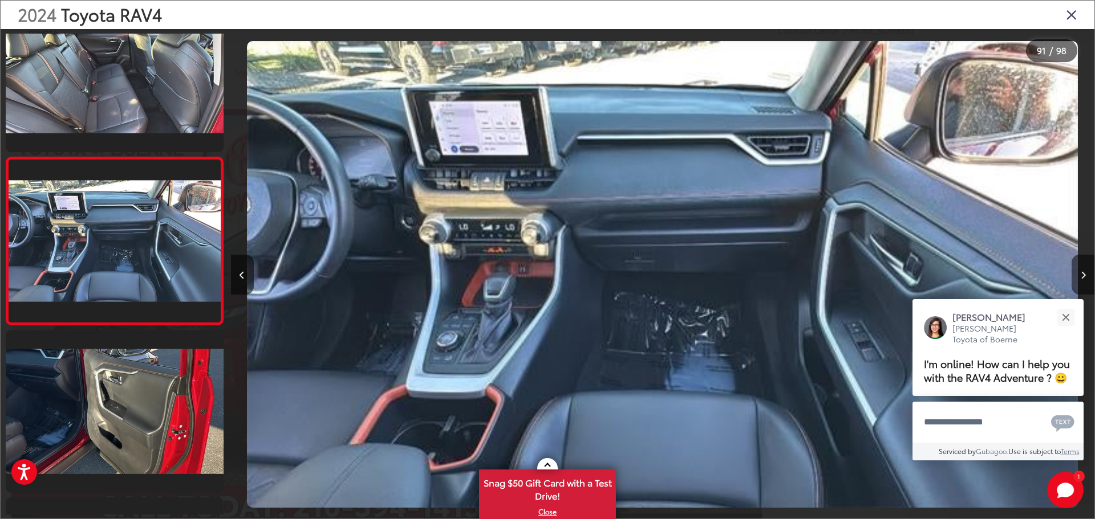
click at [1082, 271] on icon "Next image" at bounding box center [1082, 275] width 5 height 8
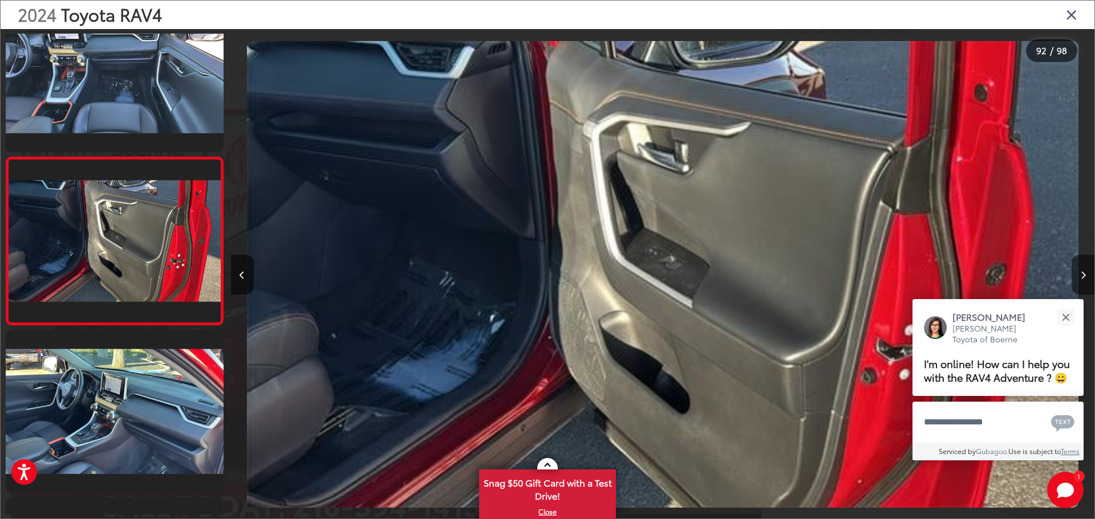
click at [1082, 271] on icon "Next image" at bounding box center [1082, 275] width 5 height 8
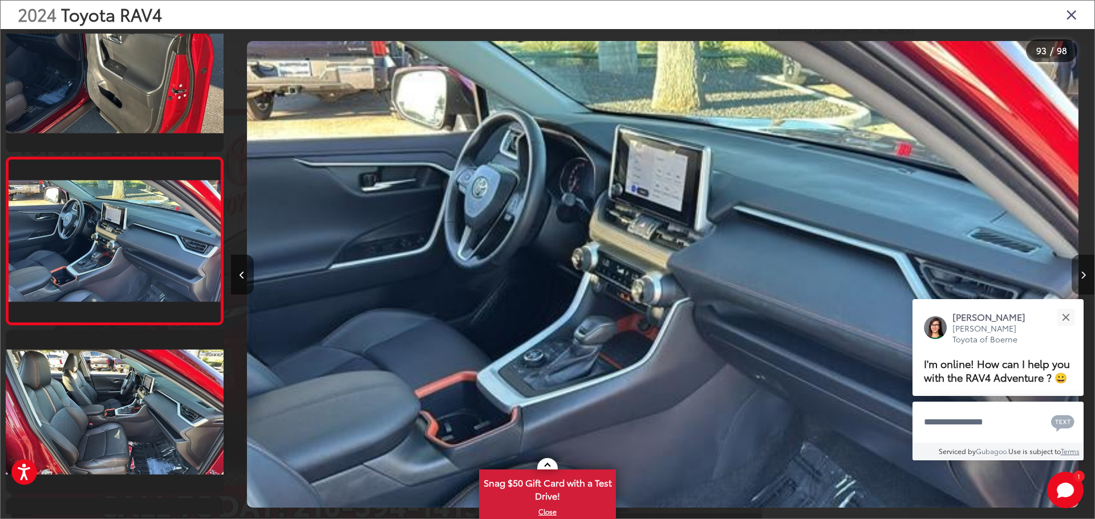
click at [1082, 270] on button "Next image" at bounding box center [1082, 275] width 23 height 40
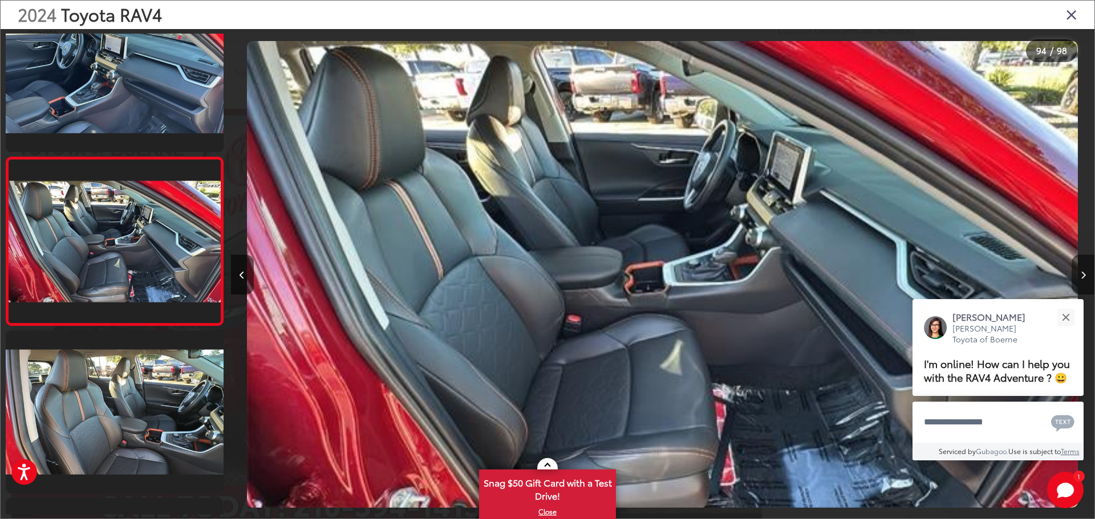
click at [1082, 270] on button "Next image" at bounding box center [1082, 275] width 23 height 40
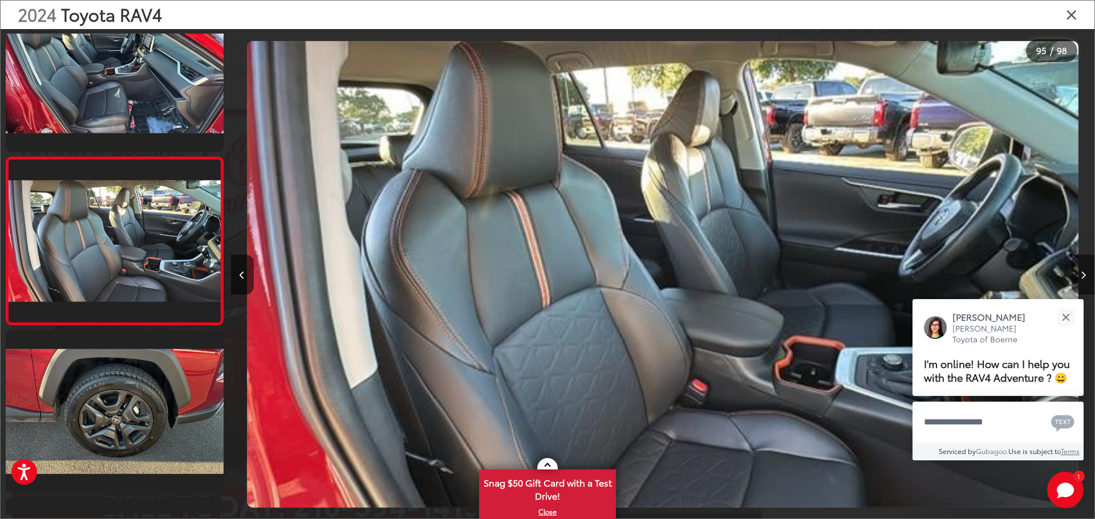
click at [1082, 270] on button "Next image" at bounding box center [1082, 275] width 23 height 40
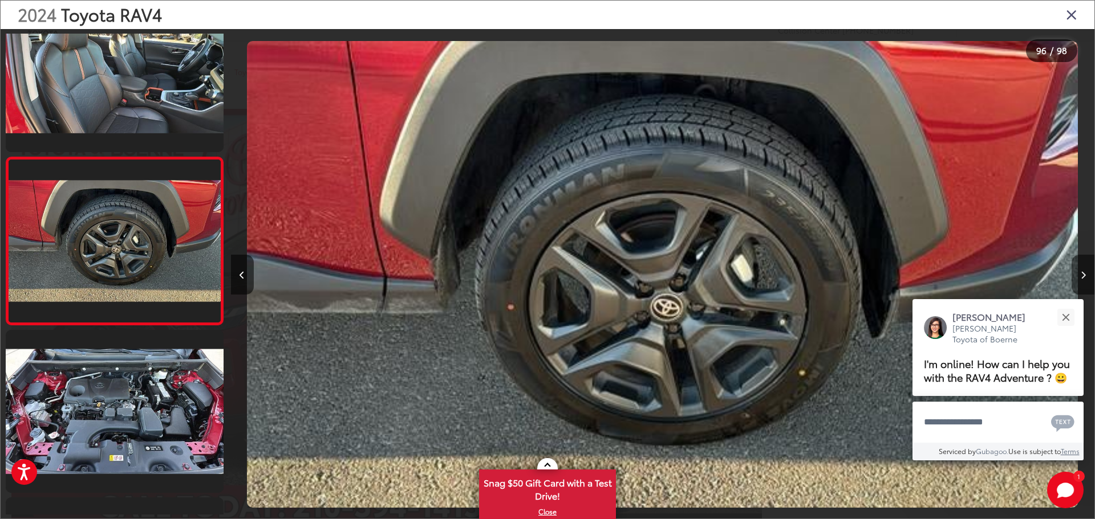
click at [1082, 270] on button "Next image" at bounding box center [1082, 275] width 23 height 40
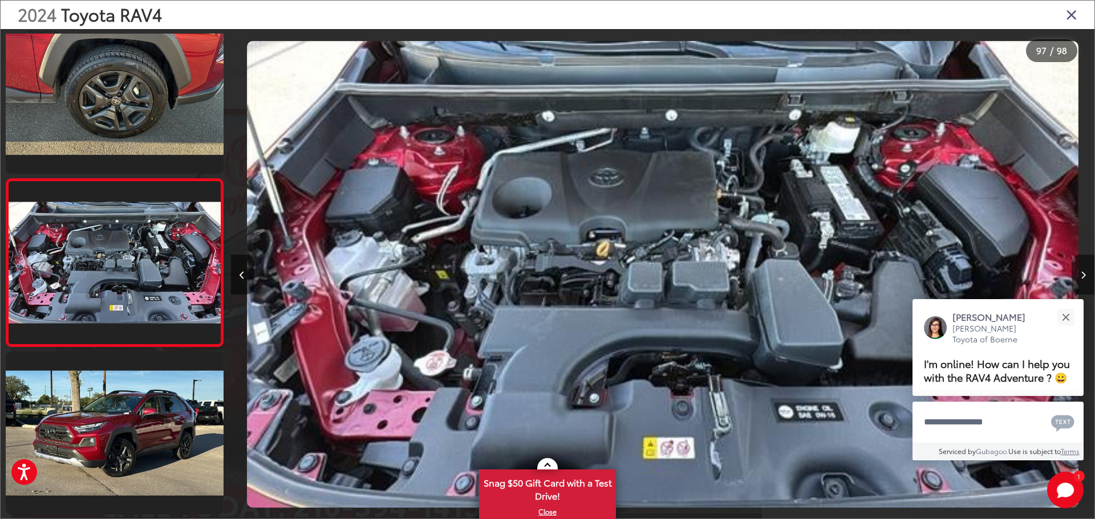
click at [1082, 270] on button "Next image" at bounding box center [1082, 275] width 23 height 40
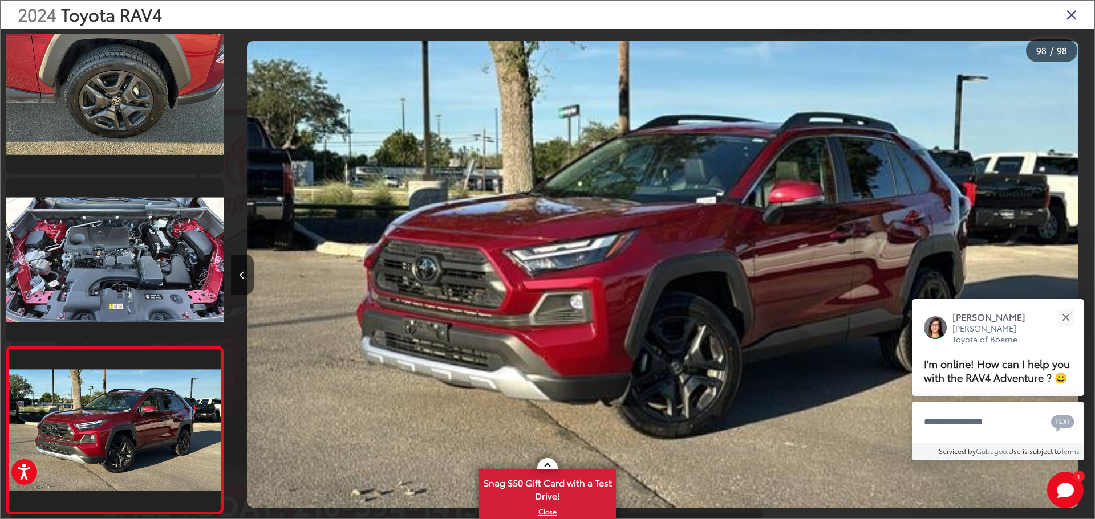
click at [1082, 270] on div at bounding box center [986, 274] width 216 height 491
click at [224, 288] on div at bounding box center [548, 288] width 1094 height 518
click at [232, 275] on button "Previous image" at bounding box center [242, 275] width 23 height 40
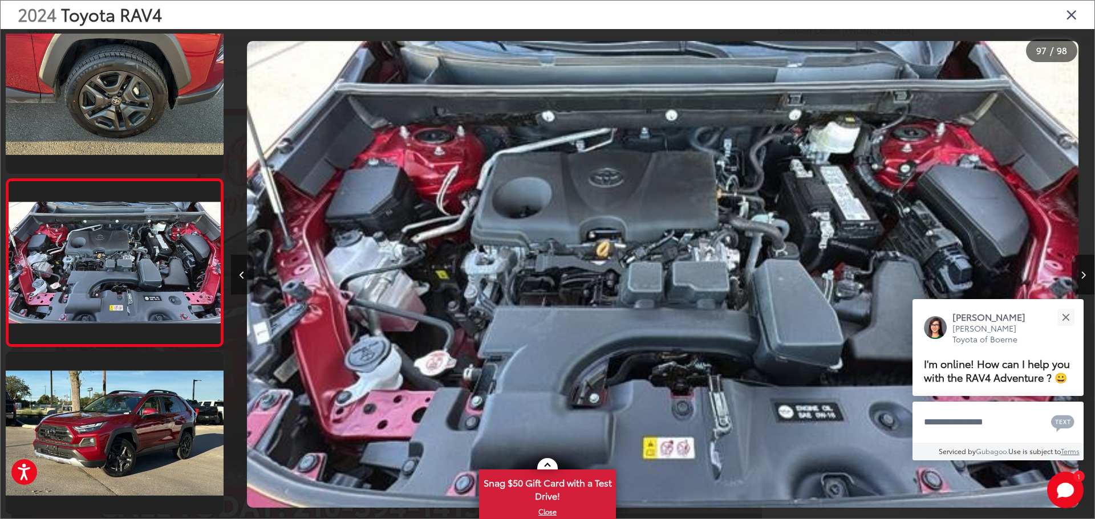
click at [231, 277] on button "Previous image" at bounding box center [242, 275] width 23 height 40
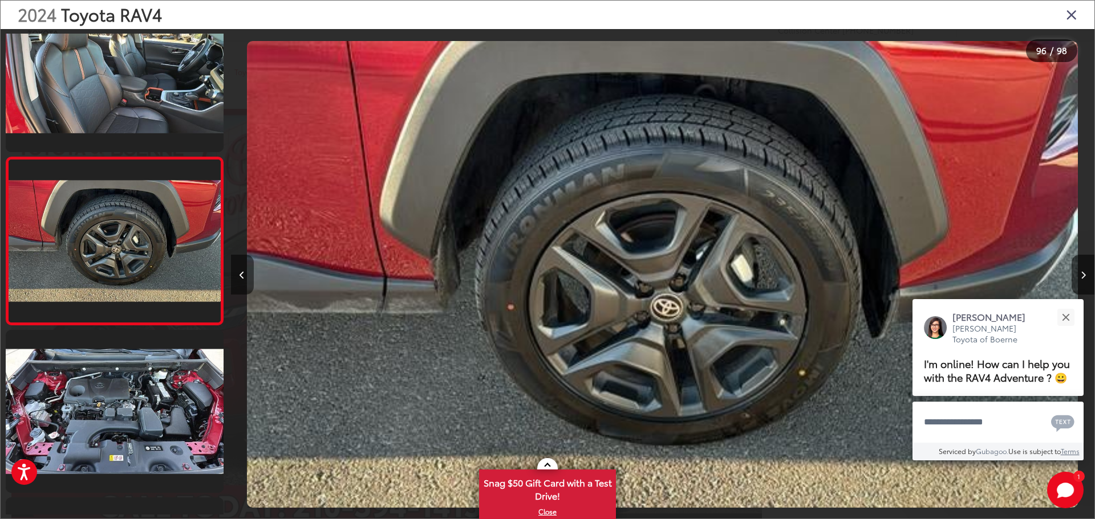
click at [231, 277] on button "Previous image" at bounding box center [242, 275] width 23 height 40
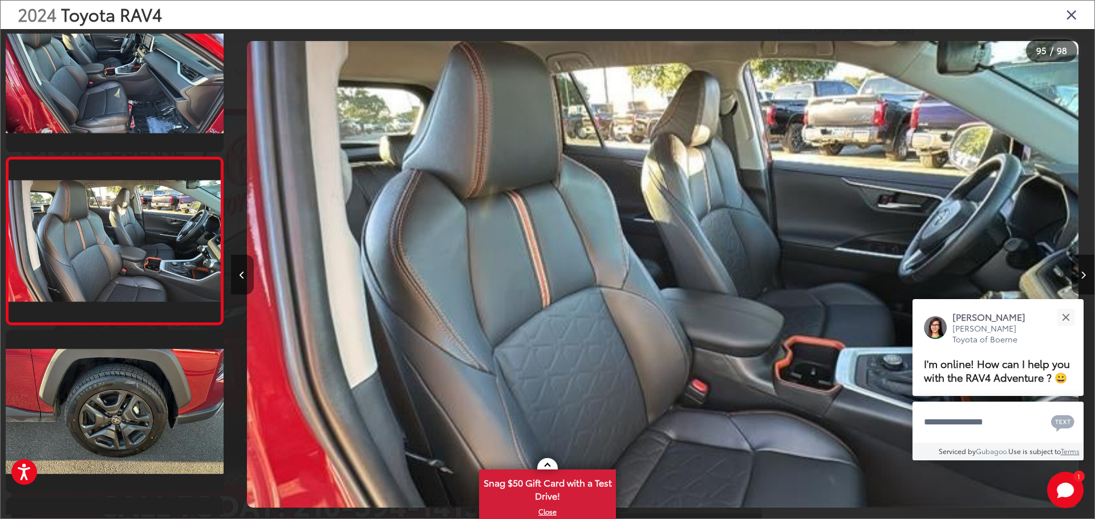
click at [242, 277] on icon "Previous image" at bounding box center [241, 275] width 5 height 8
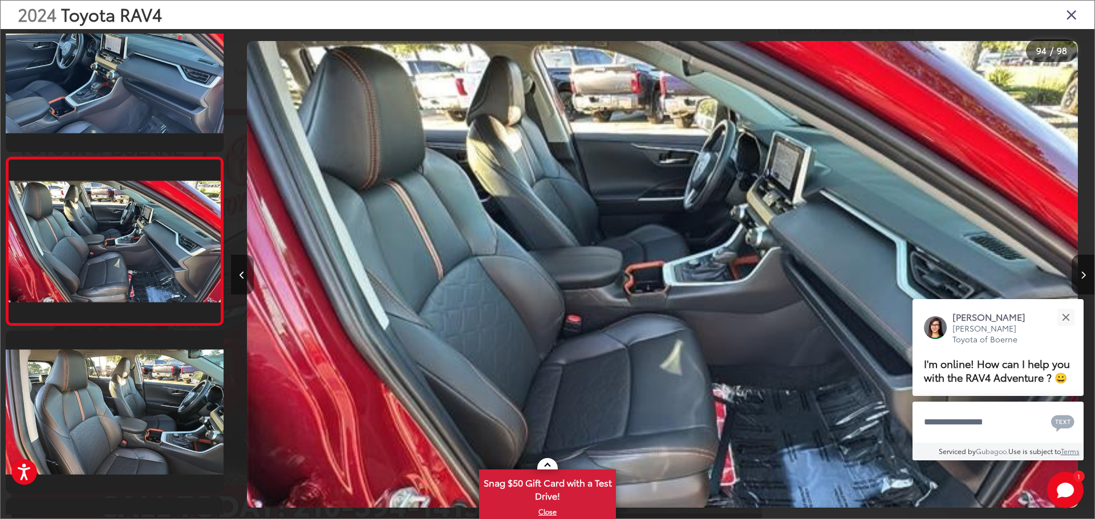
click at [241, 280] on button "Previous image" at bounding box center [242, 275] width 23 height 40
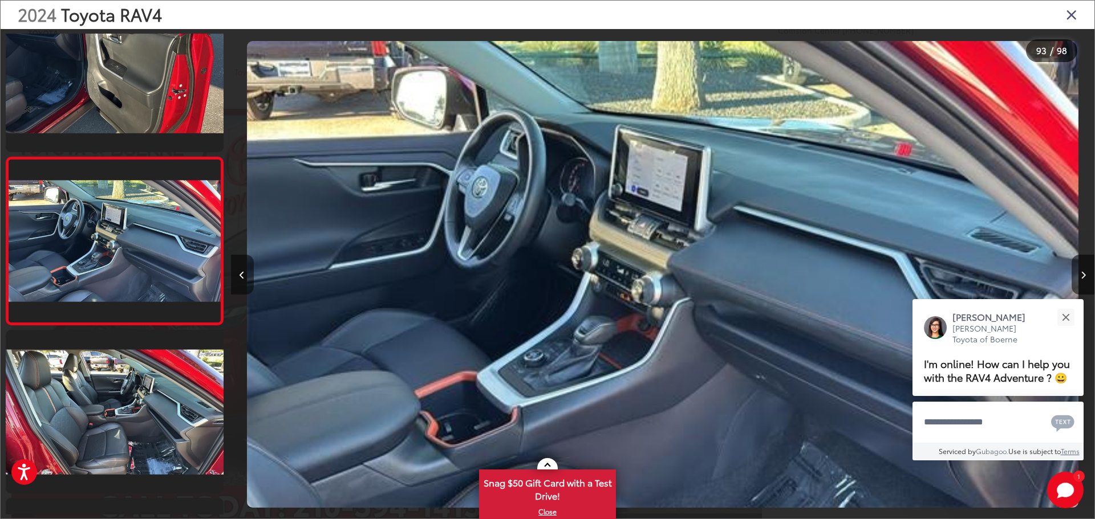
click at [240, 281] on button "Previous image" at bounding box center [242, 275] width 23 height 40
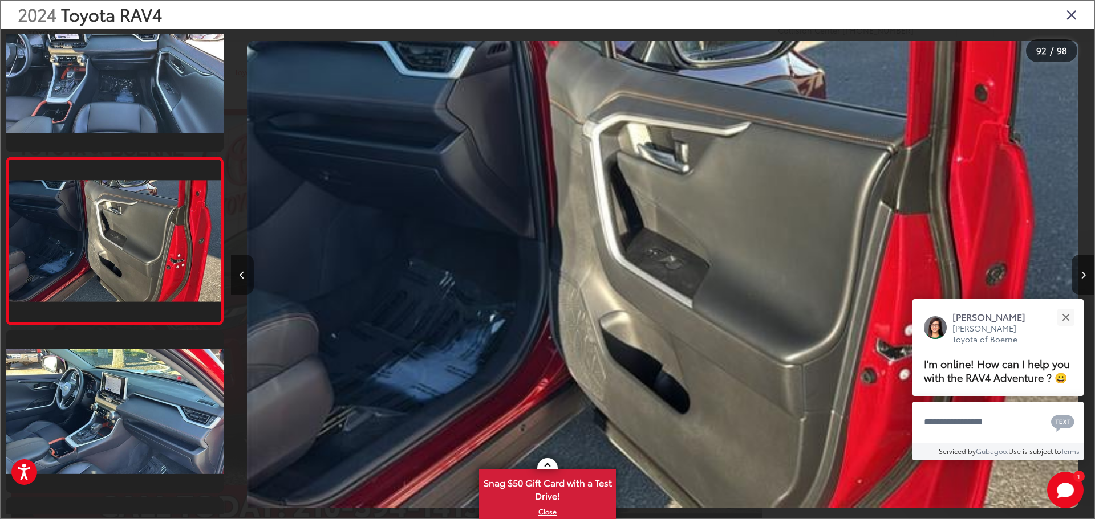
click at [239, 282] on button "Previous image" at bounding box center [242, 275] width 23 height 40
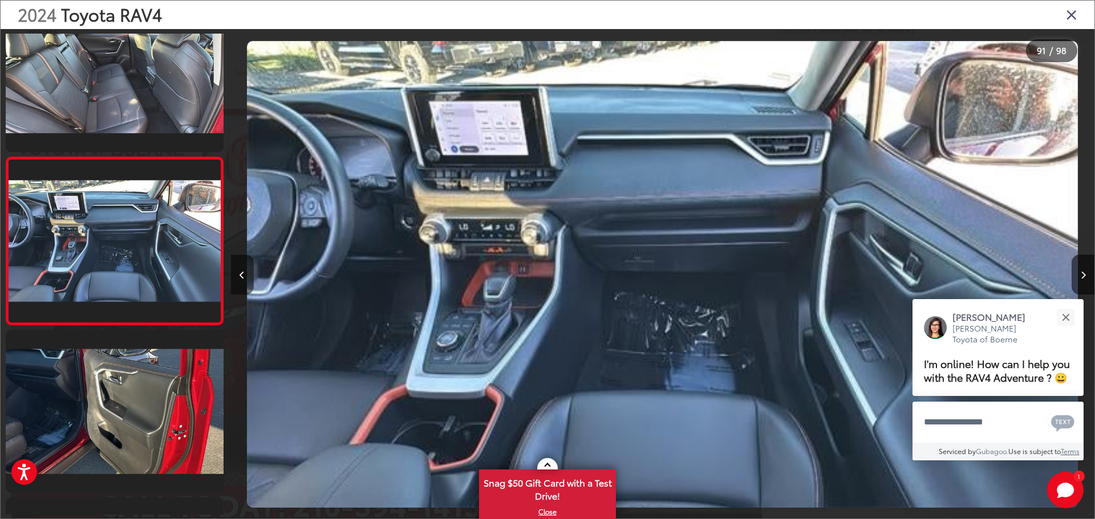
click at [240, 279] on icon "Previous image" at bounding box center [241, 275] width 5 height 8
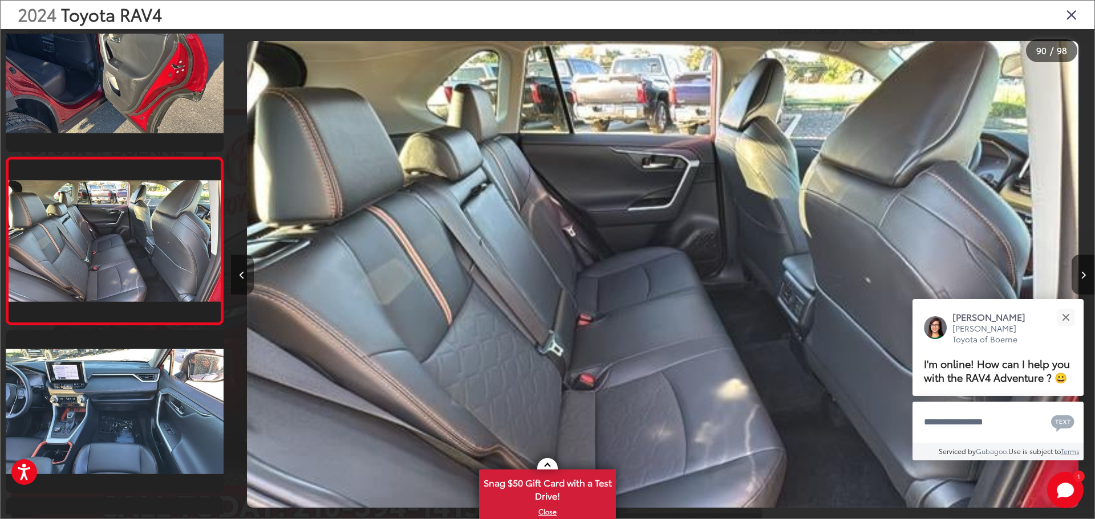
click at [238, 283] on button "Previous image" at bounding box center [242, 275] width 23 height 40
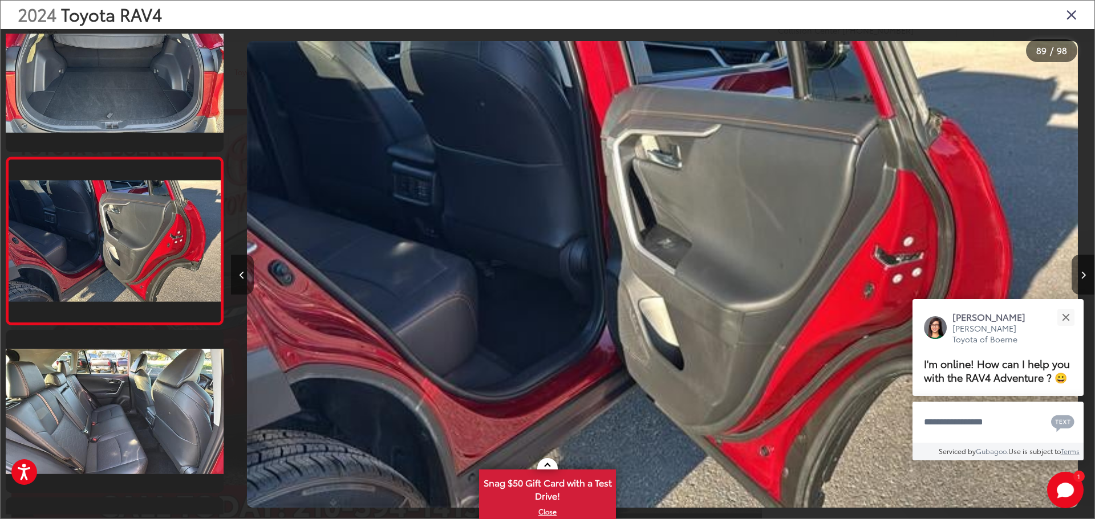
click at [237, 283] on button "Previous image" at bounding box center [242, 275] width 23 height 40
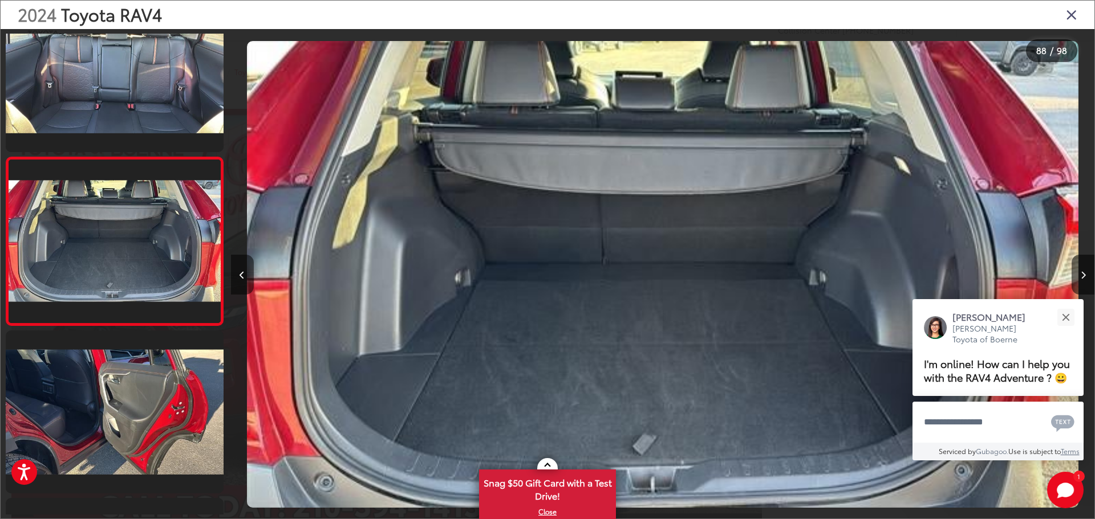
click at [237, 283] on button "Previous image" at bounding box center [242, 275] width 23 height 40
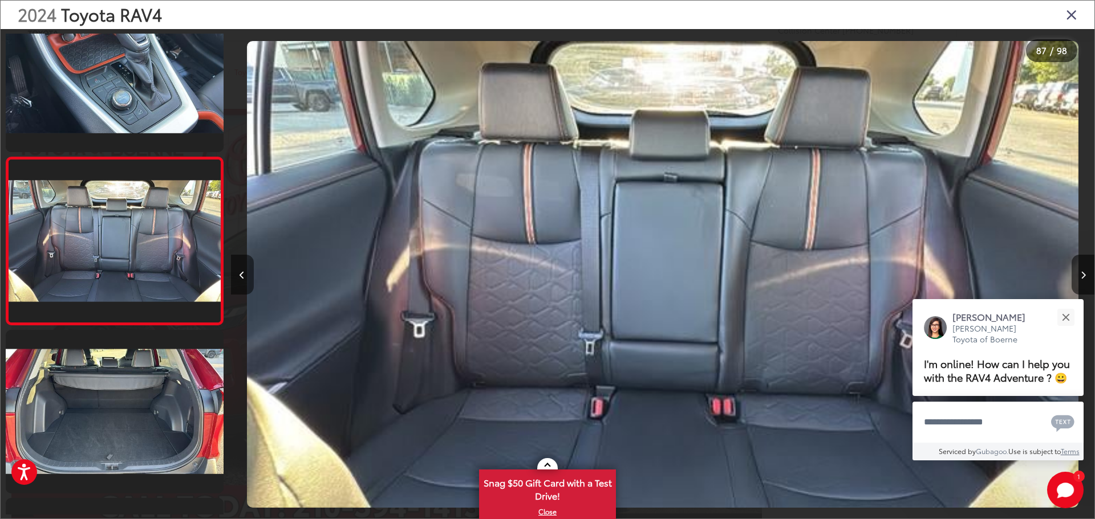
click at [237, 284] on button "Previous image" at bounding box center [242, 275] width 23 height 40
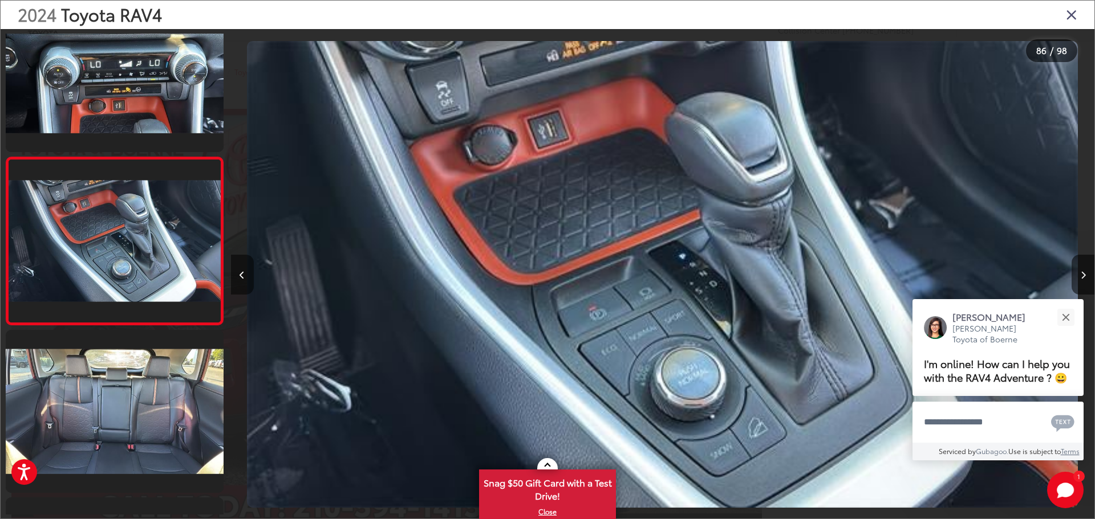
click at [244, 266] on button "Previous image" at bounding box center [242, 275] width 23 height 40
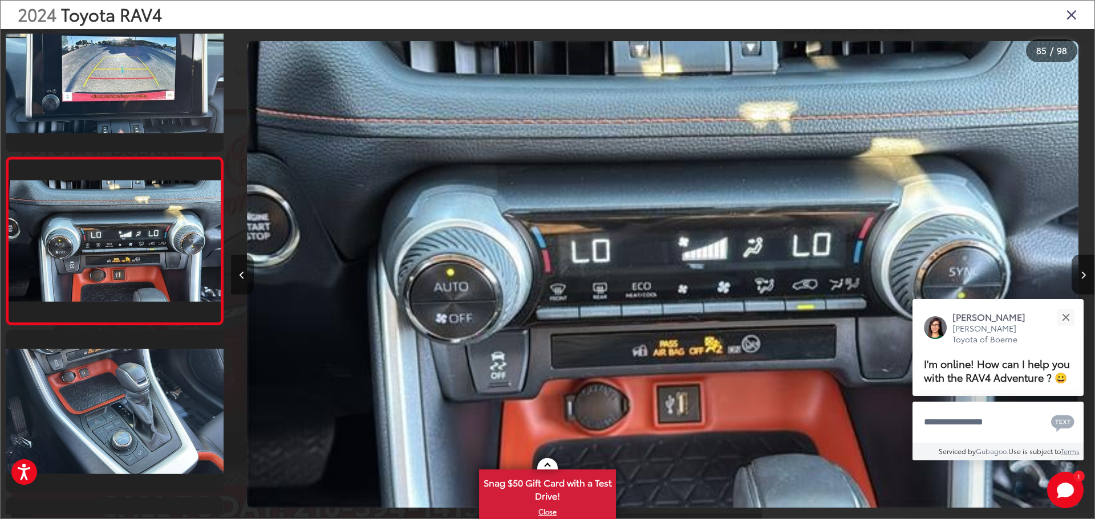
click at [243, 267] on button "Previous image" at bounding box center [242, 275] width 23 height 40
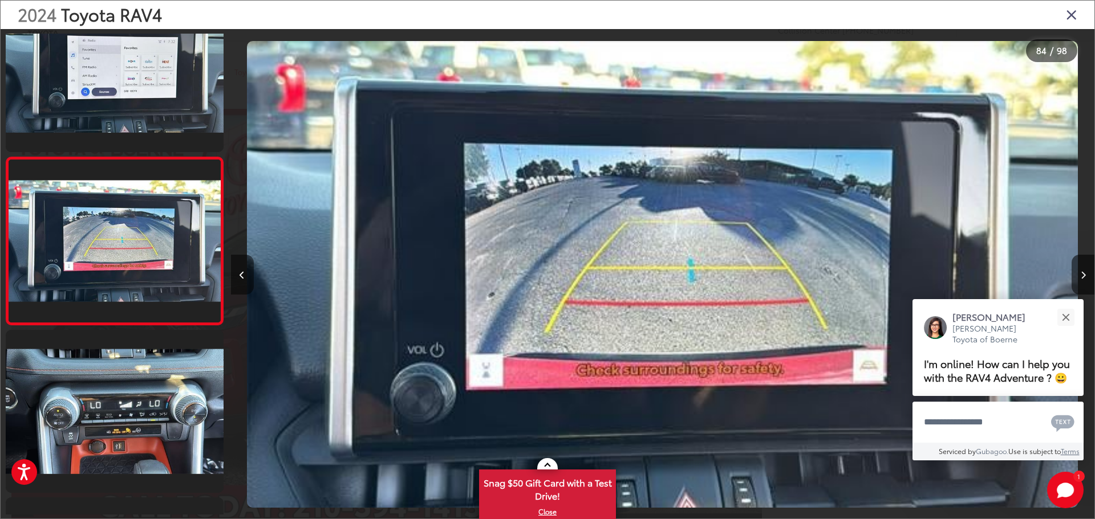
click at [243, 267] on button "Previous image" at bounding box center [242, 275] width 23 height 40
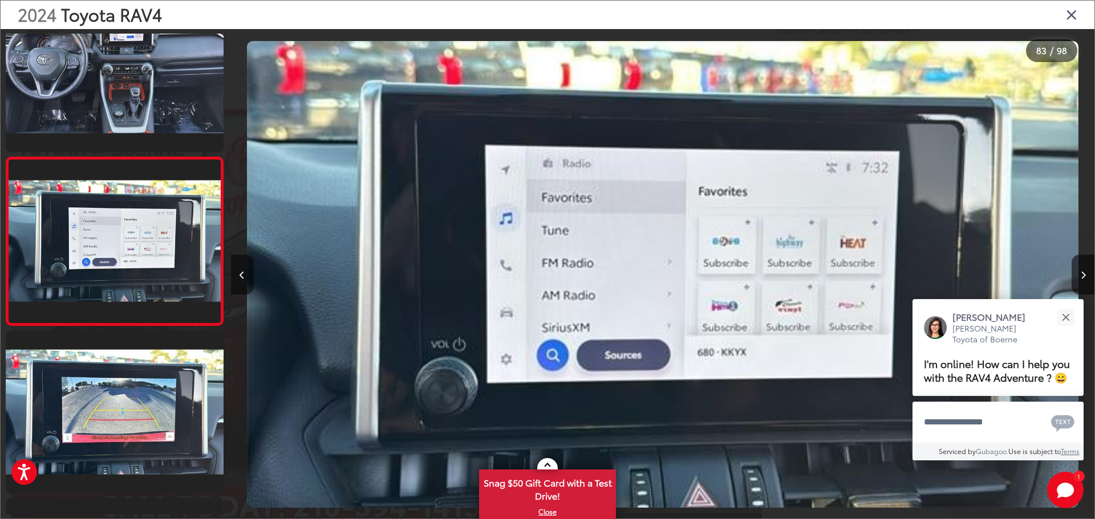
click at [243, 267] on button "Previous image" at bounding box center [242, 275] width 23 height 40
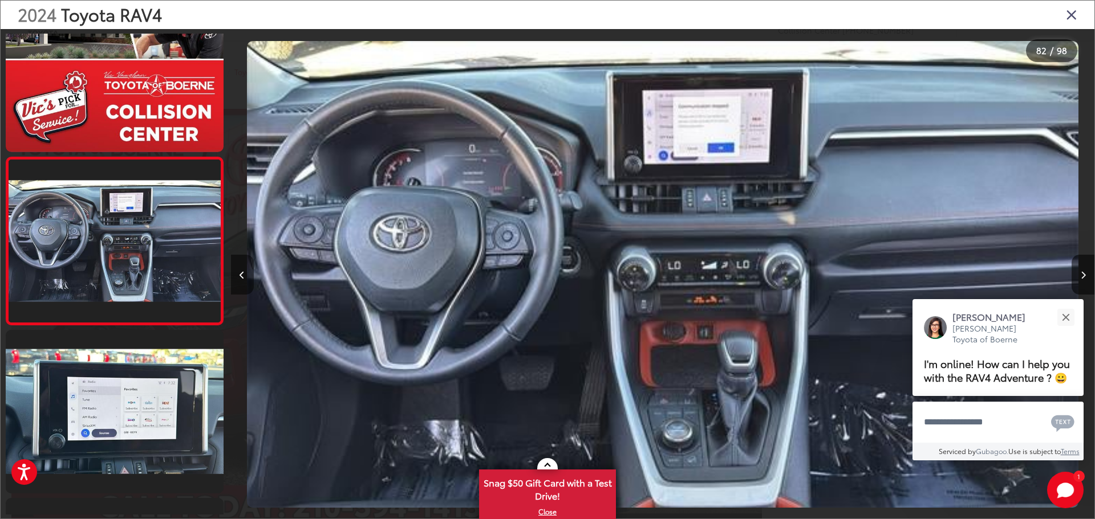
click at [242, 269] on button "Previous image" at bounding box center [242, 275] width 23 height 40
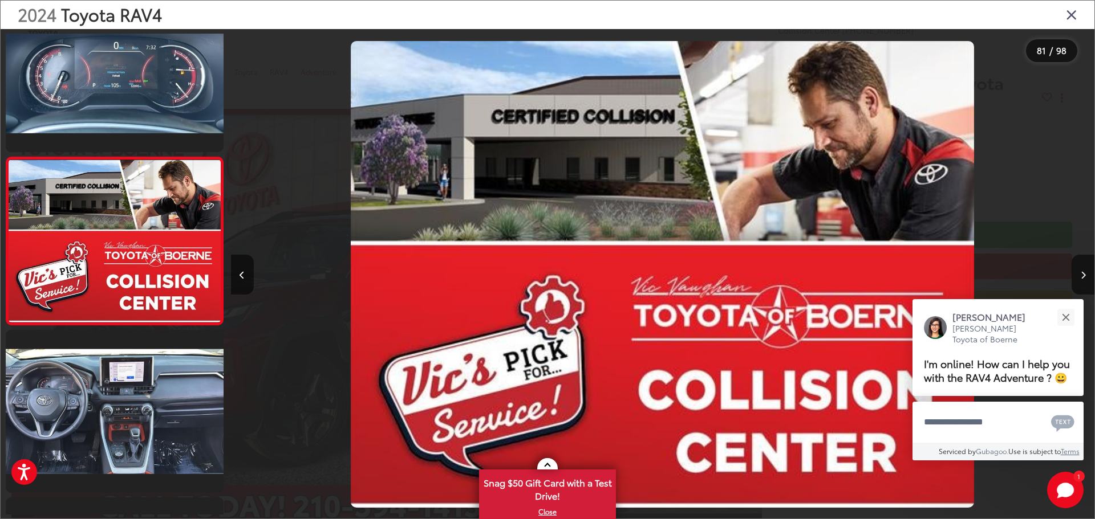
click at [230, 271] on div at bounding box center [548, 288] width 1094 height 518
click at [249, 272] on button "Previous image" at bounding box center [242, 275] width 23 height 40
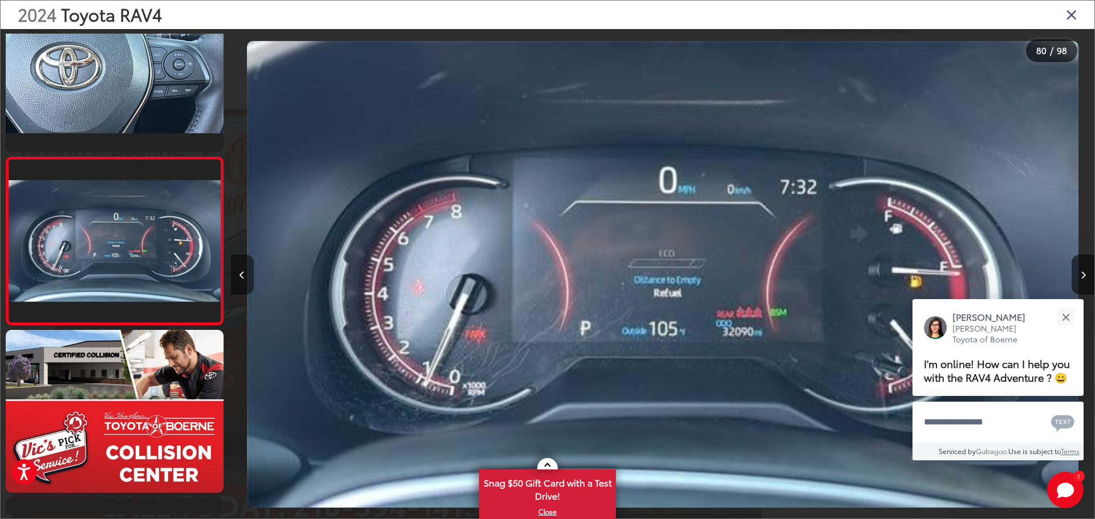
click at [249, 272] on button "Previous image" at bounding box center [242, 275] width 23 height 40
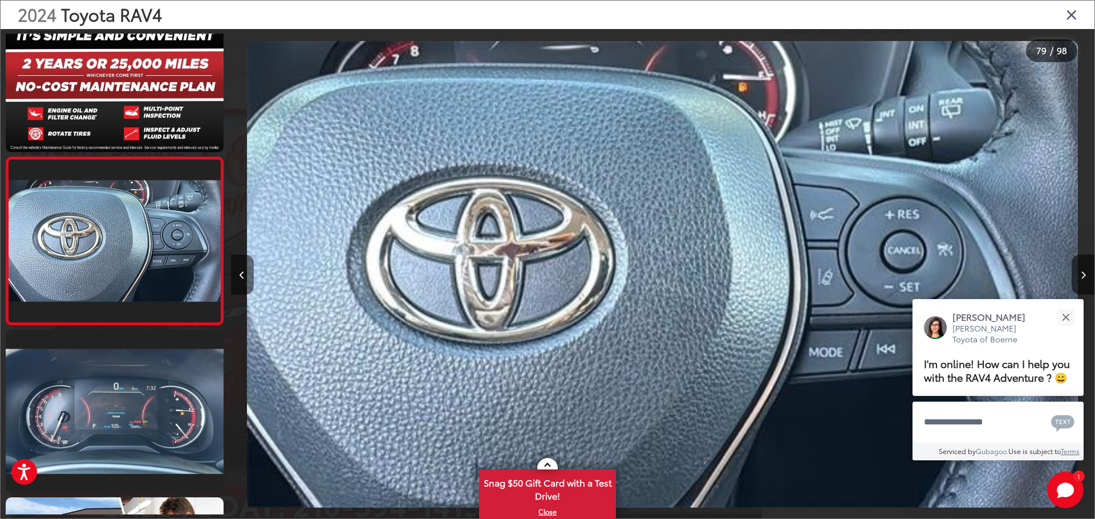
click at [251, 266] on button "Previous image" at bounding box center [242, 275] width 23 height 40
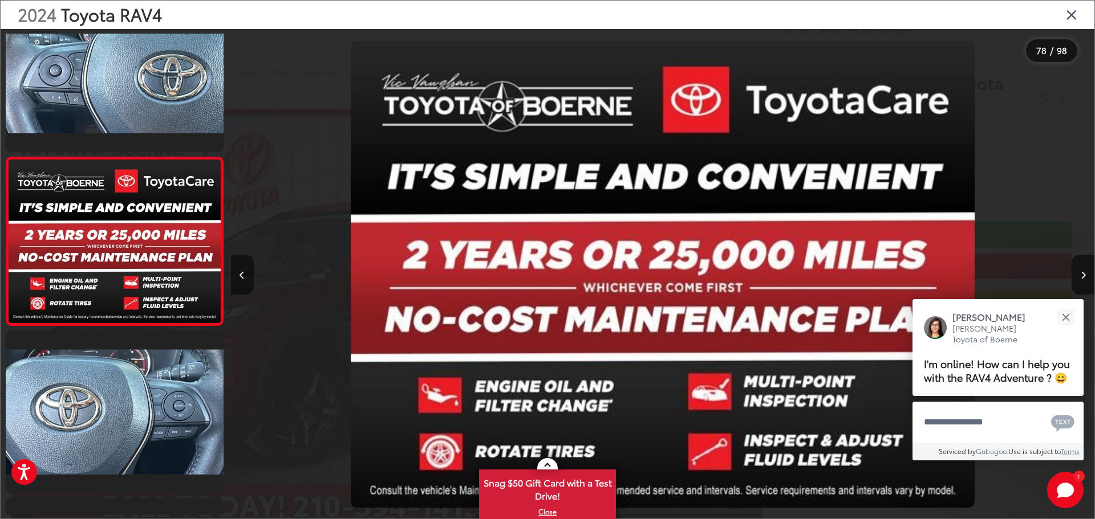
click at [251, 267] on button "Previous image" at bounding box center [242, 275] width 23 height 40
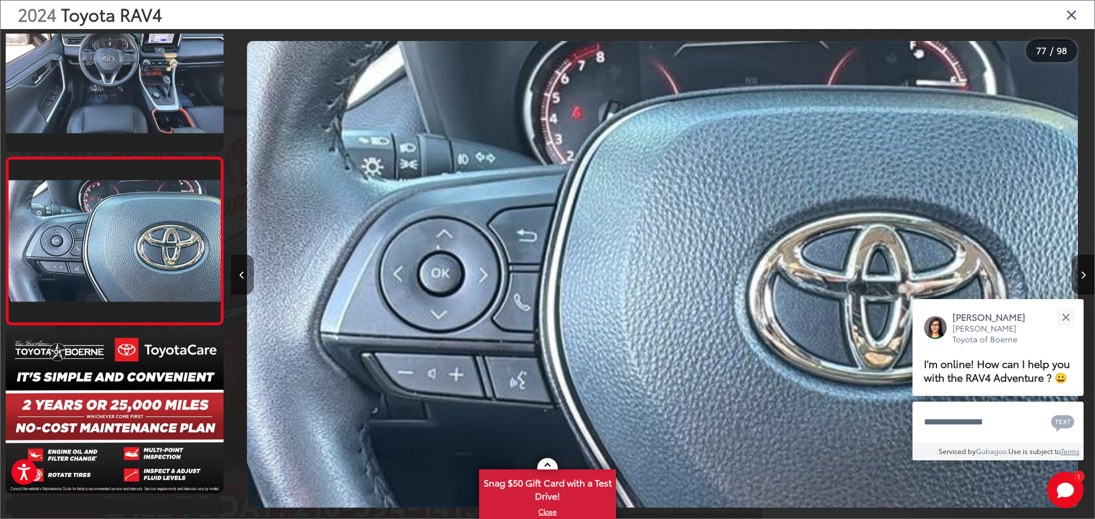
click at [251, 267] on button "Previous image" at bounding box center [242, 275] width 23 height 40
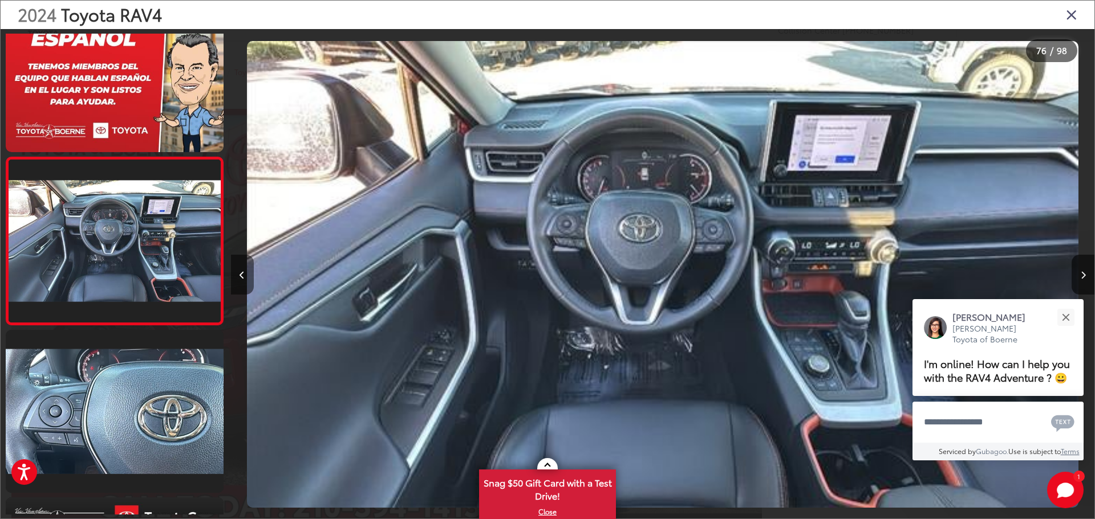
click at [251, 267] on button "Previous image" at bounding box center [242, 275] width 23 height 40
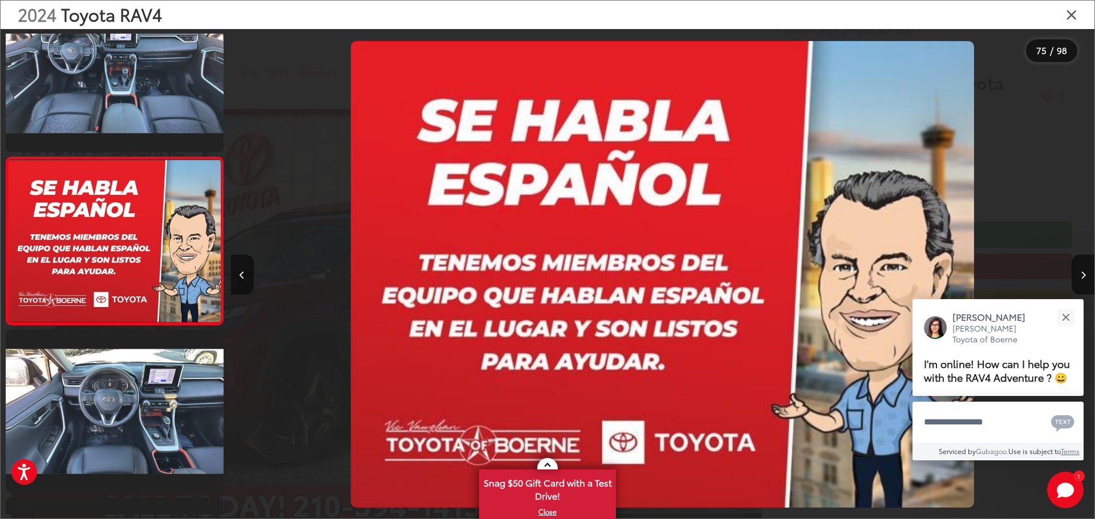
click at [251, 267] on button "Previous image" at bounding box center [242, 275] width 23 height 40
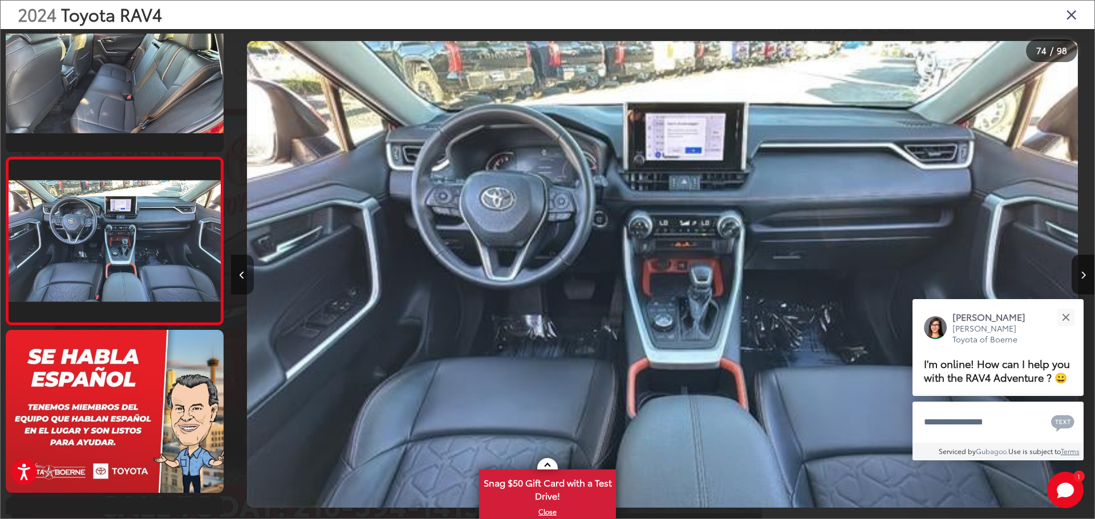
drag, startPoint x: 233, startPoint y: 264, endPoint x: 244, endPoint y: 265, distance: 10.9
click at [234, 263] on button "Previous image" at bounding box center [242, 275] width 23 height 40
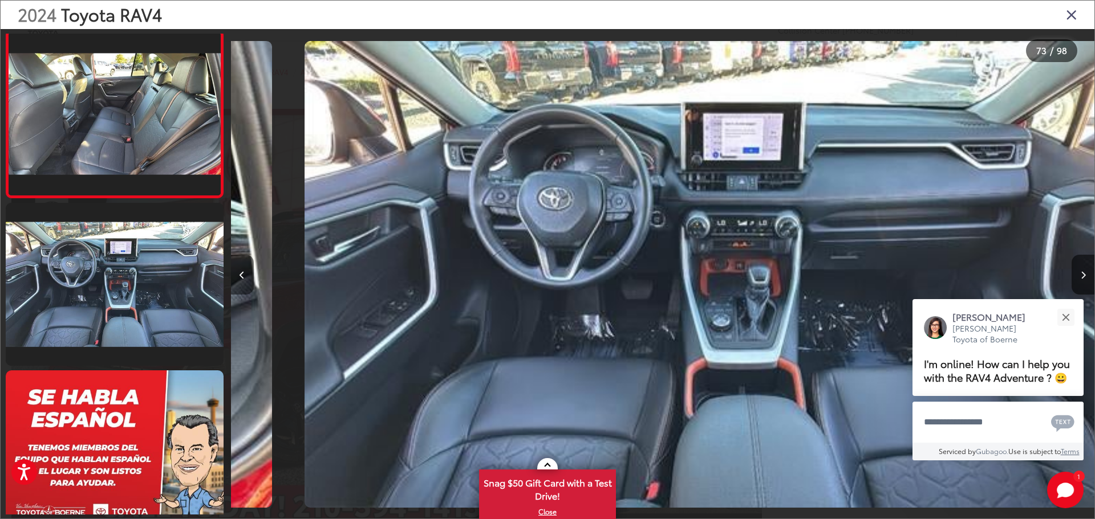
scroll to position [11954, 0]
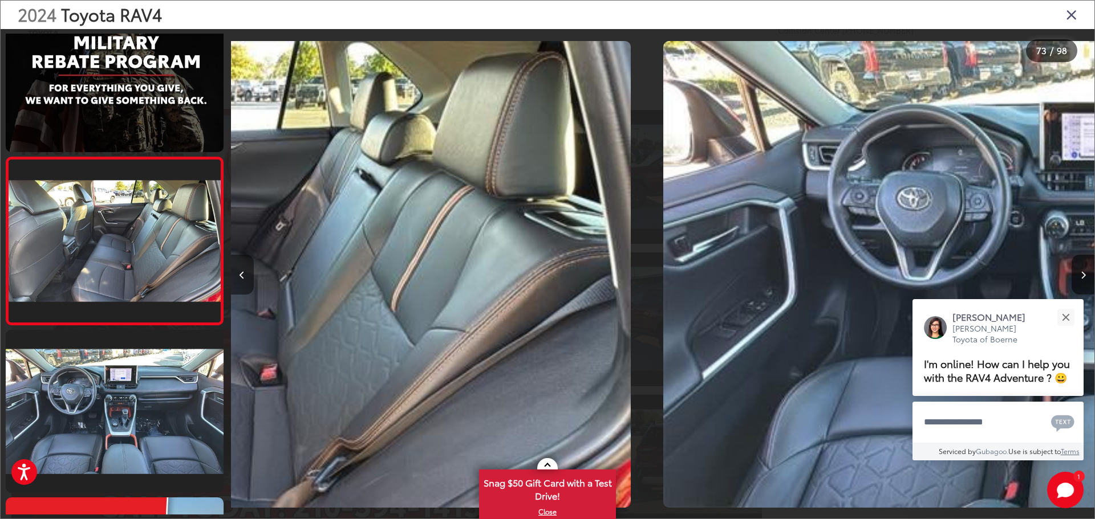
click at [245, 265] on button "Previous image" at bounding box center [242, 275] width 23 height 40
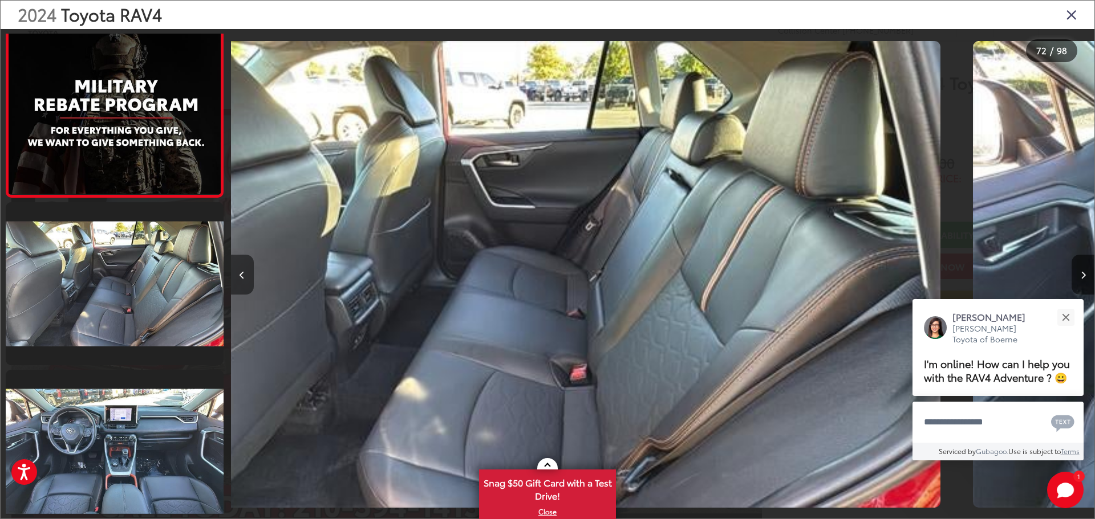
scroll to position [11786, 0]
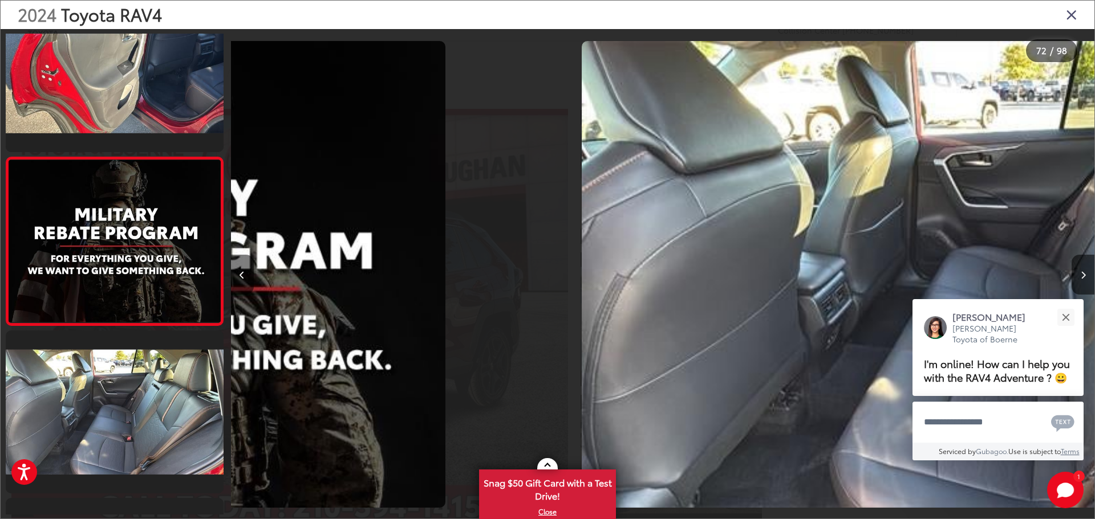
click at [245, 265] on button "Previous image" at bounding box center [242, 275] width 23 height 40
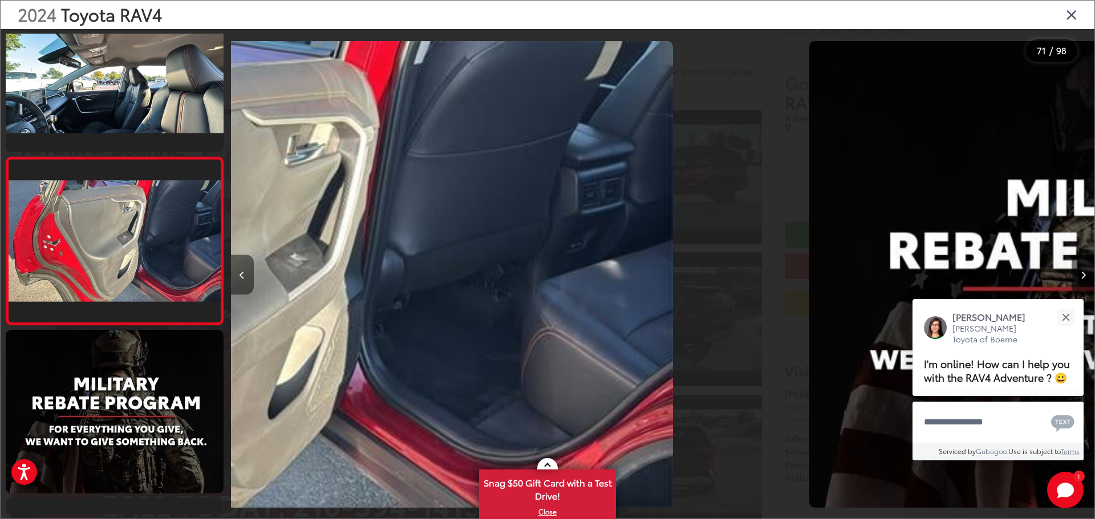
scroll to position [0, 60477]
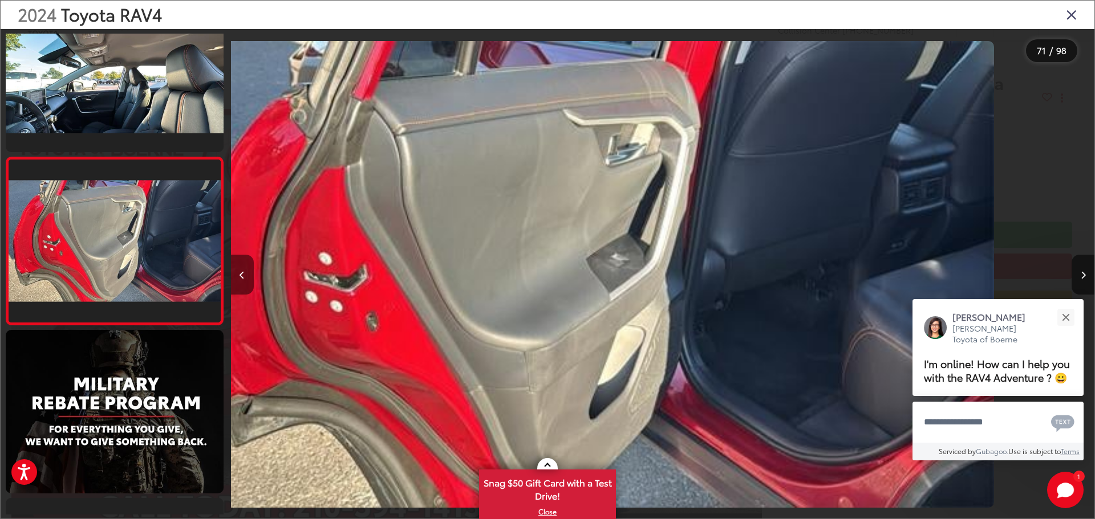
click at [245, 265] on button "Previous image" at bounding box center [242, 275] width 23 height 40
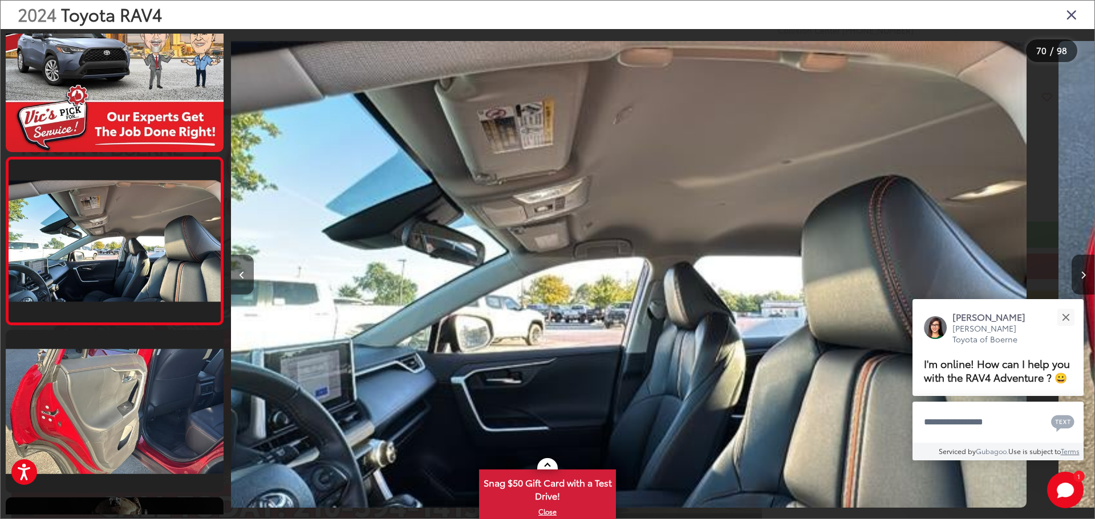
scroll to position [0, 59577]
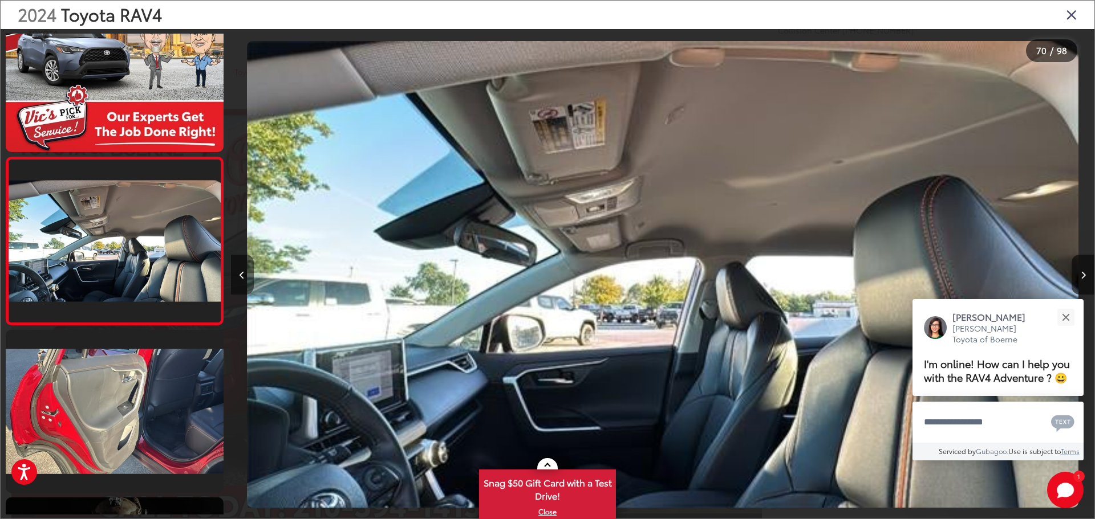
click at [245, 266] on button "Previous image" at bounding box center [242, 275] width 23 height 40
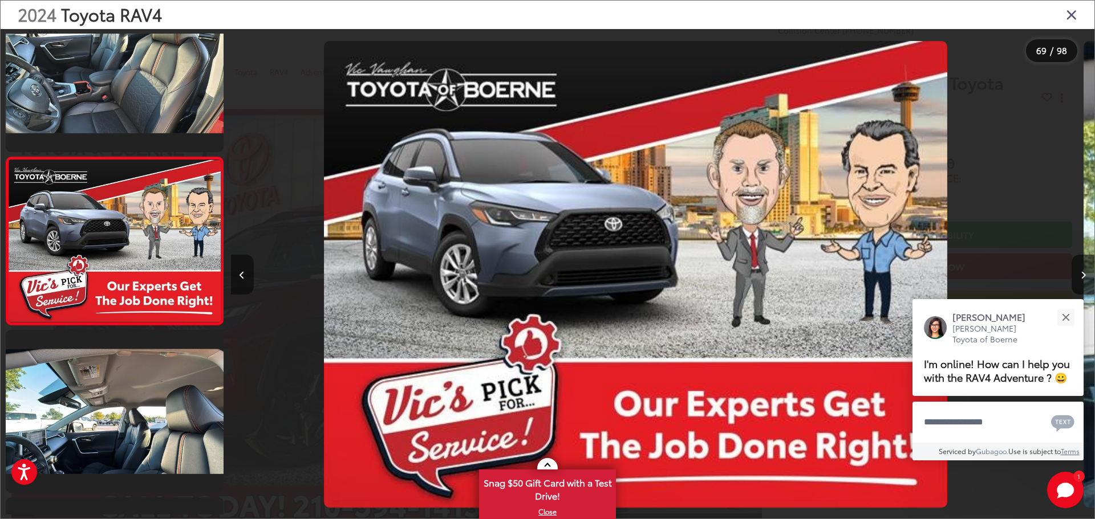
scroll to position [0, 58714]
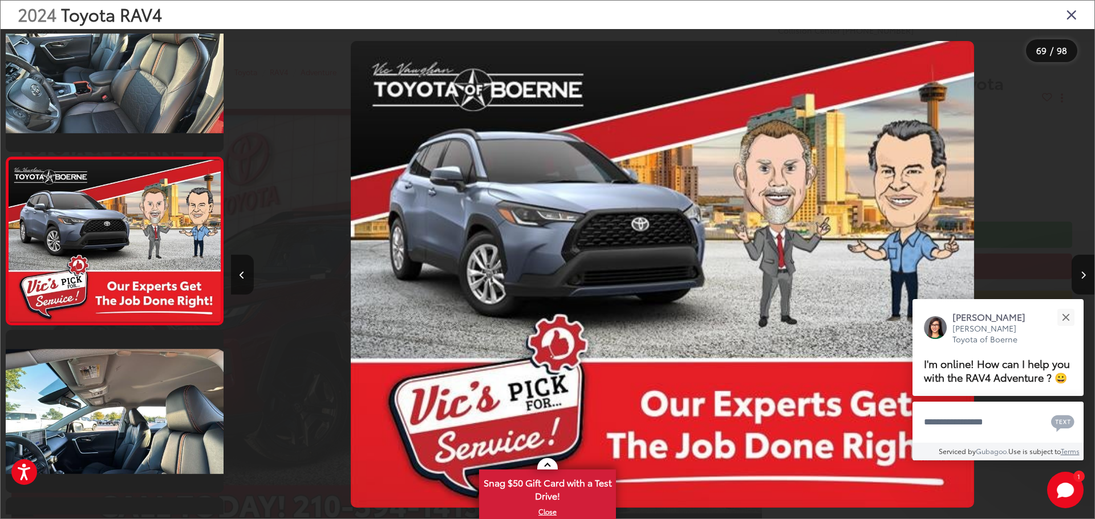
click at [244, 266] on button "Previous image" at bounding box center [242, 275] width 23 height 40
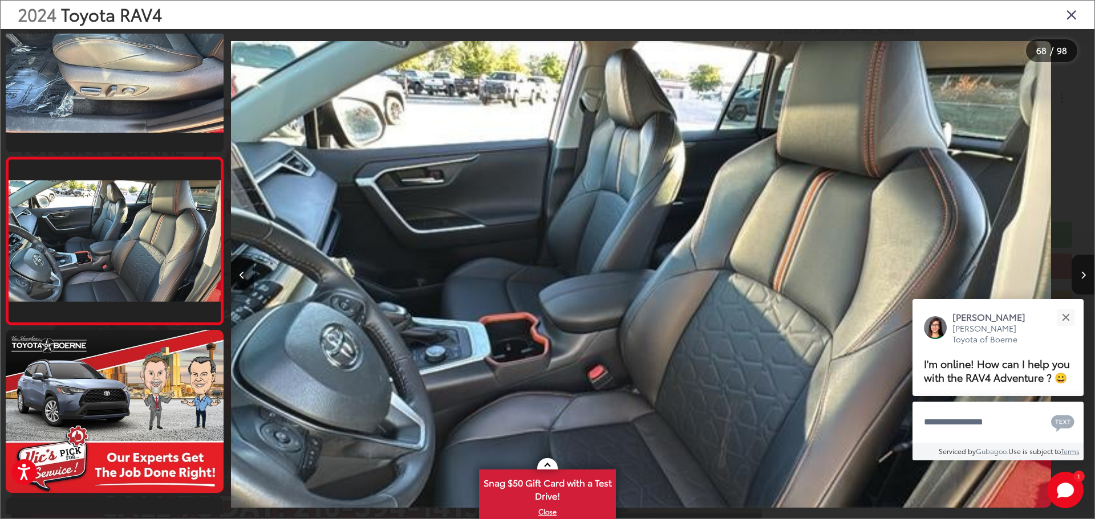
scroll to position [0, 57850]
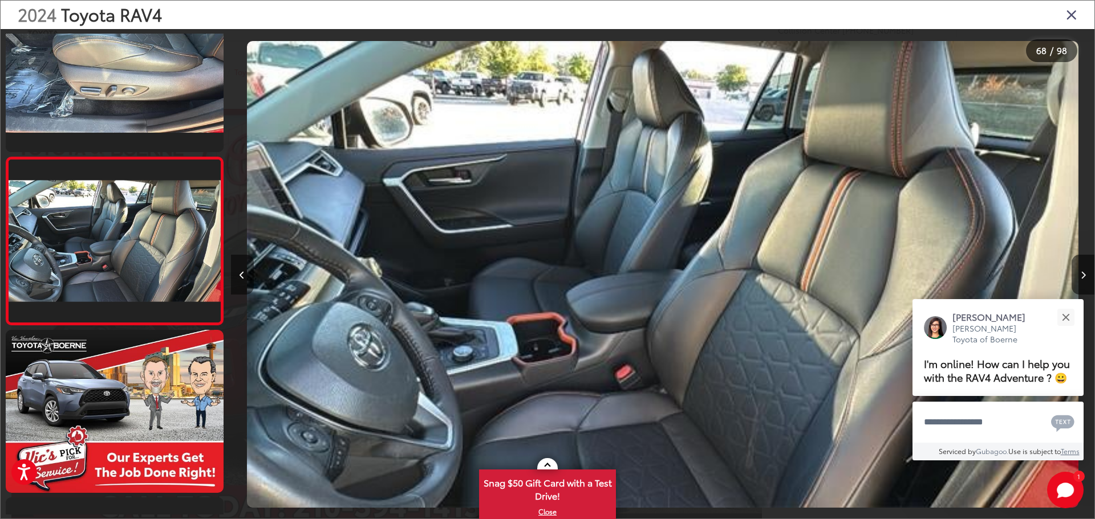
click at [244, 266] on button "Previous image" at bounding box center [242, 275] width 23 height 40
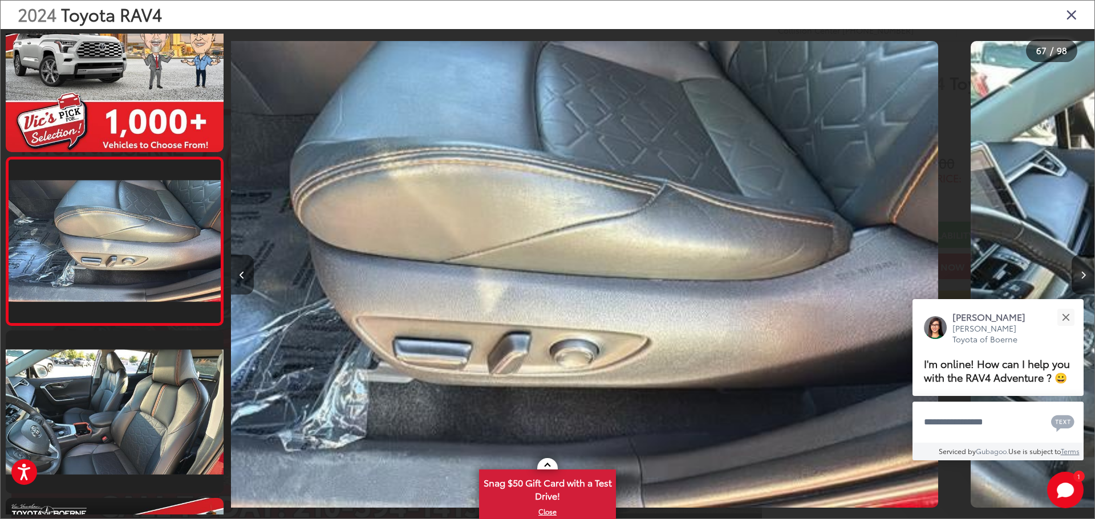
scroll to position [0, 56987]
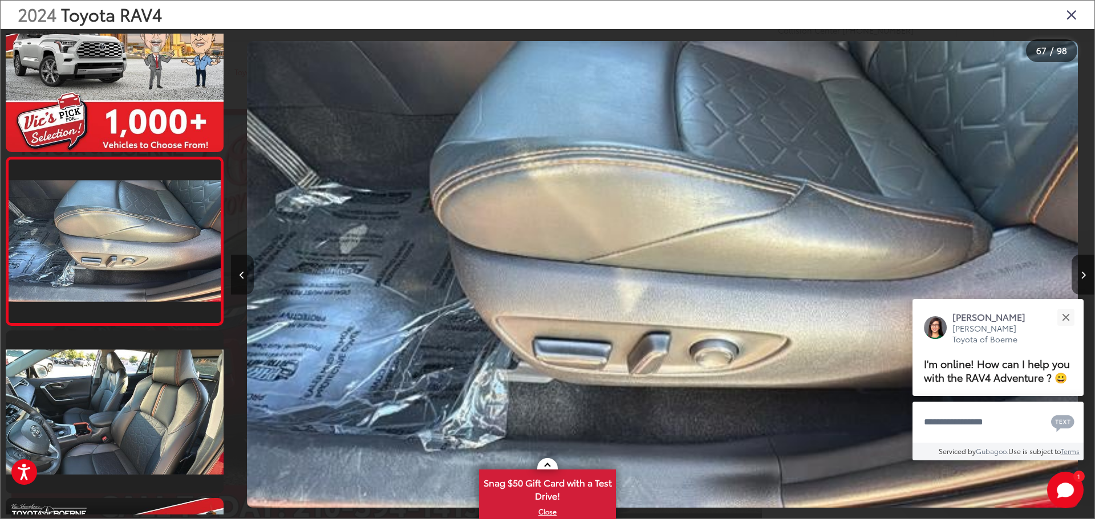
click at [244, 266] on button "Previous image" at bounding box center [242, 275] width 23 height 40
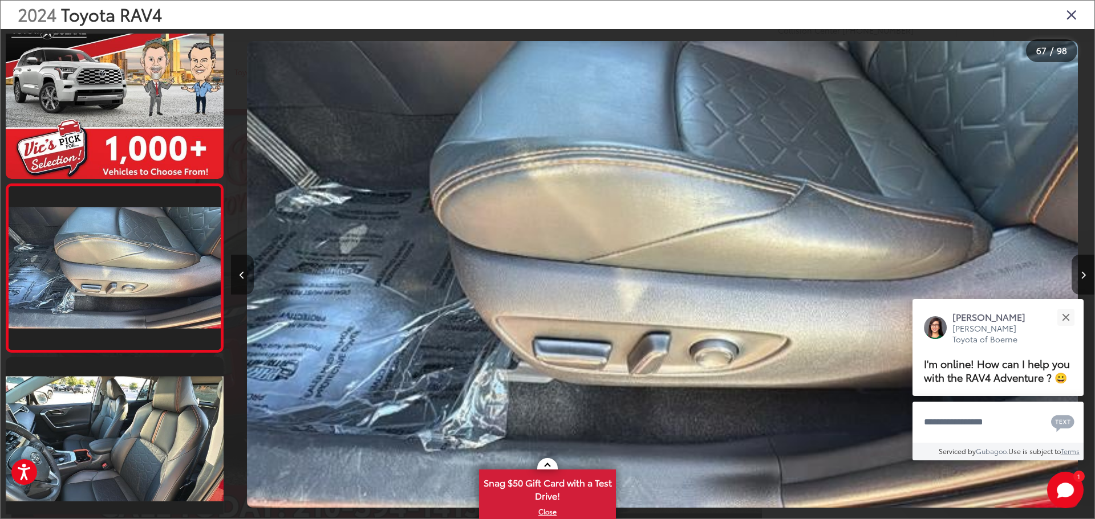
scroll to position [0, 56946]
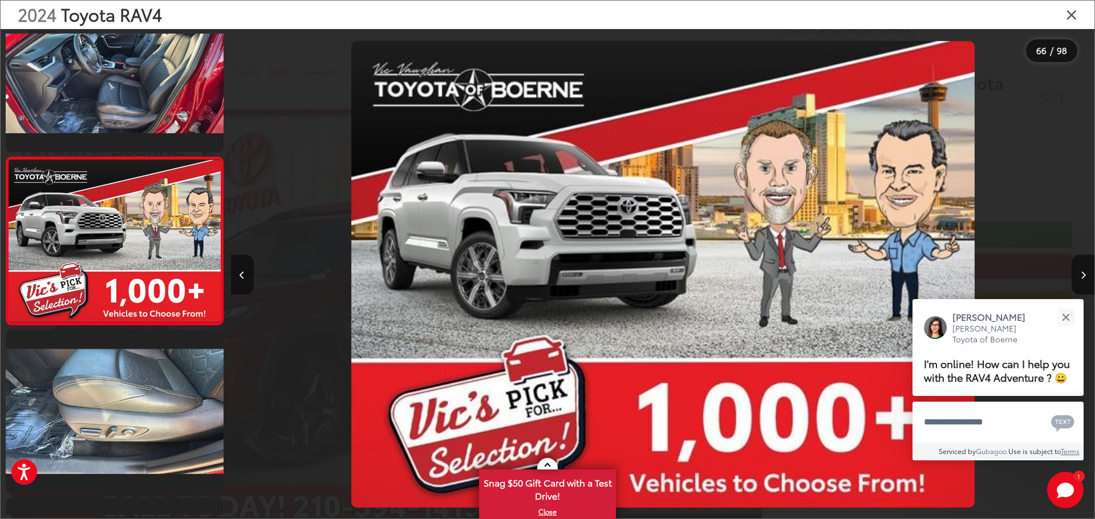
click at [244, 266] on button "Previous image" at bounding box center [242, 275] width 23 height 40
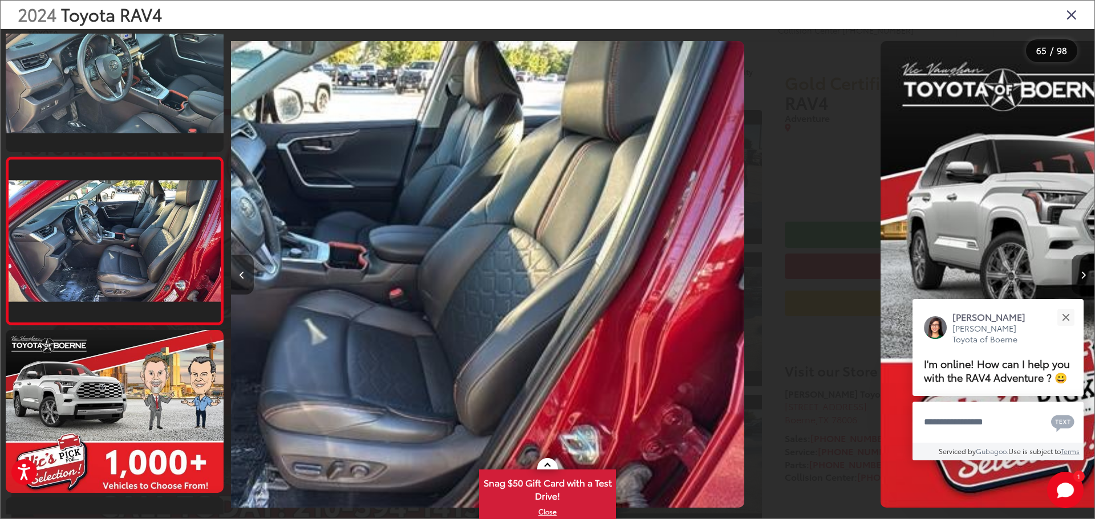
click at [244, 266] on button "Previous image" at bounding box center [242, 275] width 23 height 40
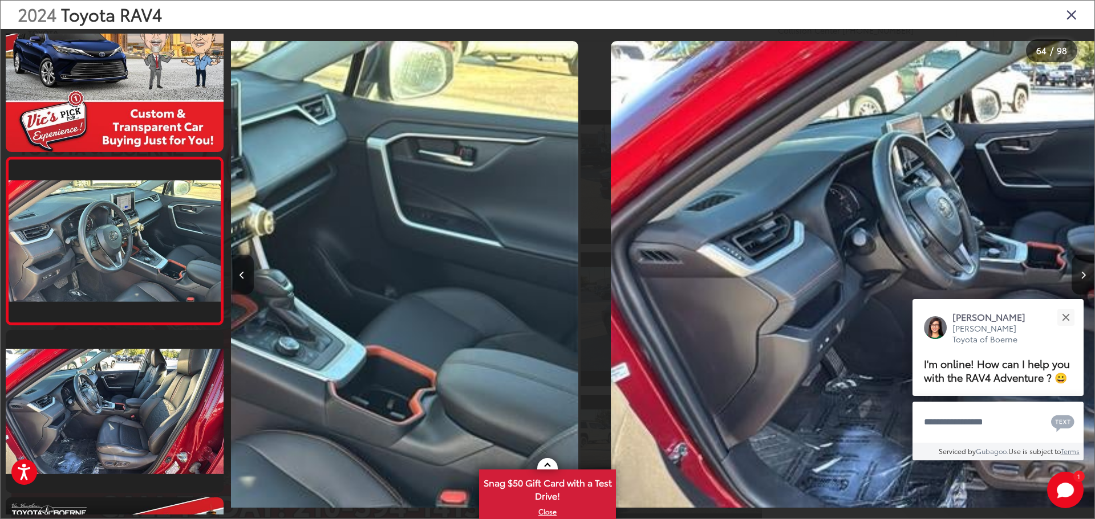
click at [244, 266] on button "Previous image" at bounding box center [242, 275] width 23 height 40
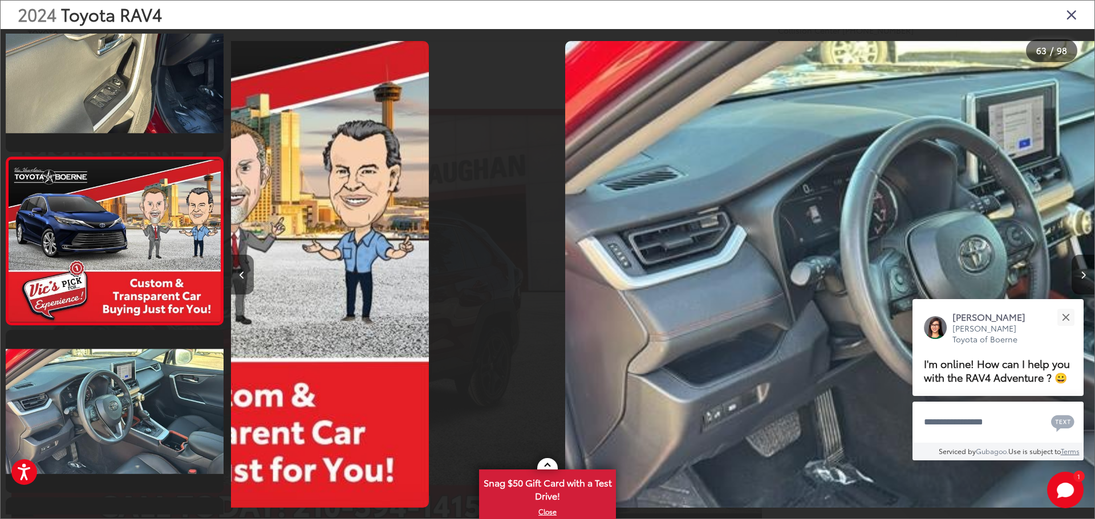
click at [244, 266] on button "Previous image" at bounding box center [242, 275] width 23 height 40
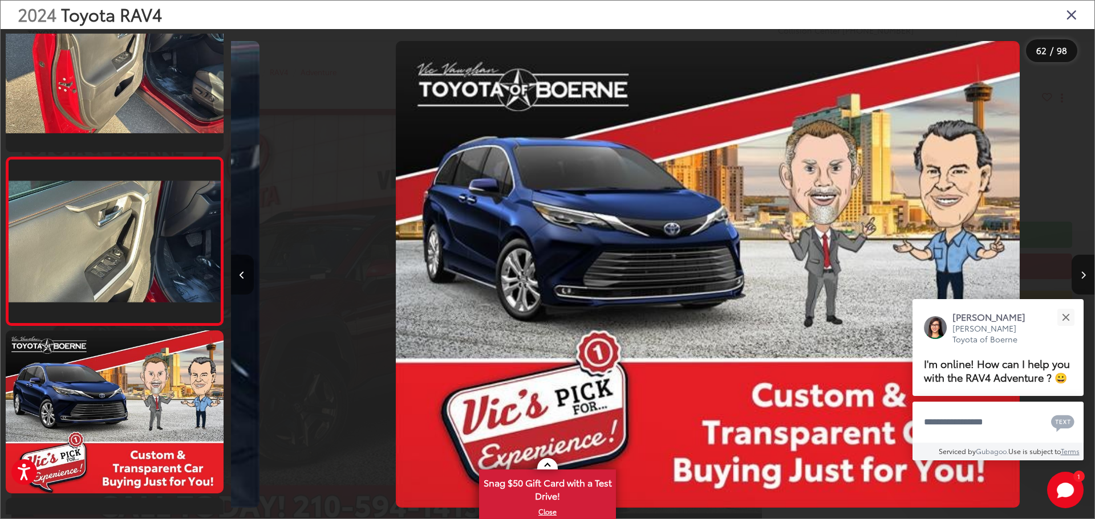
click at [244, 266] on button "Previous image" at bounding box center [242, 275] width 23 height 40
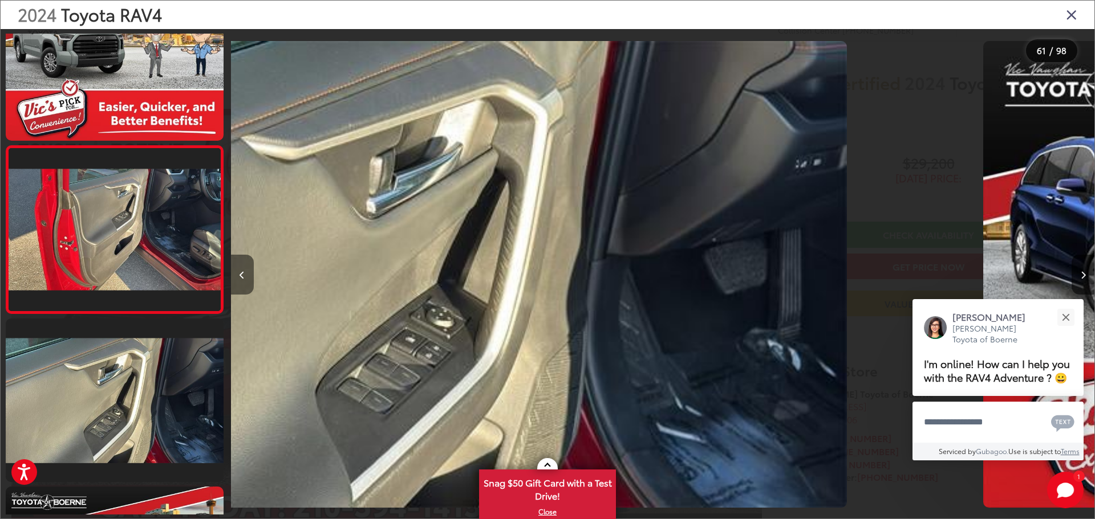
click at [244, 266] on button "Previous image" at bounding box center [242, 275] width 23 height 40
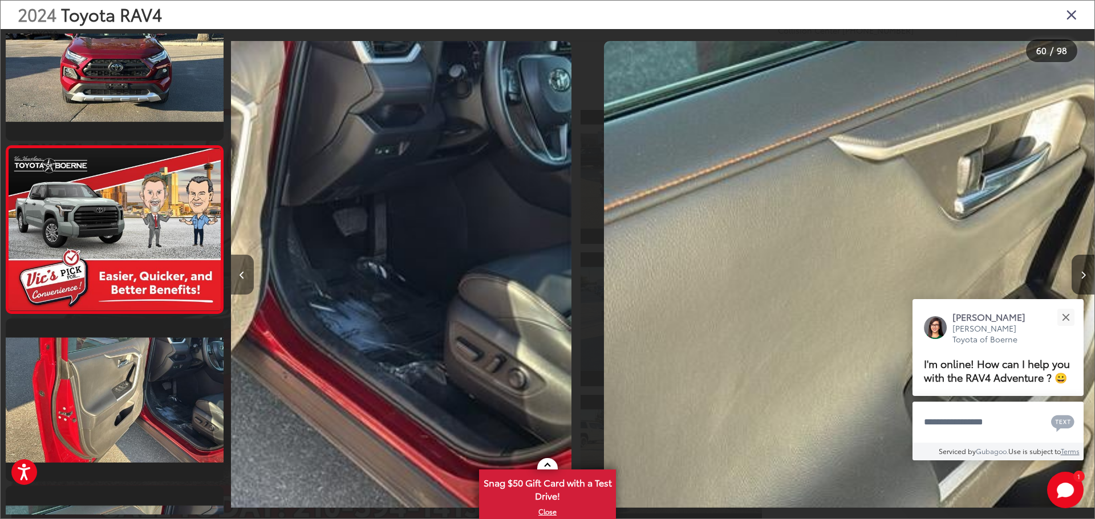
click at [243, 267] on button "Previous image" at bounding box center [242, 275] width 23 height 40
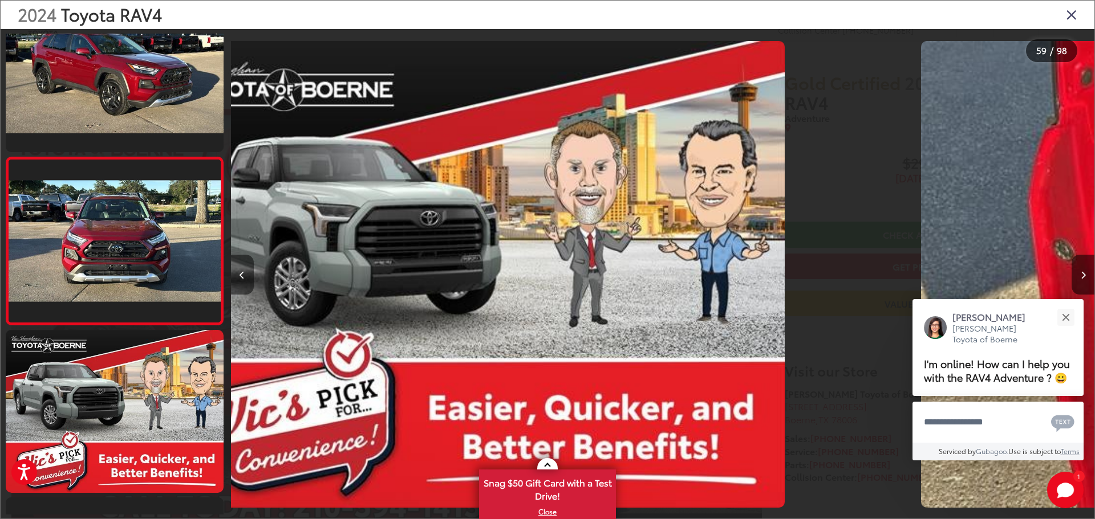
click at [243, 267] on button "Previous image" at bounding box center [242, 275] width 23 height 40
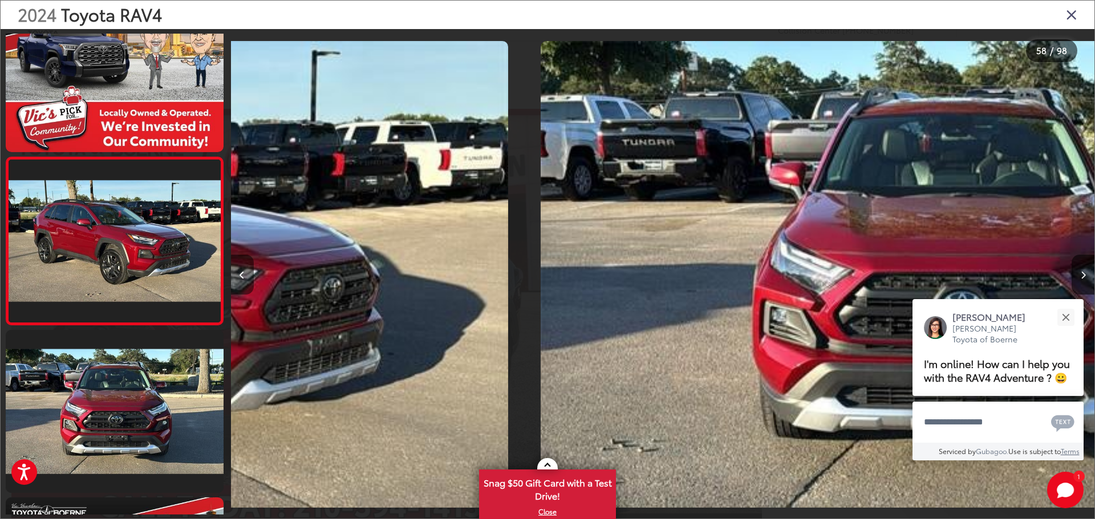
click at [243, 268] on button "Previous image" at bounding box center [242, 275] width 23 height 40
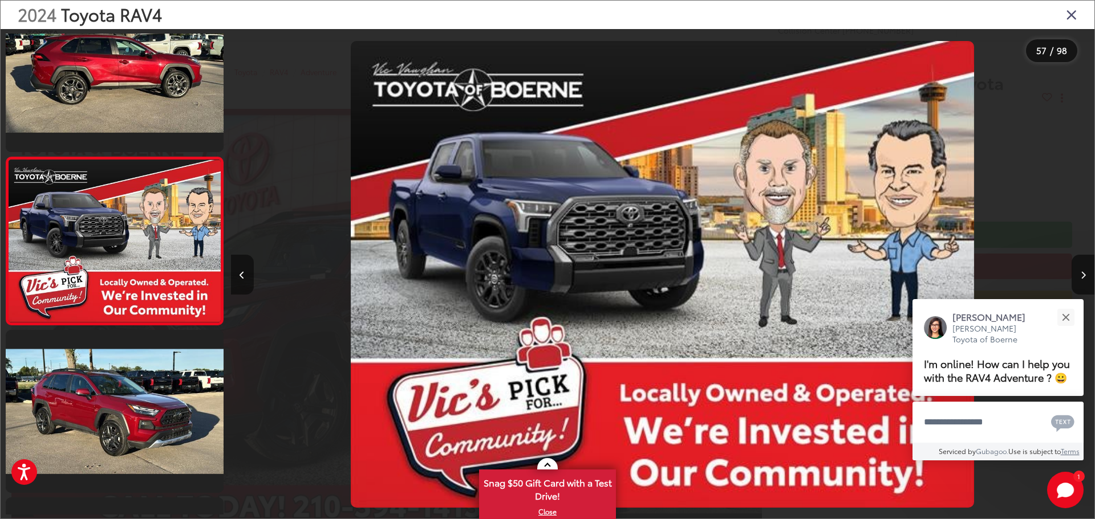
click at [243, 269] on button "Previous image" at bounding box center [242, 275] width 23 height 40
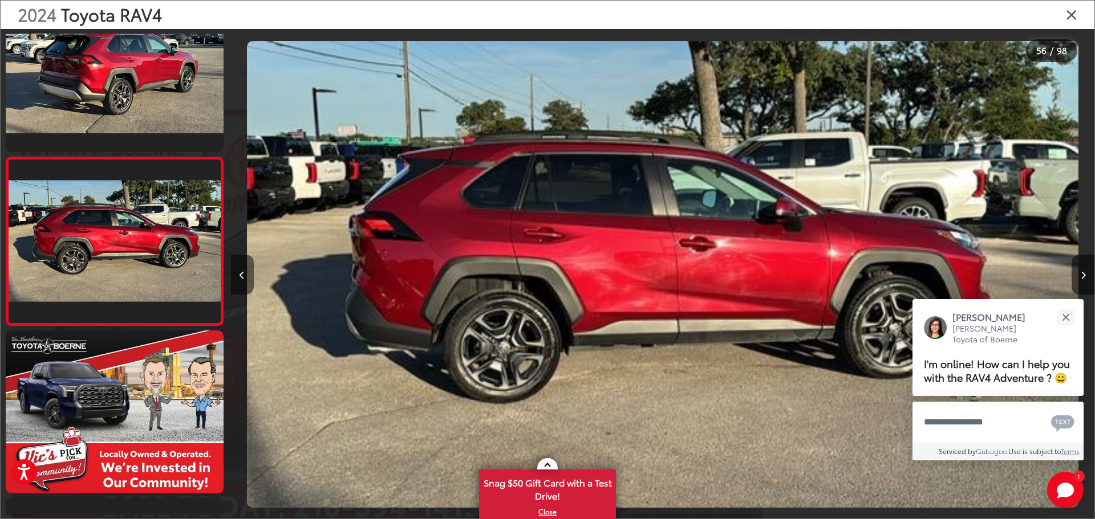
click at [239, 273] on button "Previous image" at bounding box center [242, 275] width 23 height 40
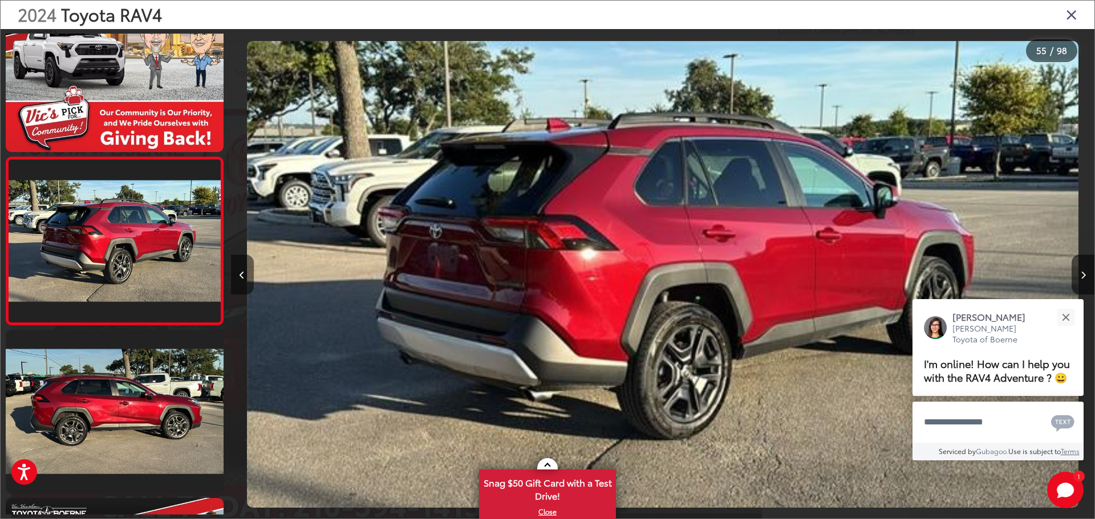
click at [239, 273] on button "Previous image" at bounding box center [242, 275] width 23 height 40
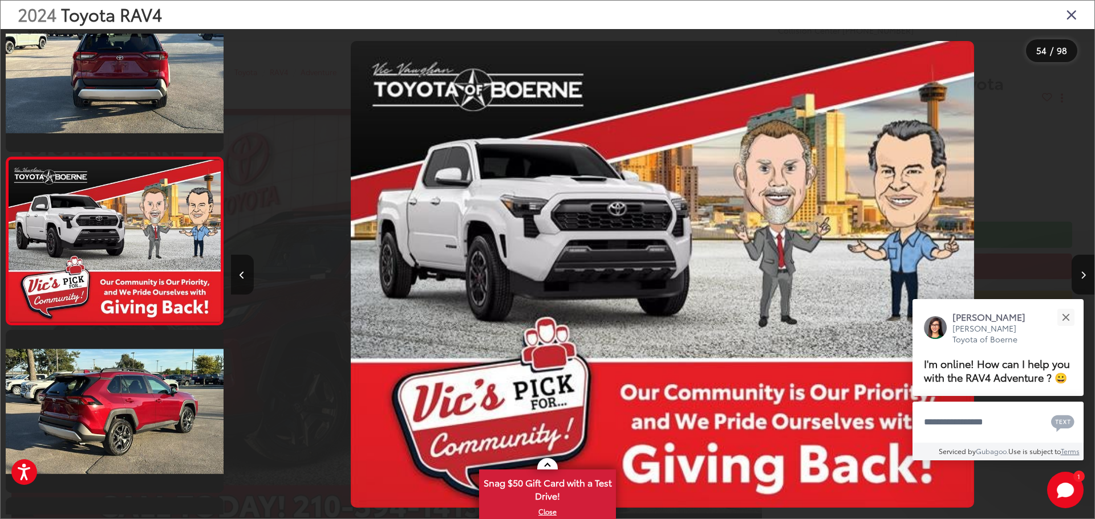
click at [238, 275] on button "Previous image" at bounding box center [242, 275] width 23 height 40
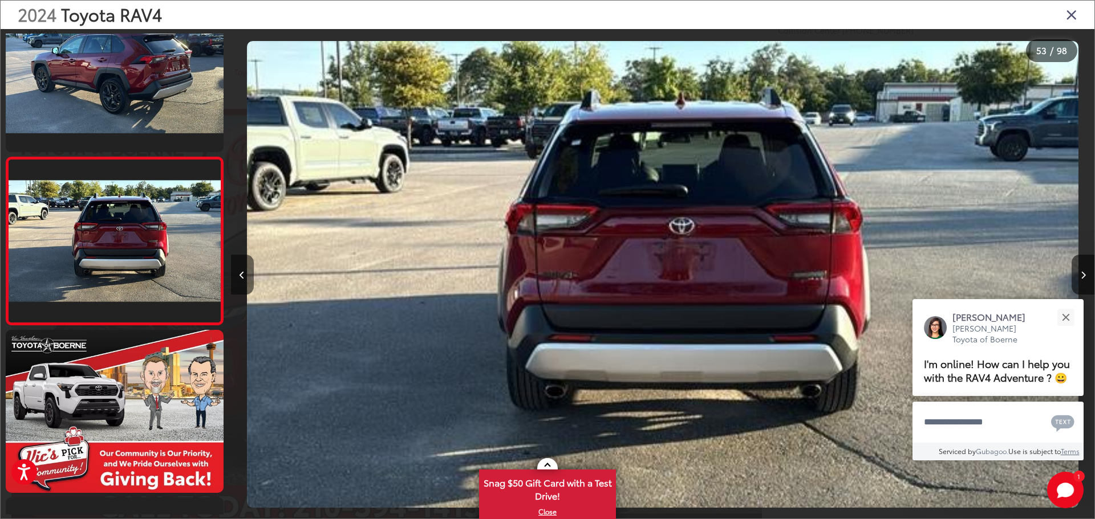
click at [237, 276] on button "Previous image" at bounding box center [242, 275] width 23 height 40
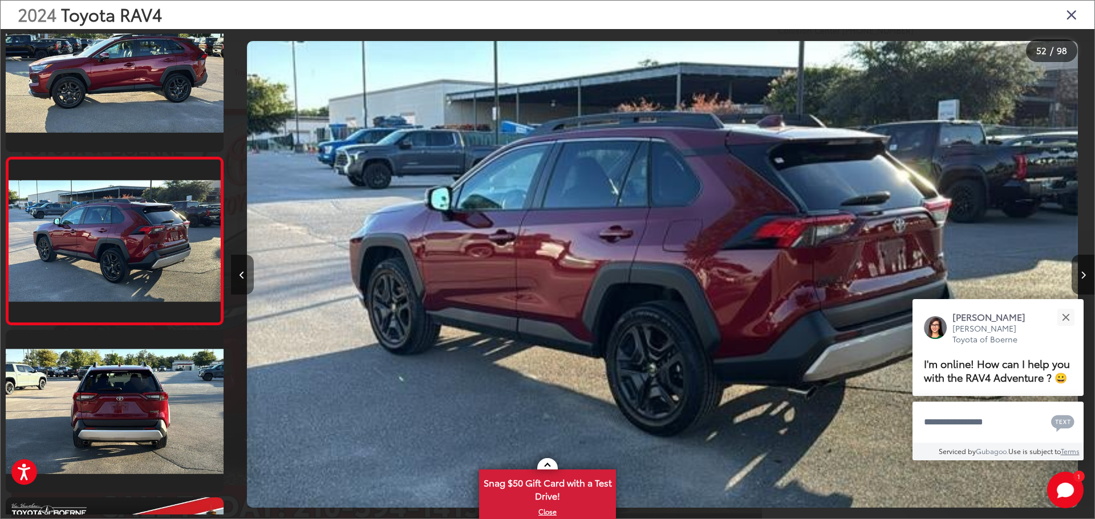
click at [237, 276] on button "Previous image" at bounding box center [242, 275] width 23 height 40
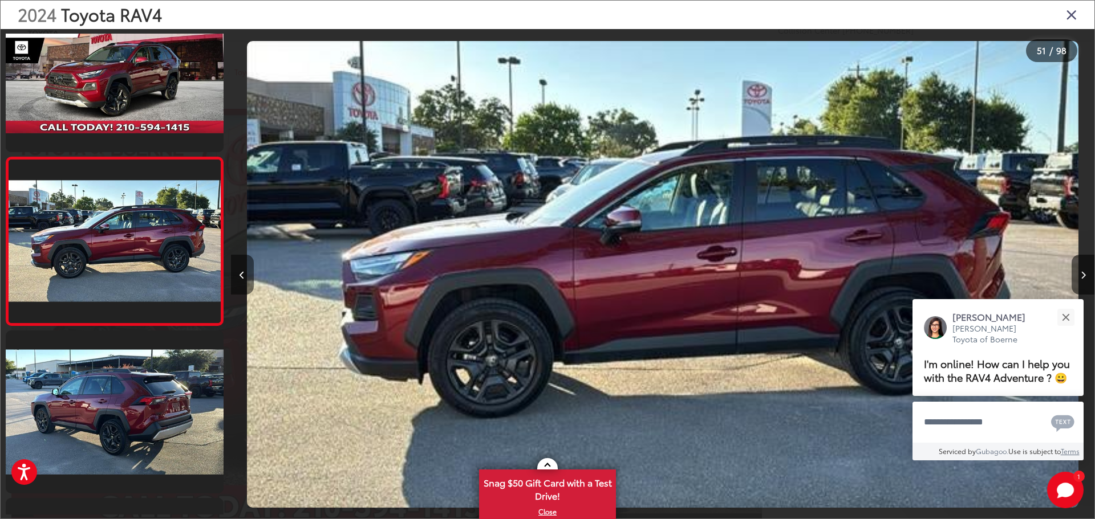
click at [237, 276] on button "Previous image" at bounding box center [242, 275] width 23 height 40
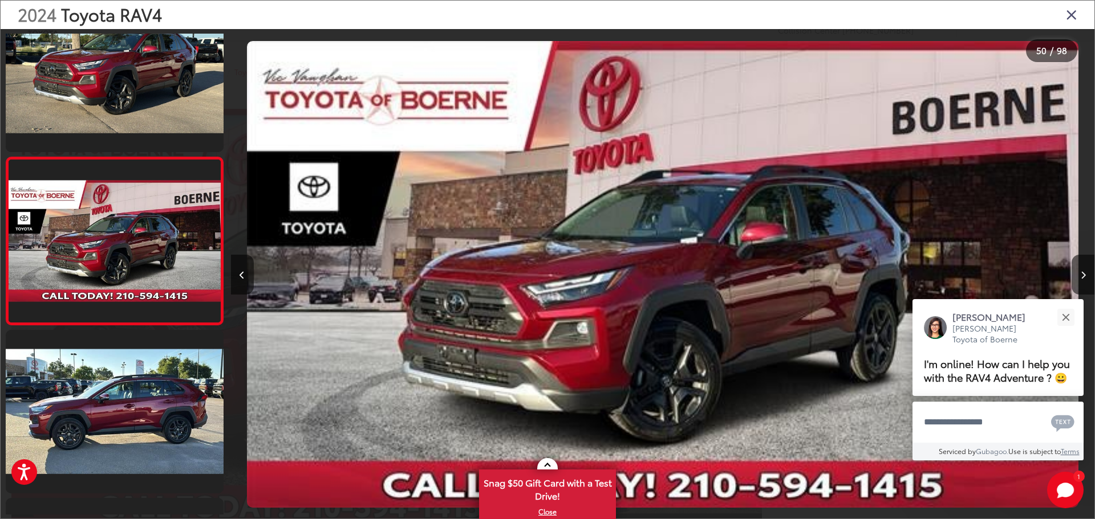
click at [562, 369] on img "2024 Toyota RAV4 Adventure 49" at bounding box center [662, 275] width 831 height 468
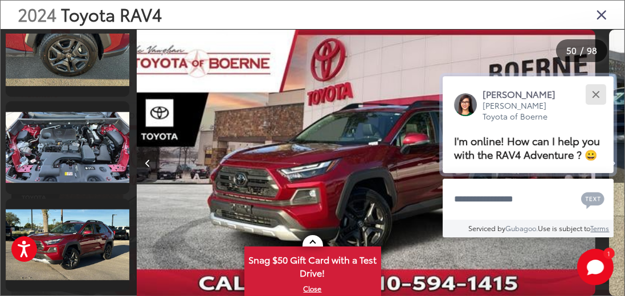
click at [592, 90] on button "Close" at bounding box center [596, 94] width 25 height 25
